Goal: Task Accomplishment & Management: Manage account settings

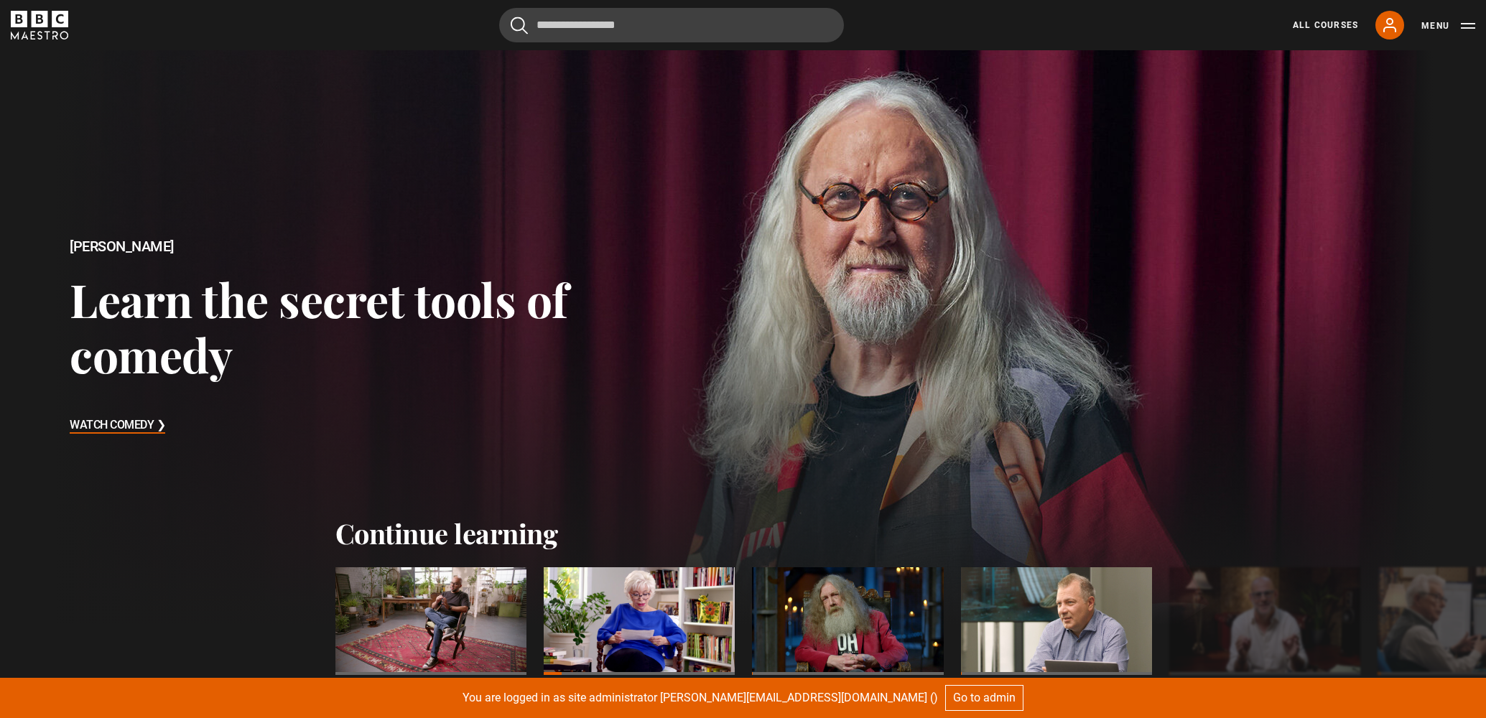
scroll to position [275, 0]
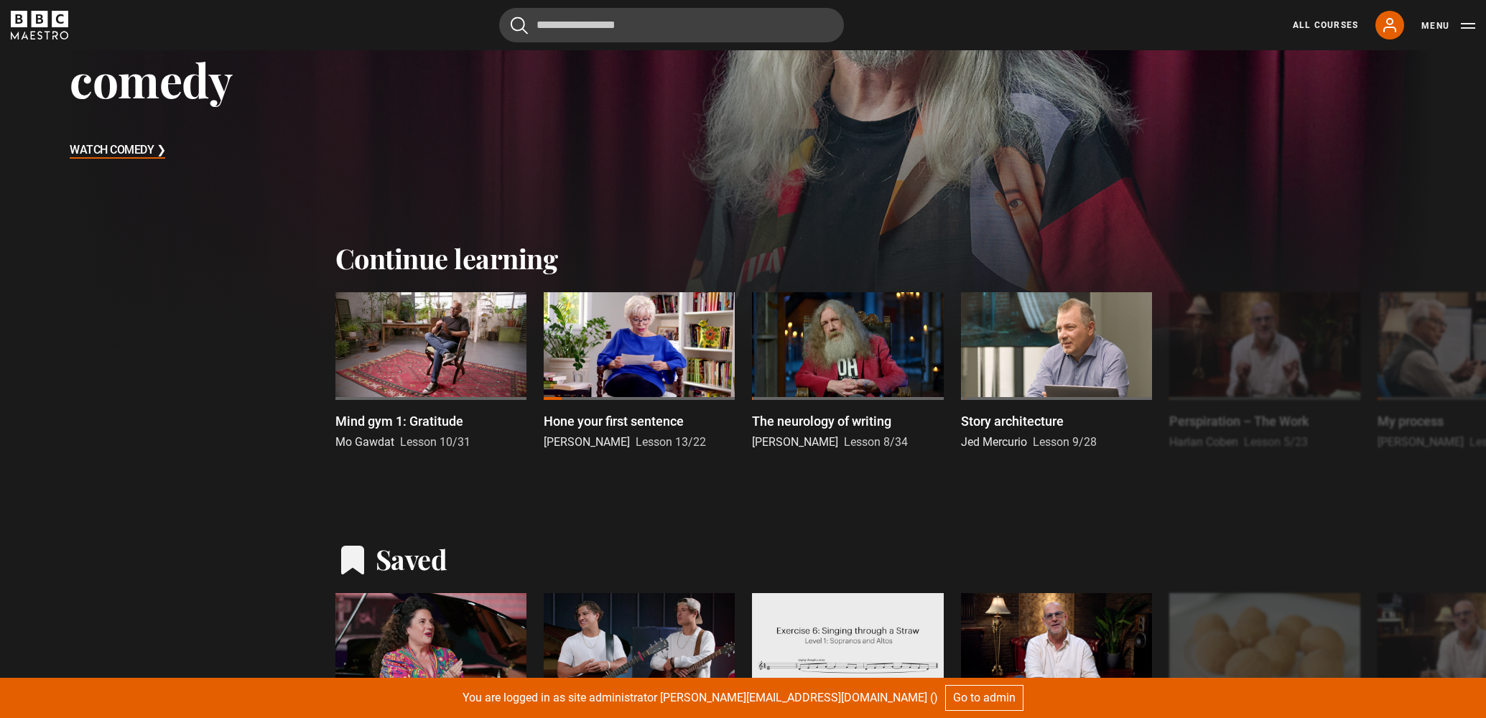
click at [1431, 33] on div "Menu" at bounding box center [1448, 25] width 54 height 17
click at [1440, 25] on button "Menu" at bounding box center [1448, 26] width 54 height 14
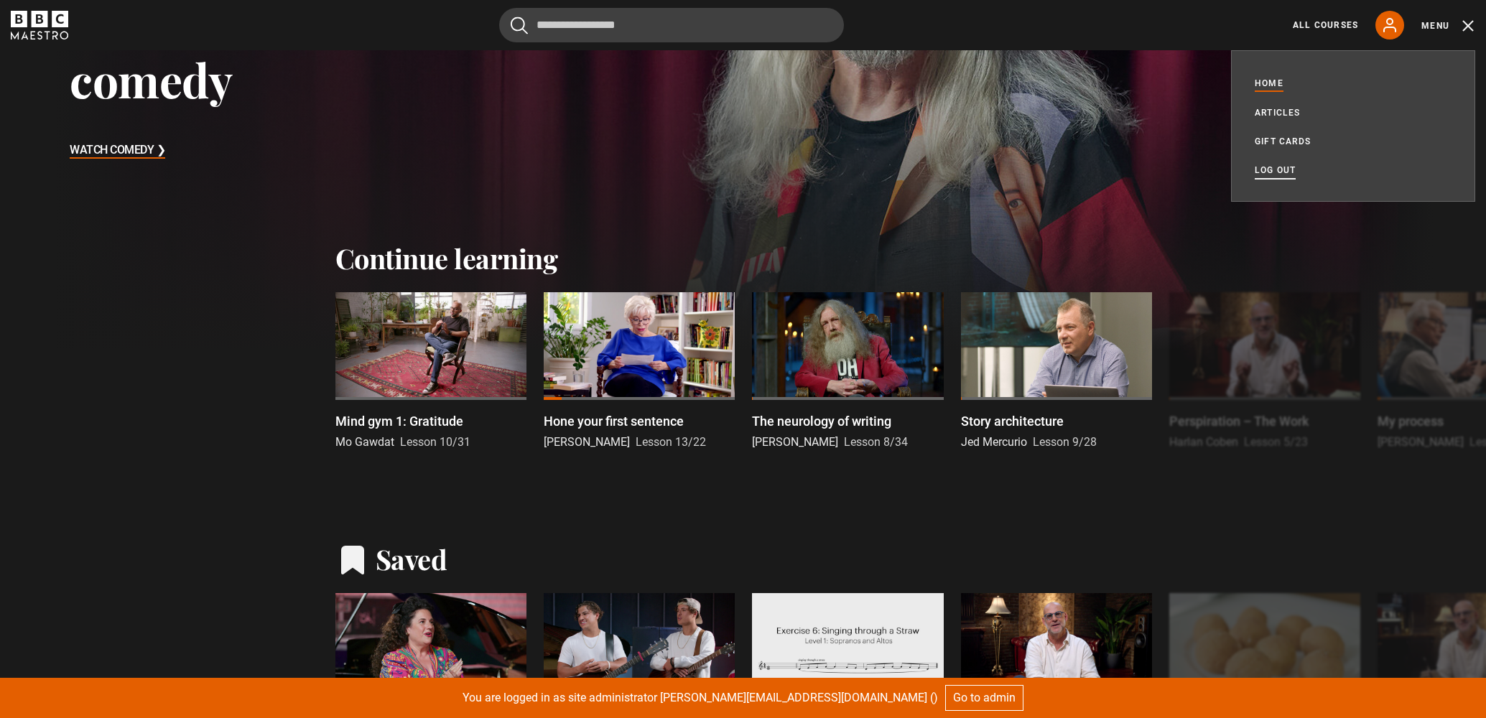
click at [1272, 170] on link "Log out" at bounding box center [1274, 170] width 41 height 14
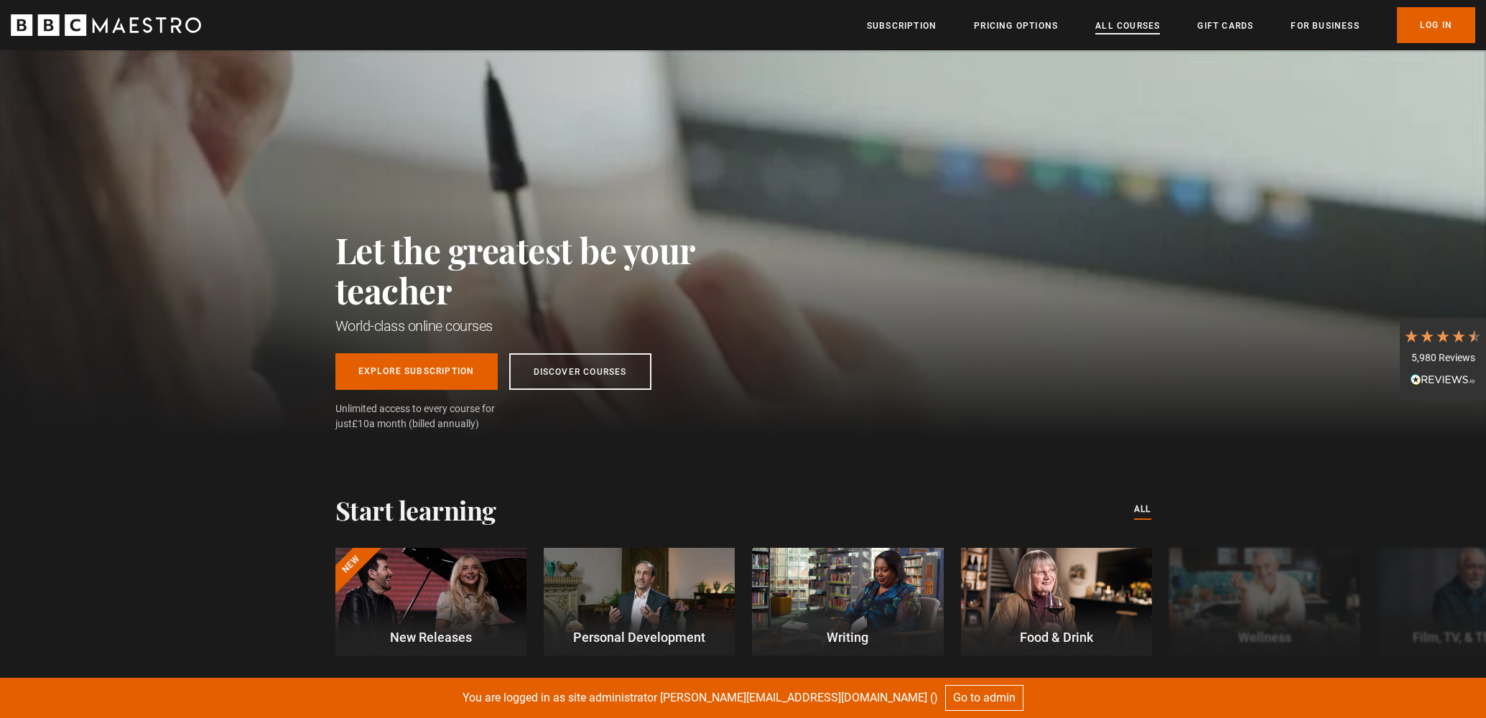
click at [1149, 26] on link "All Courses" at bounding box center [1127, 26] width 65 height 14
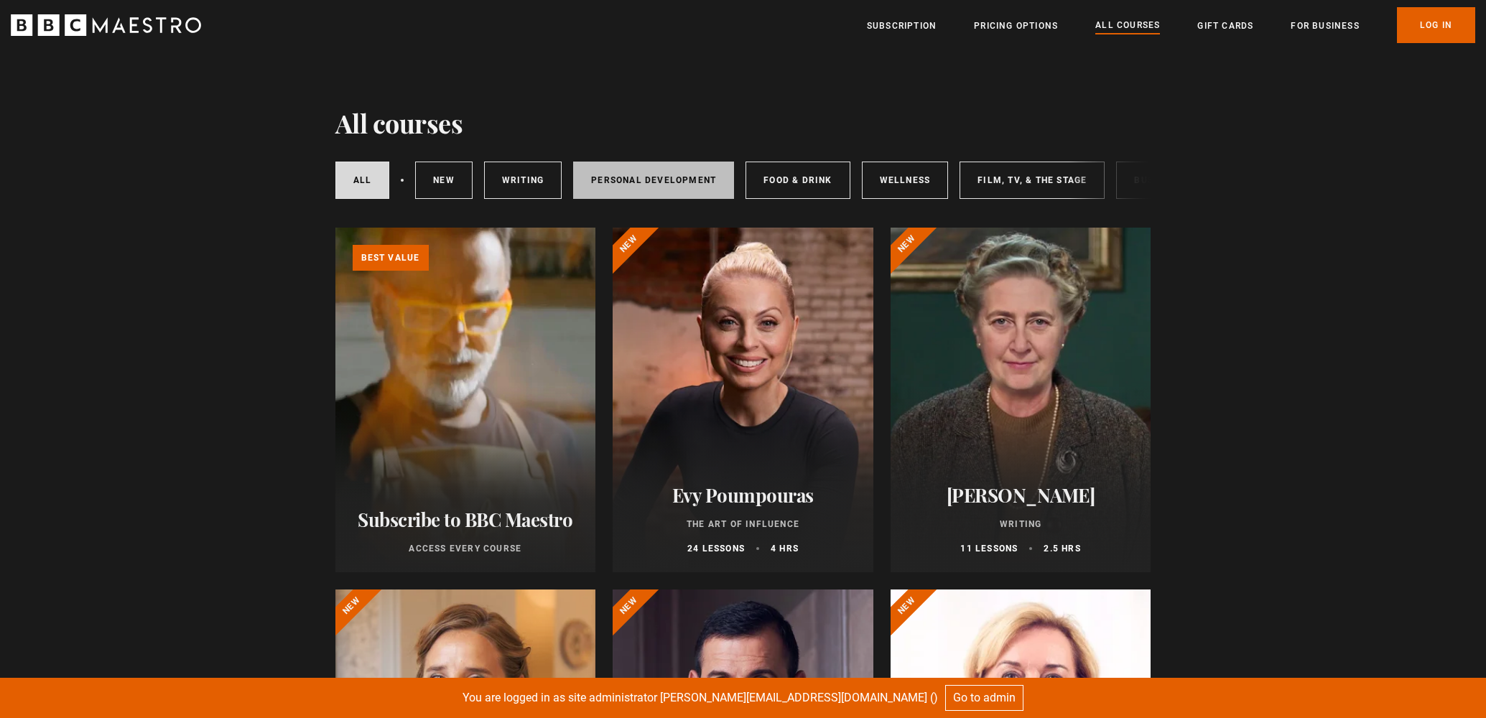
click at [663, 187] on link "Personal Development" at bounding box center [653, 180] width 161 height 37
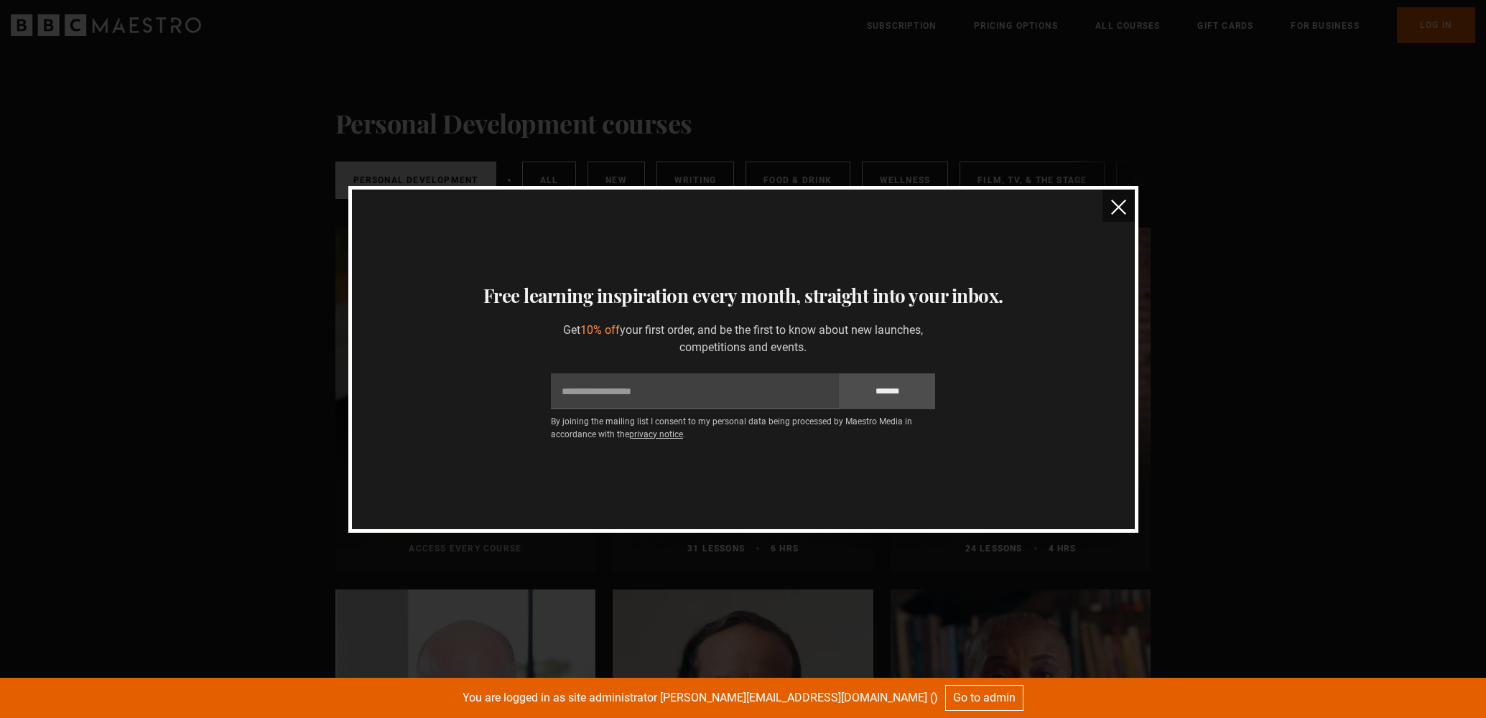
click at [1115, 209] on img "close" at bounding box center [1118, 207] width 15 height 15
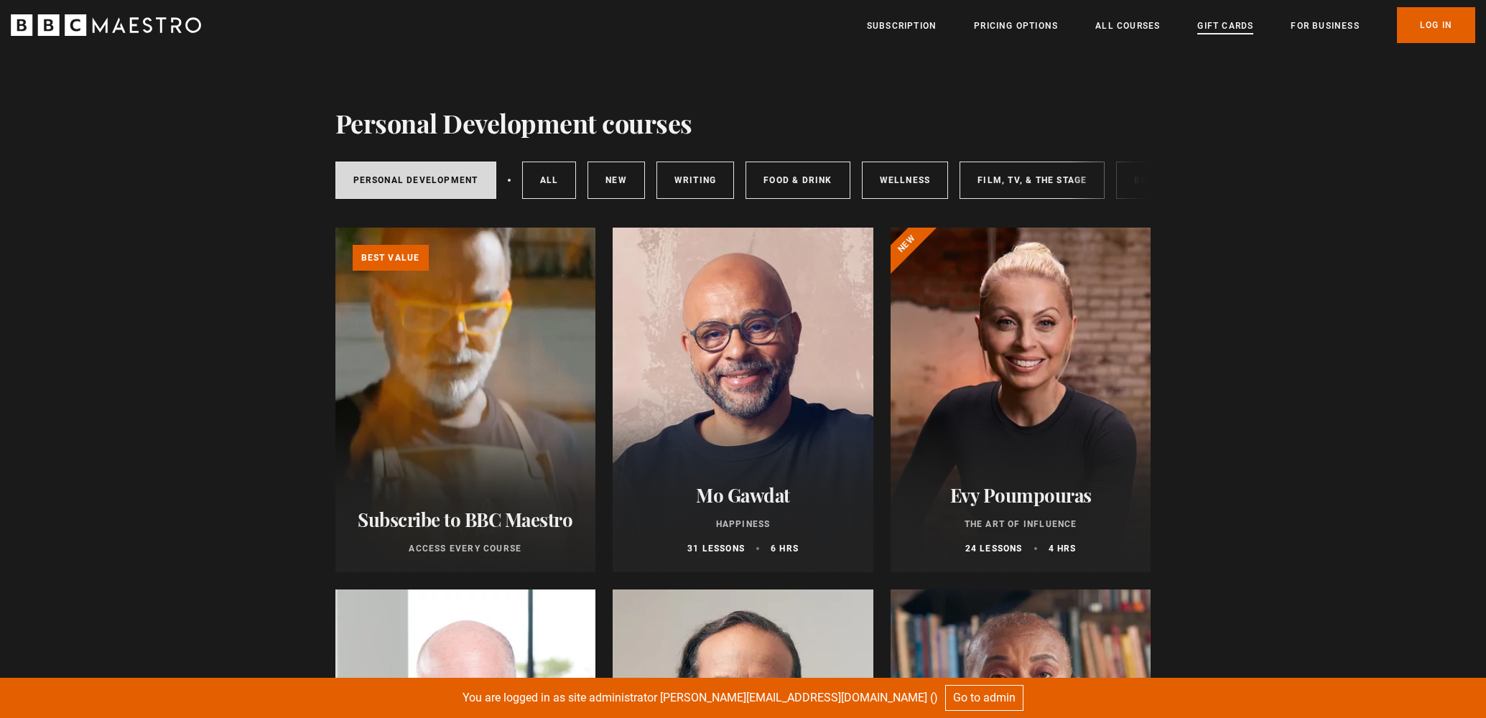
click at [1219, 31] on link "Gift Cards" at bounding box center [1225, 26] width 56 height 14
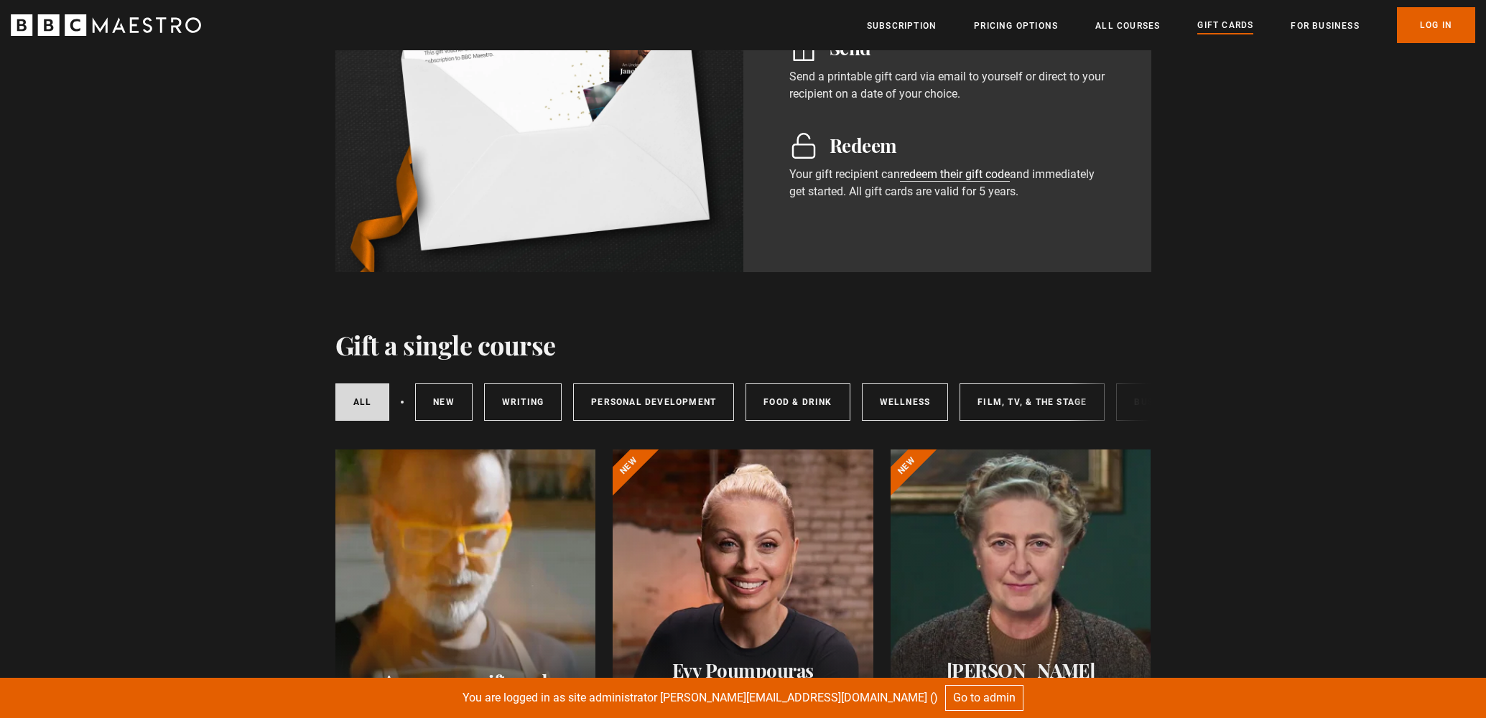
scroll to position [1405, 0]
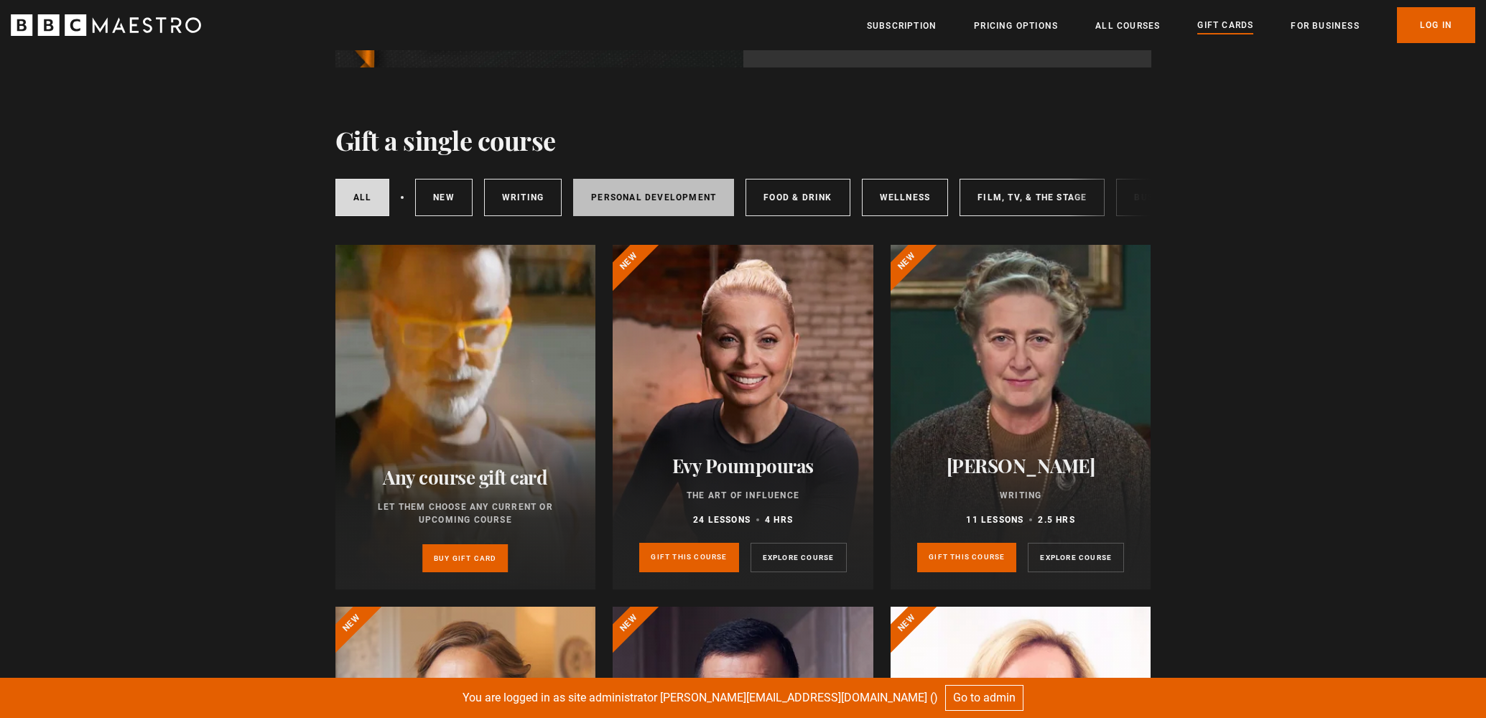
click at [688, 202] on link "Personal Development" at bounding box center [653, 197] width 161 height 37
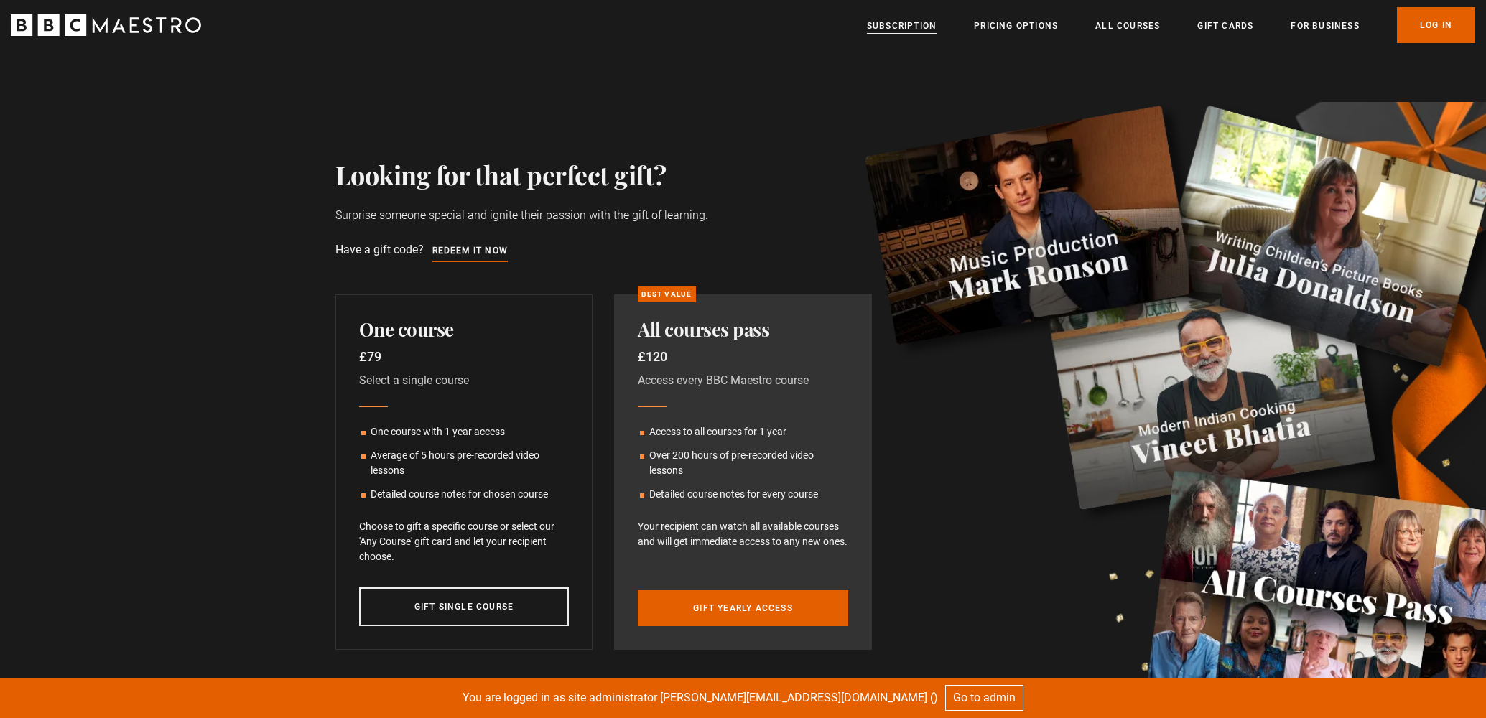
click at [905, 33] on link "Subscription" at bounding box center [902, 26] width 70 height 14
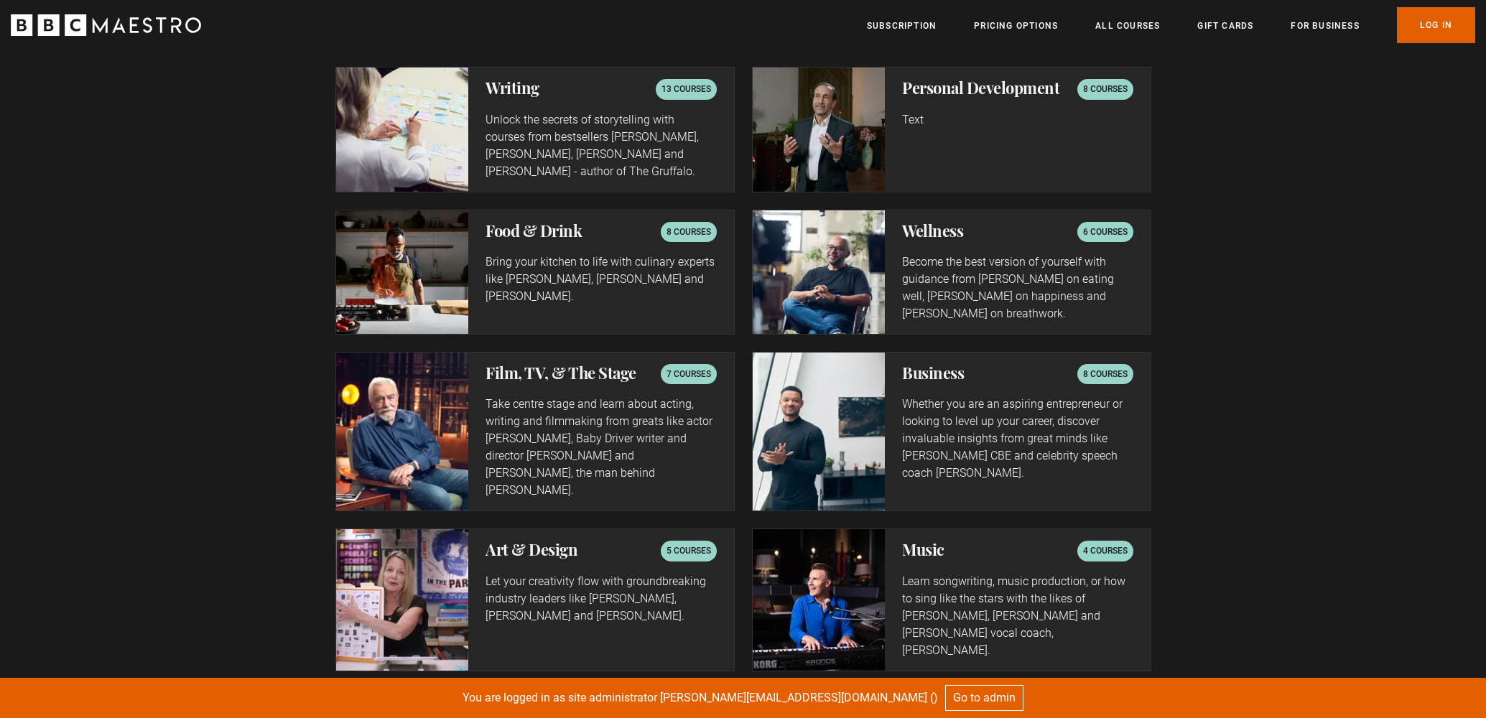
scroll to position [2373, 0]
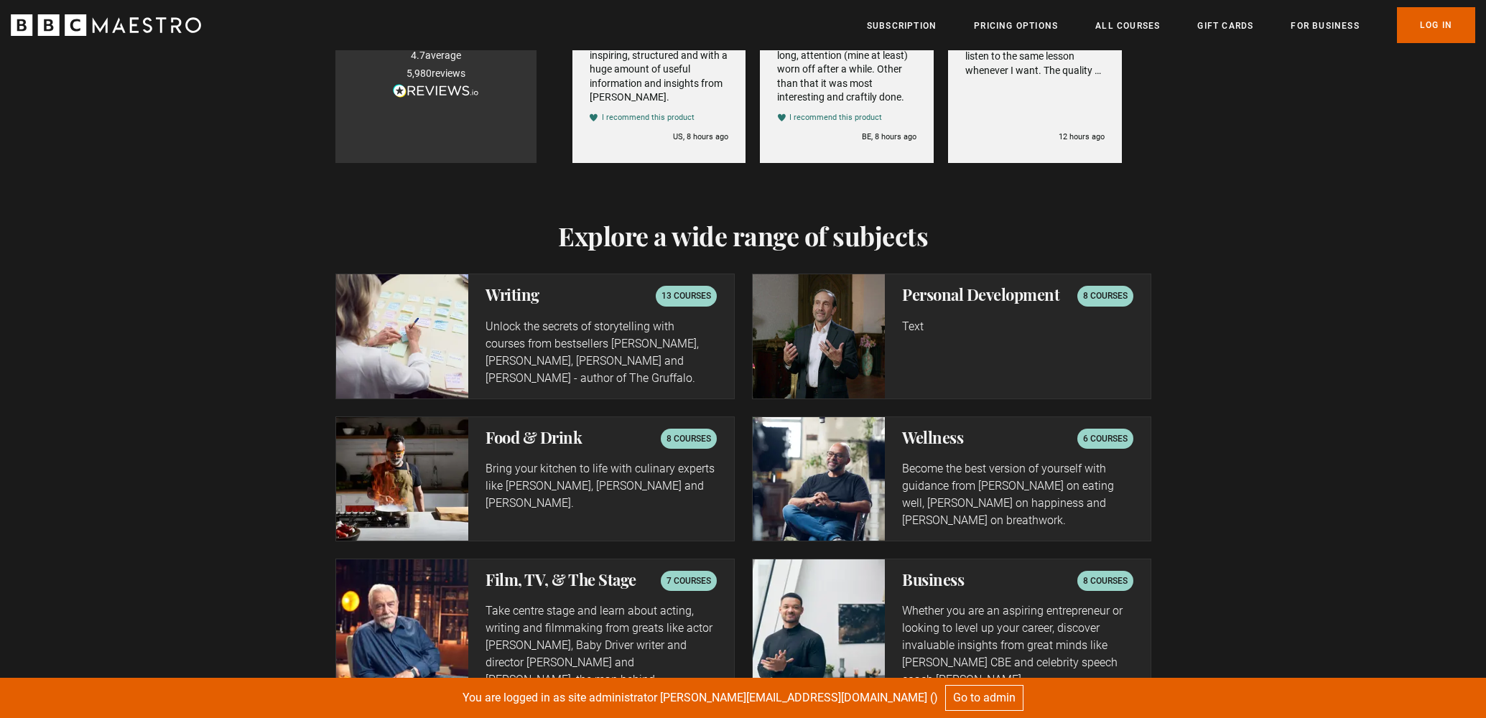
scroll to position [2194, 0]
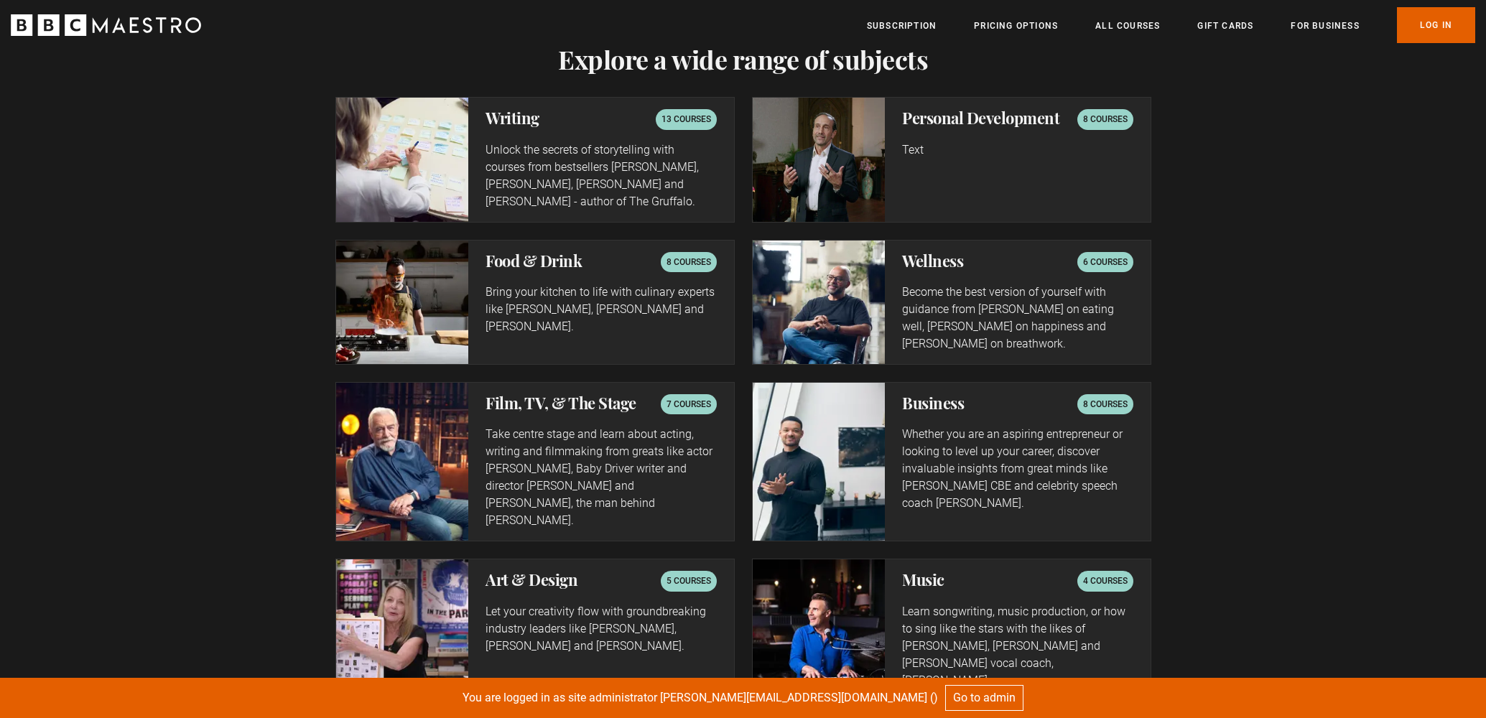
scroll to position [2151, 0]
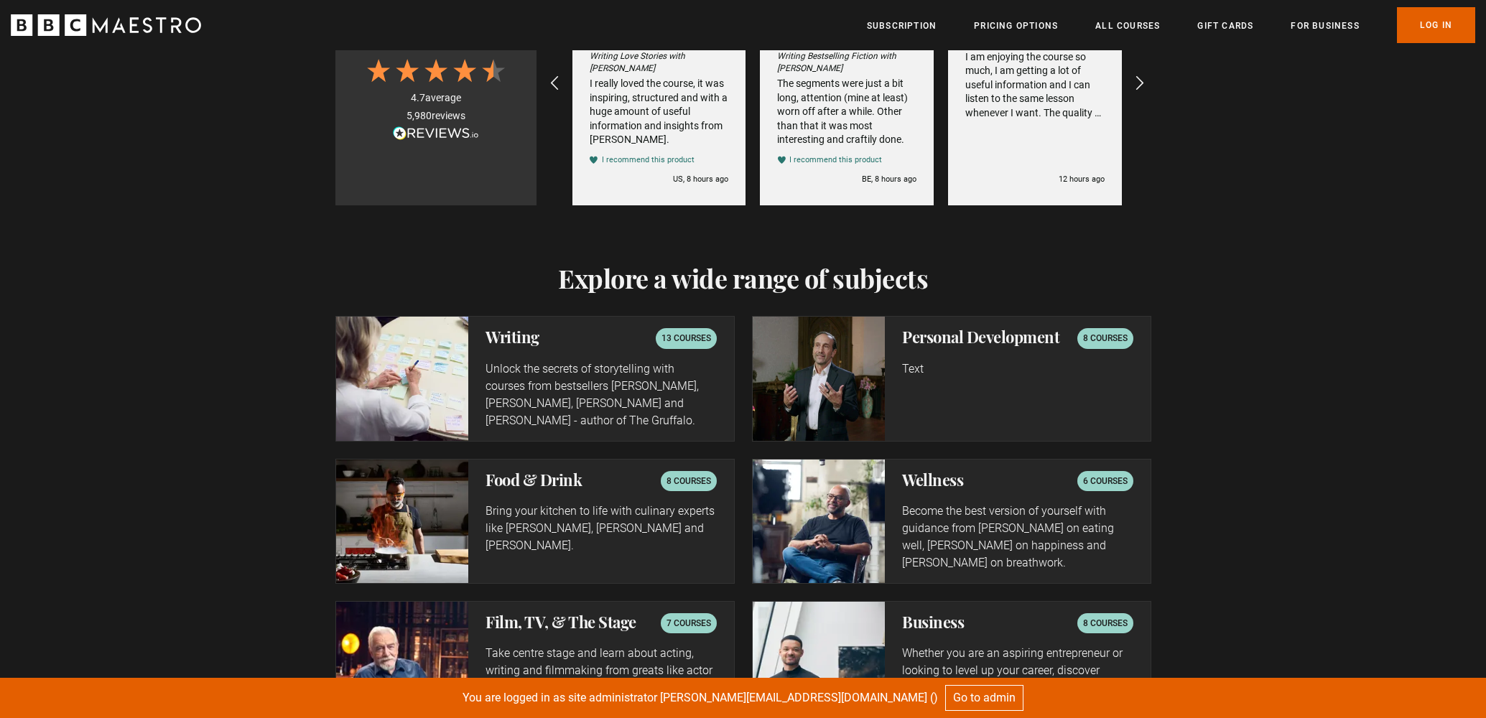
scroll to position [2242, 0]
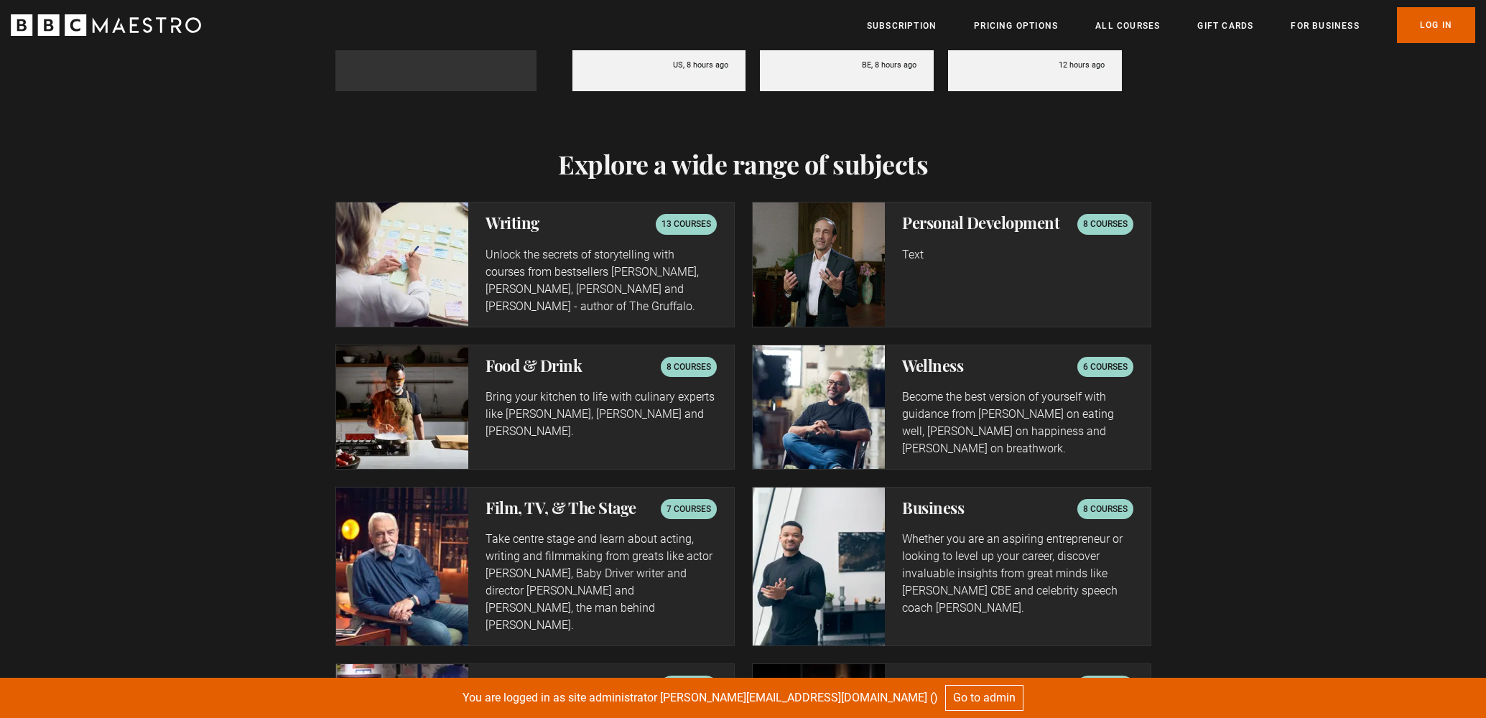
click at [309, 215] on div "Explore a wide range of subjects Writing 13 courses Unlock the secrets of story…" at bounding box center [743, 549] width 925 height 800
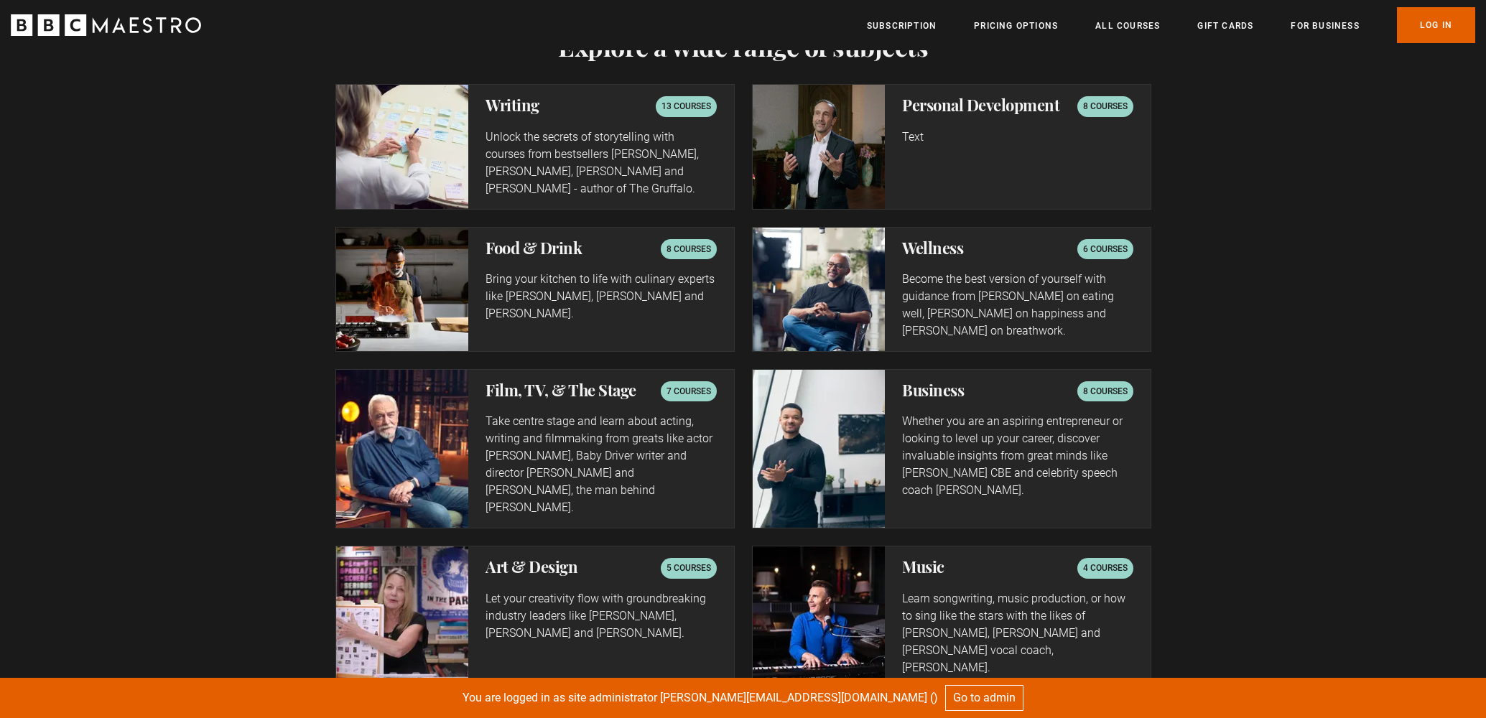
scroll to position [0, 188]
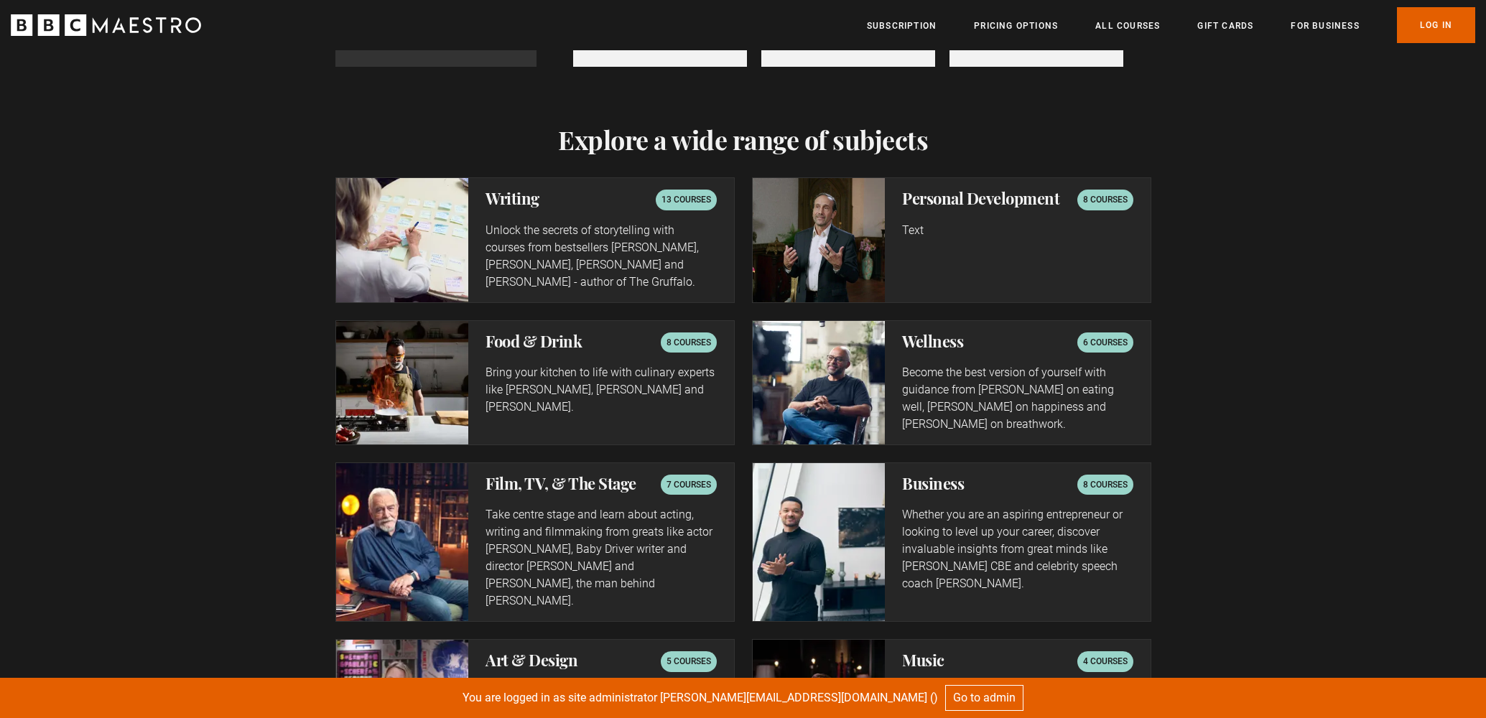
scroll to position [0, 188]
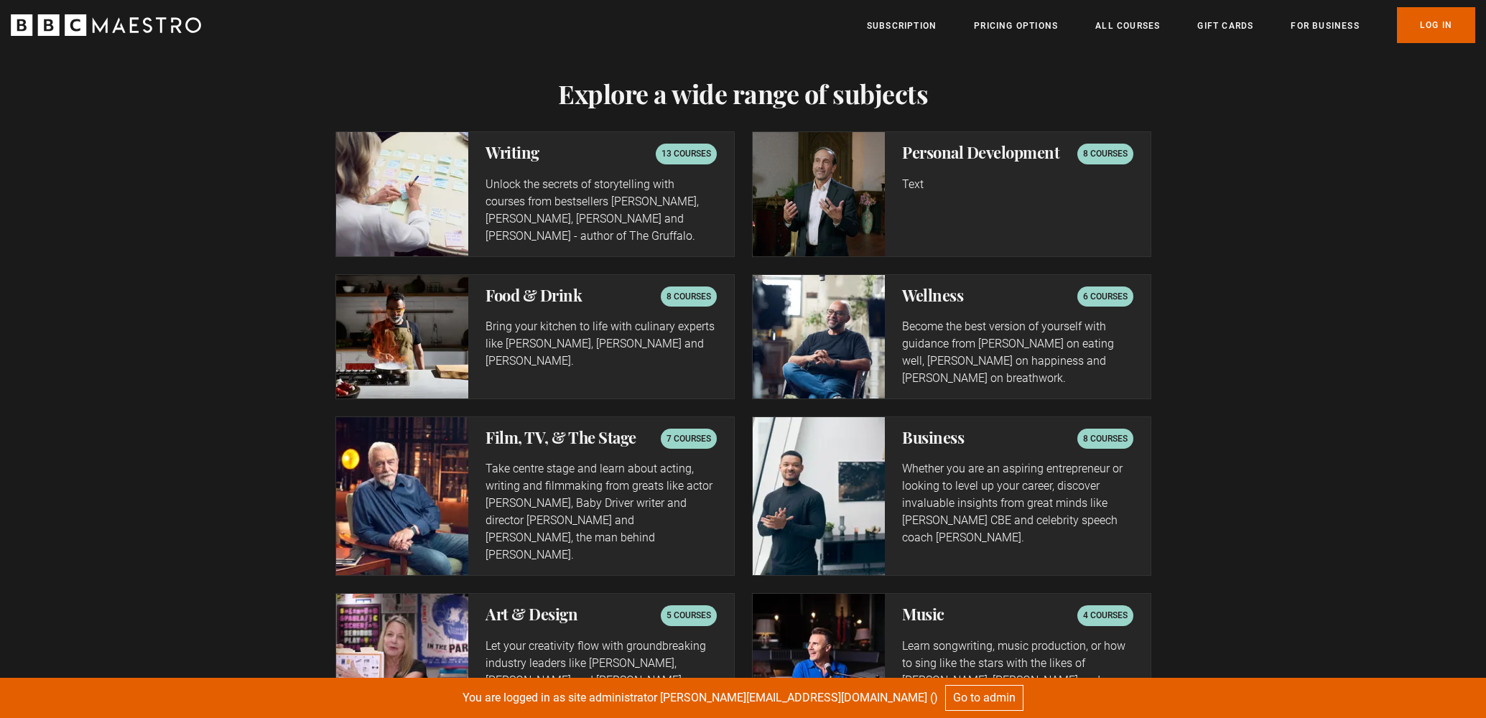
scroll to position [2321, 0]
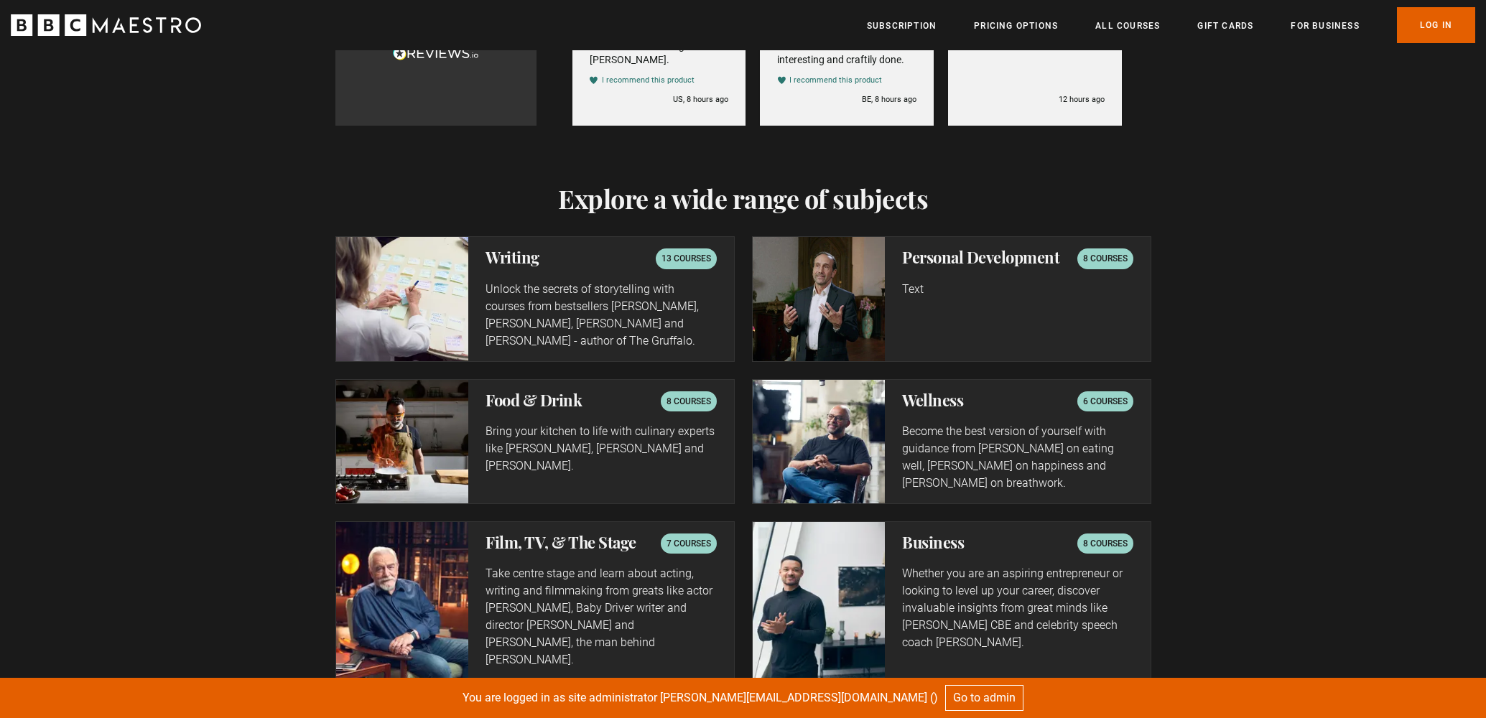
scroll to position [2275, 0]
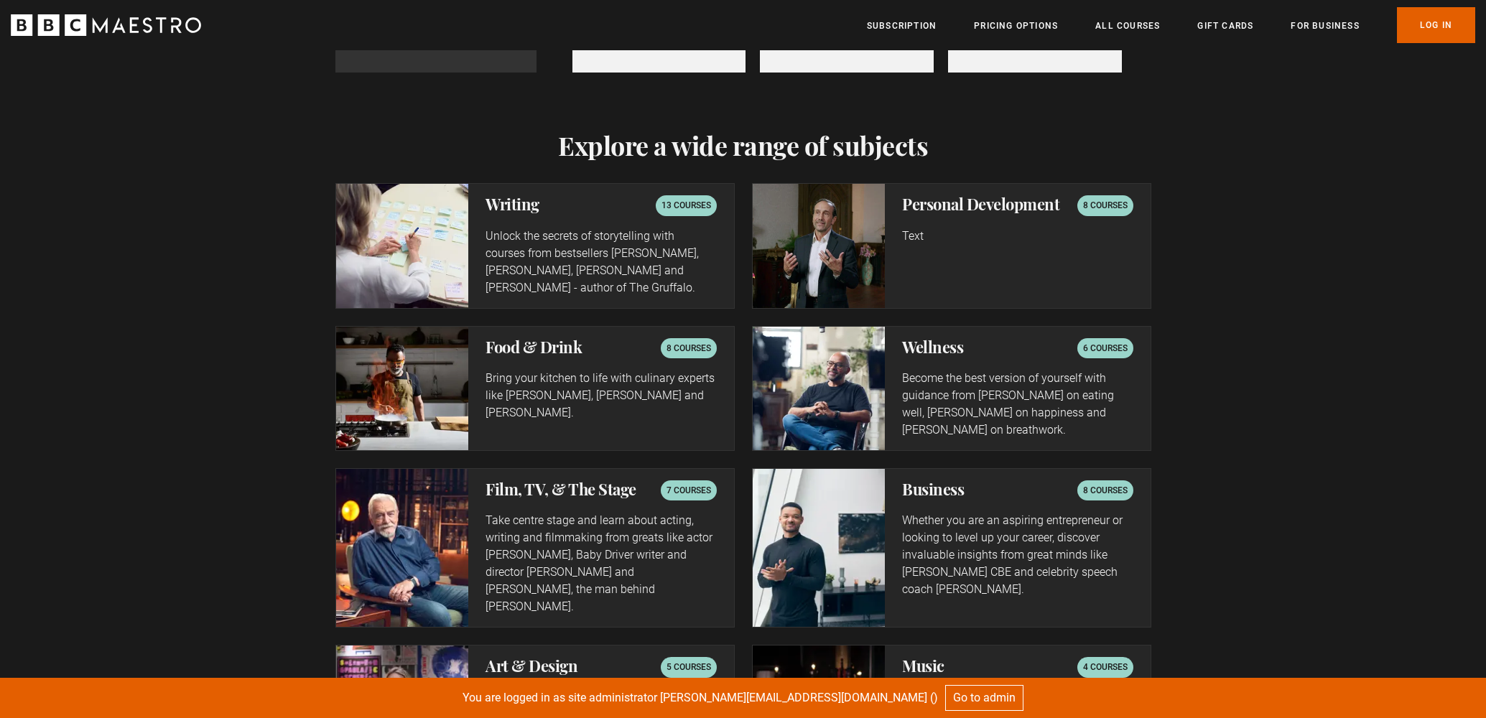
scroll to position [2336, 0]
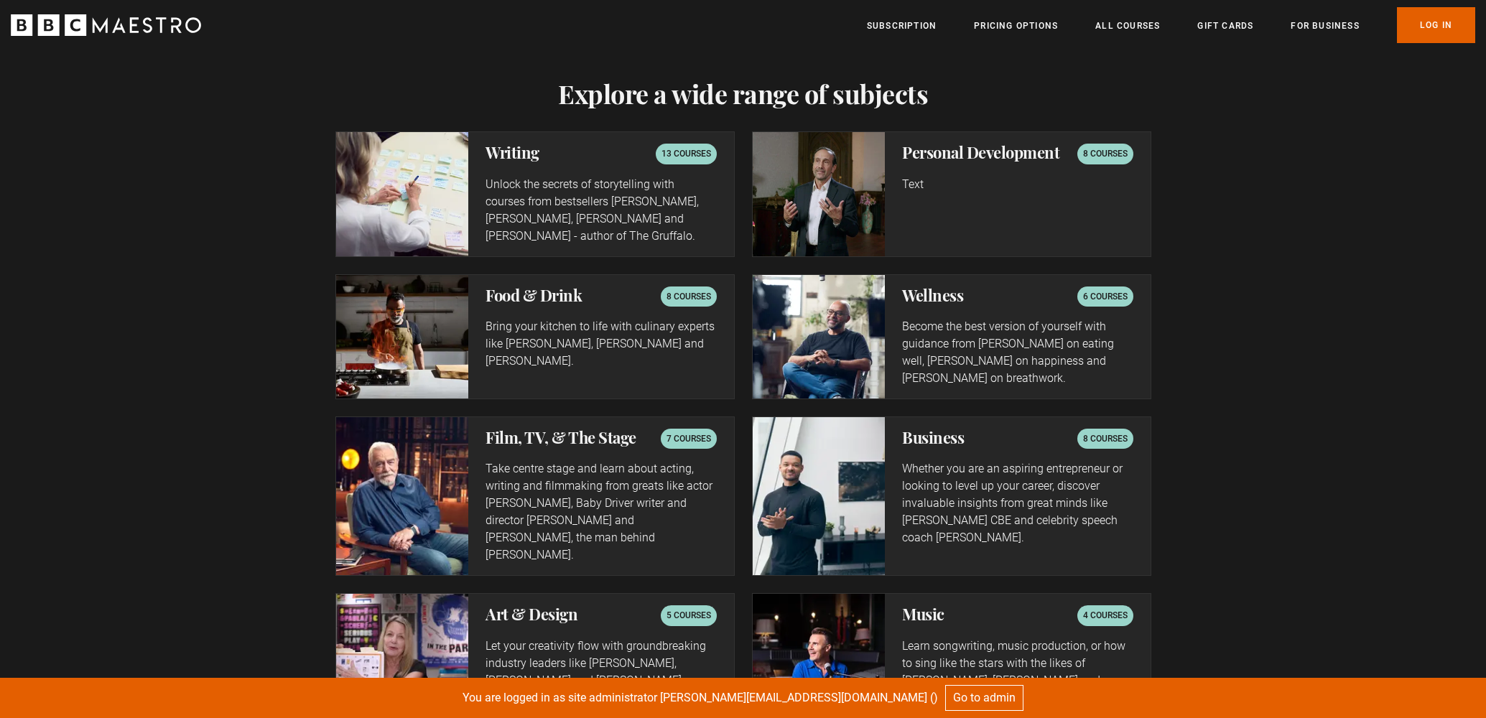
scroll to position [2344, 0]
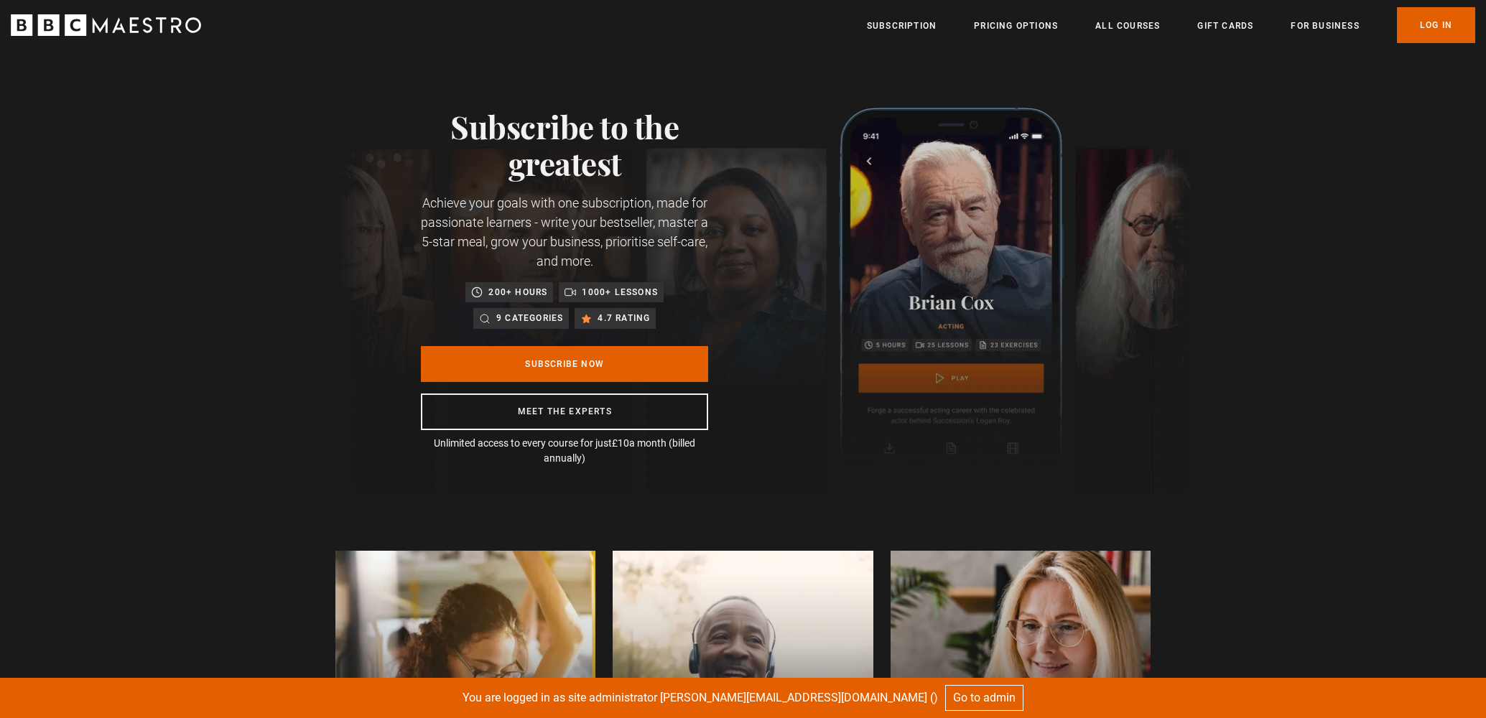
scroll to position [2280, 0]
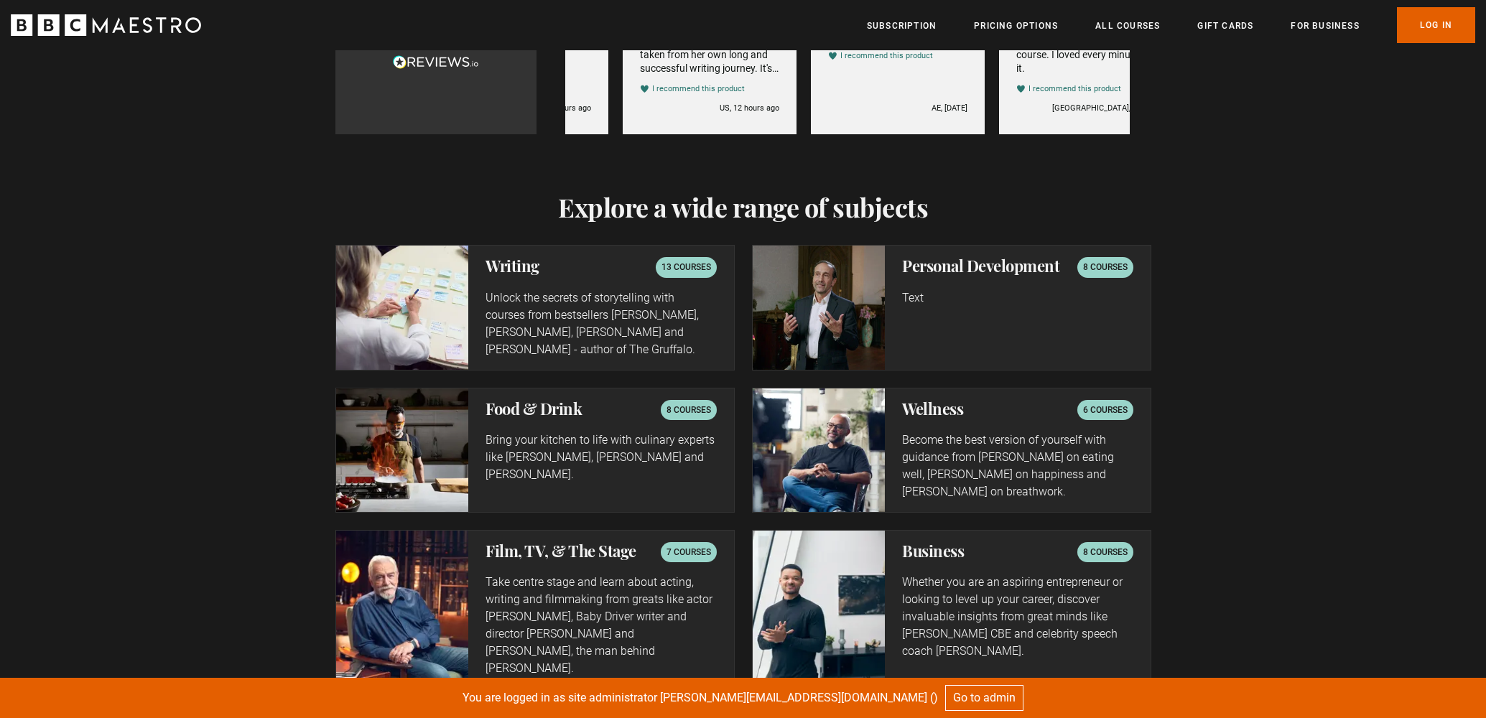
scroll to position [0, 558]
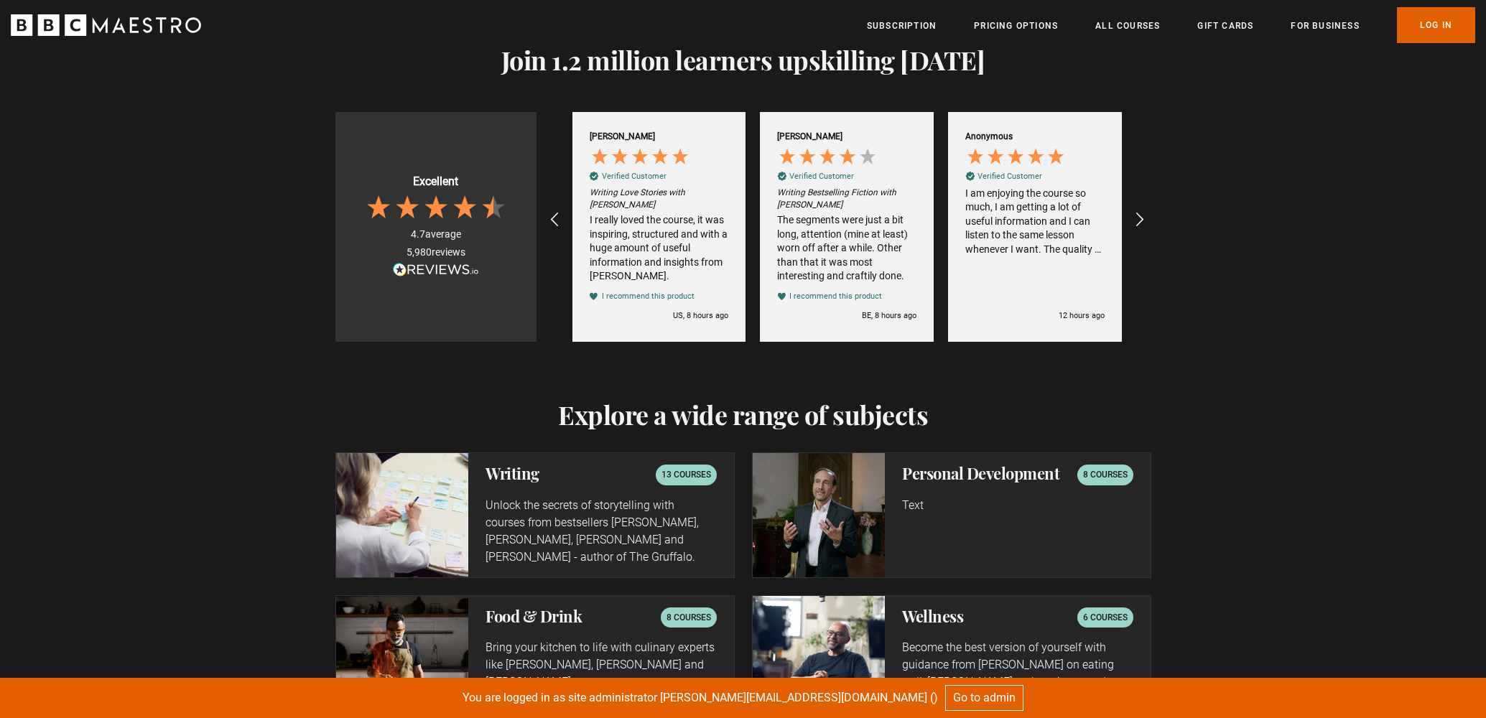
scroll to position [2326, 0]
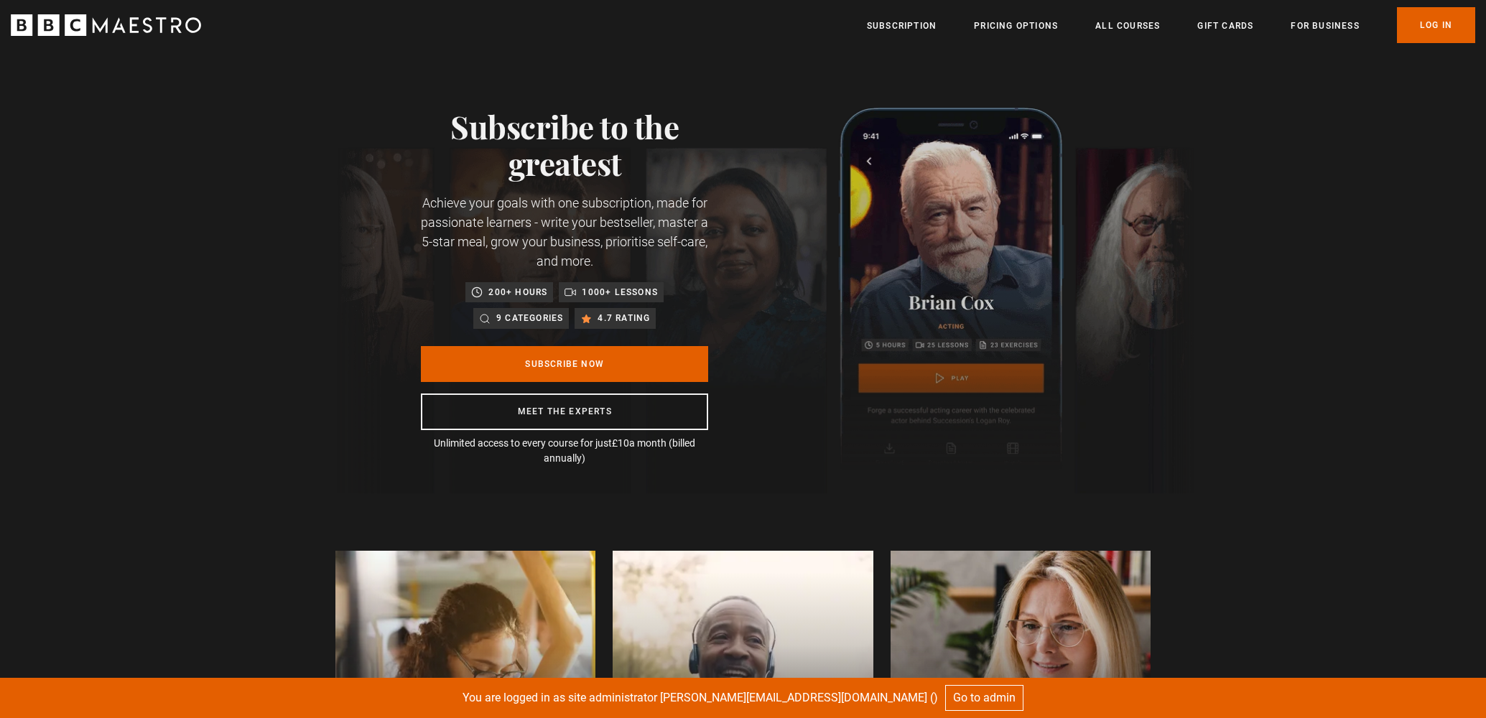
scroll to position [2317, 0]
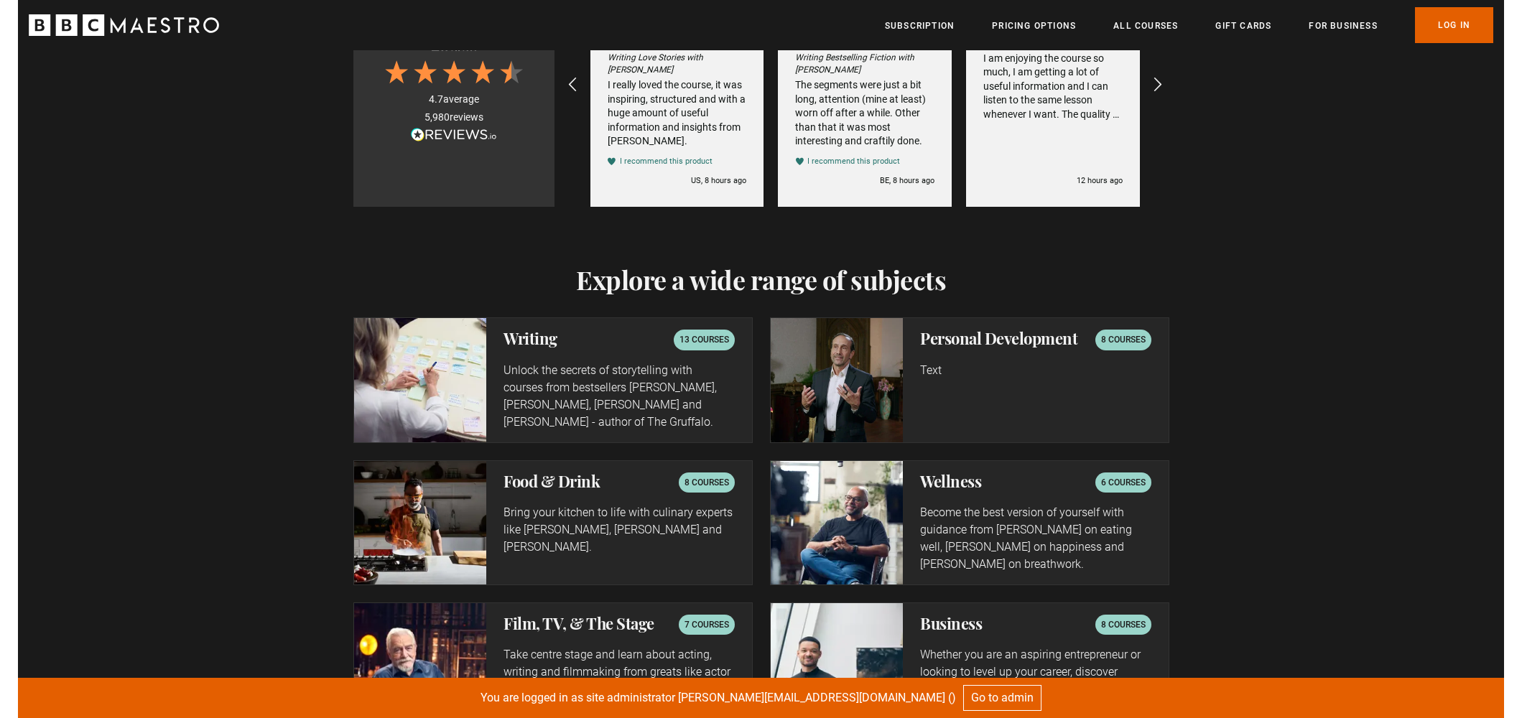
scroll to position [2133, 0]
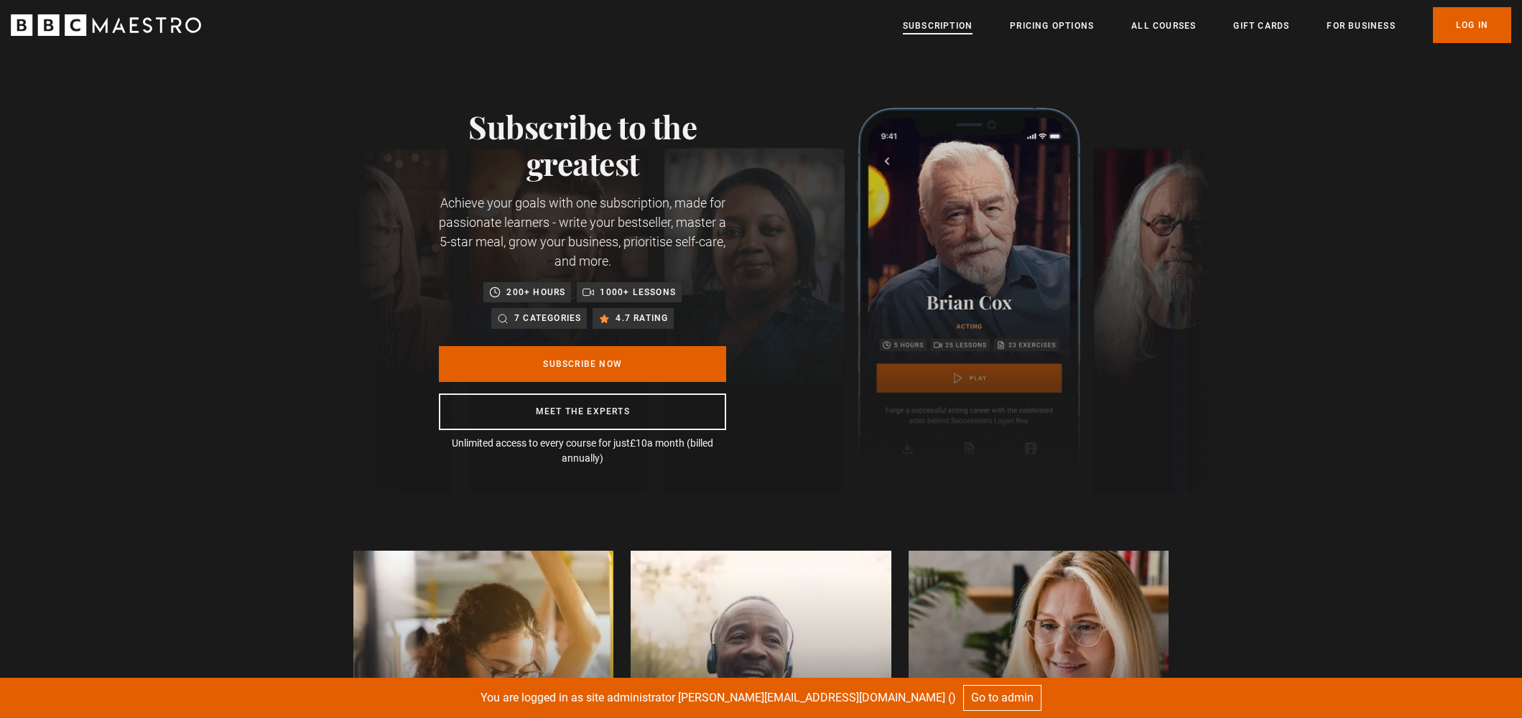
click at [952, 24] on link "Subscription" at bounding box center [938, 26] width 70 height 14
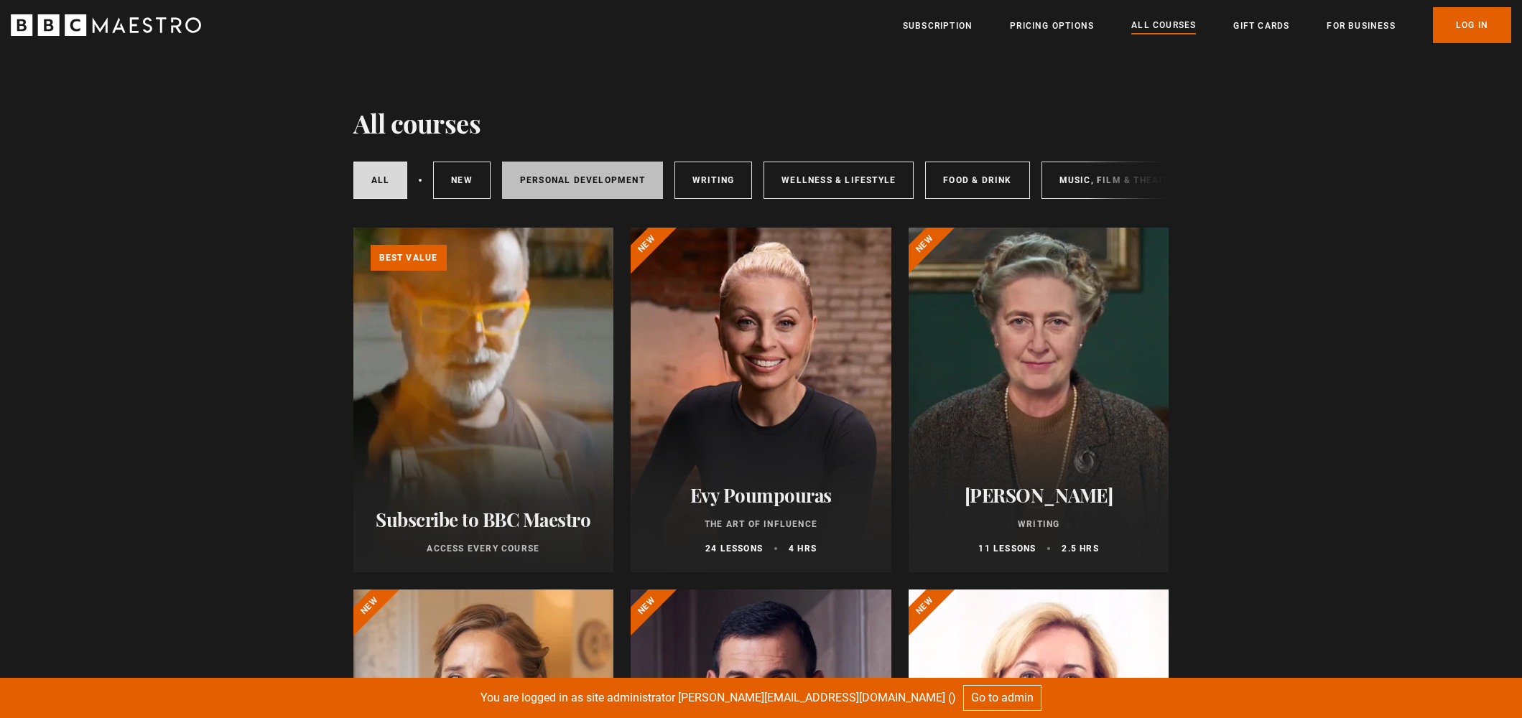
click at [577, 196] on link "Personal Development" at bounding box center [582, 180] width 161 height 37
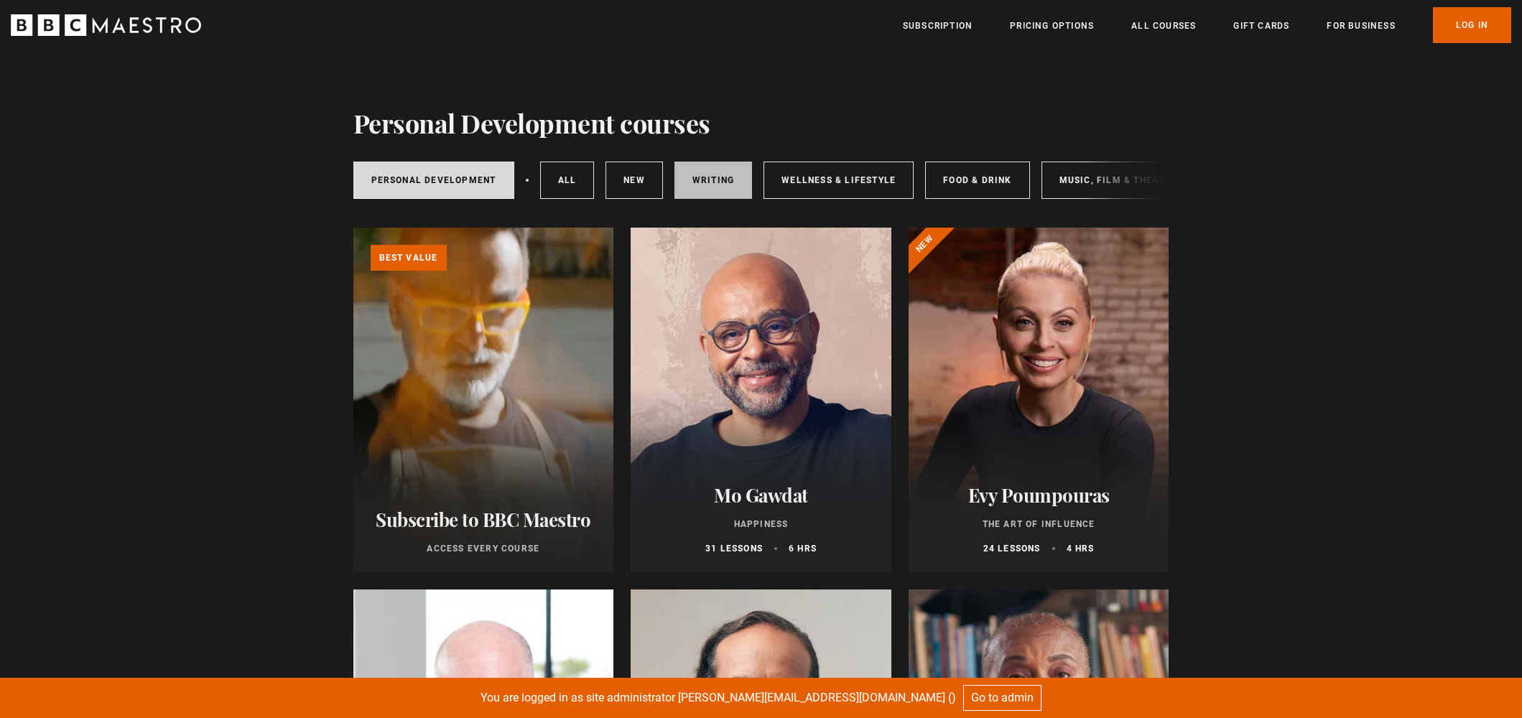
click at [740, 185] on link "Writing" at bounding box center [713, 180] width 78 height 37
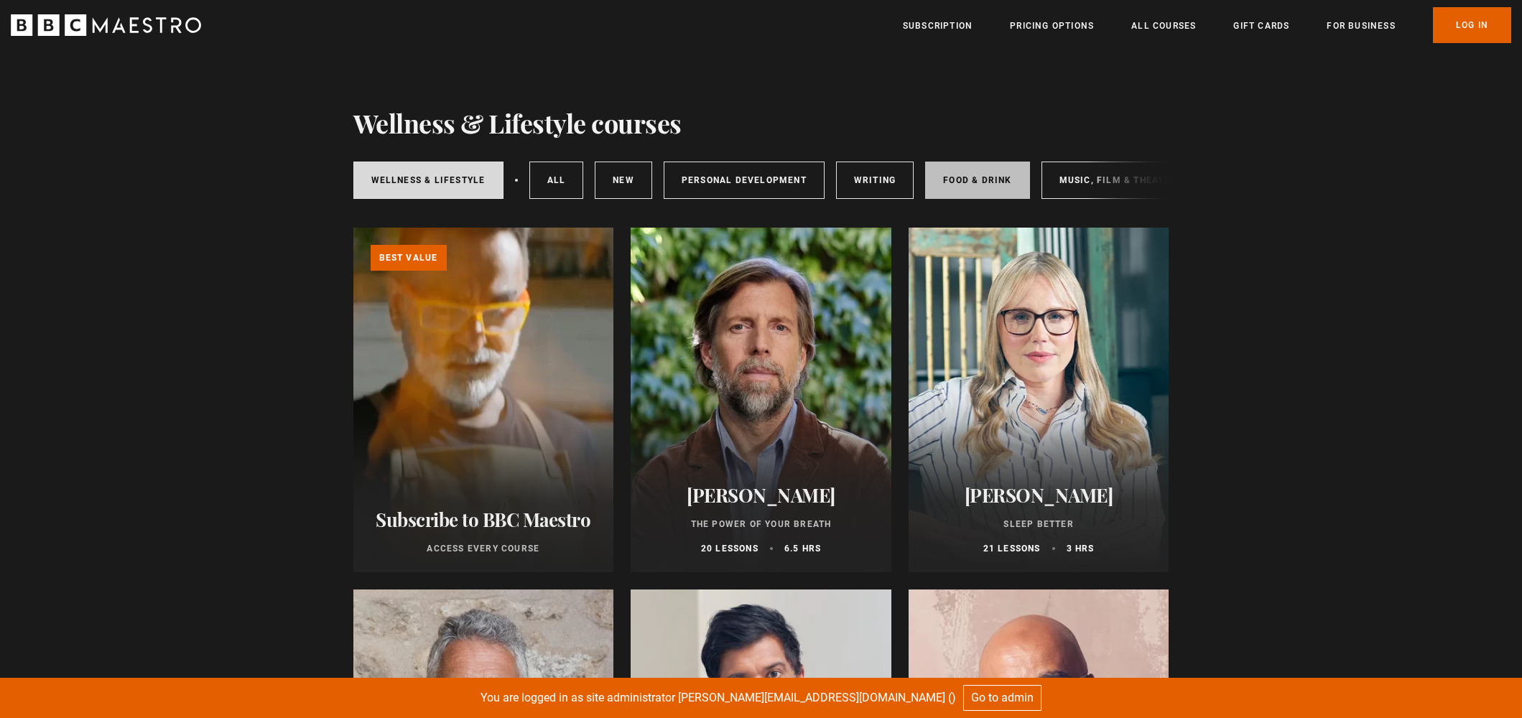
click at [995, 193] on link "Food & Drink" at bounding box center [977, 180] width 104 height 37
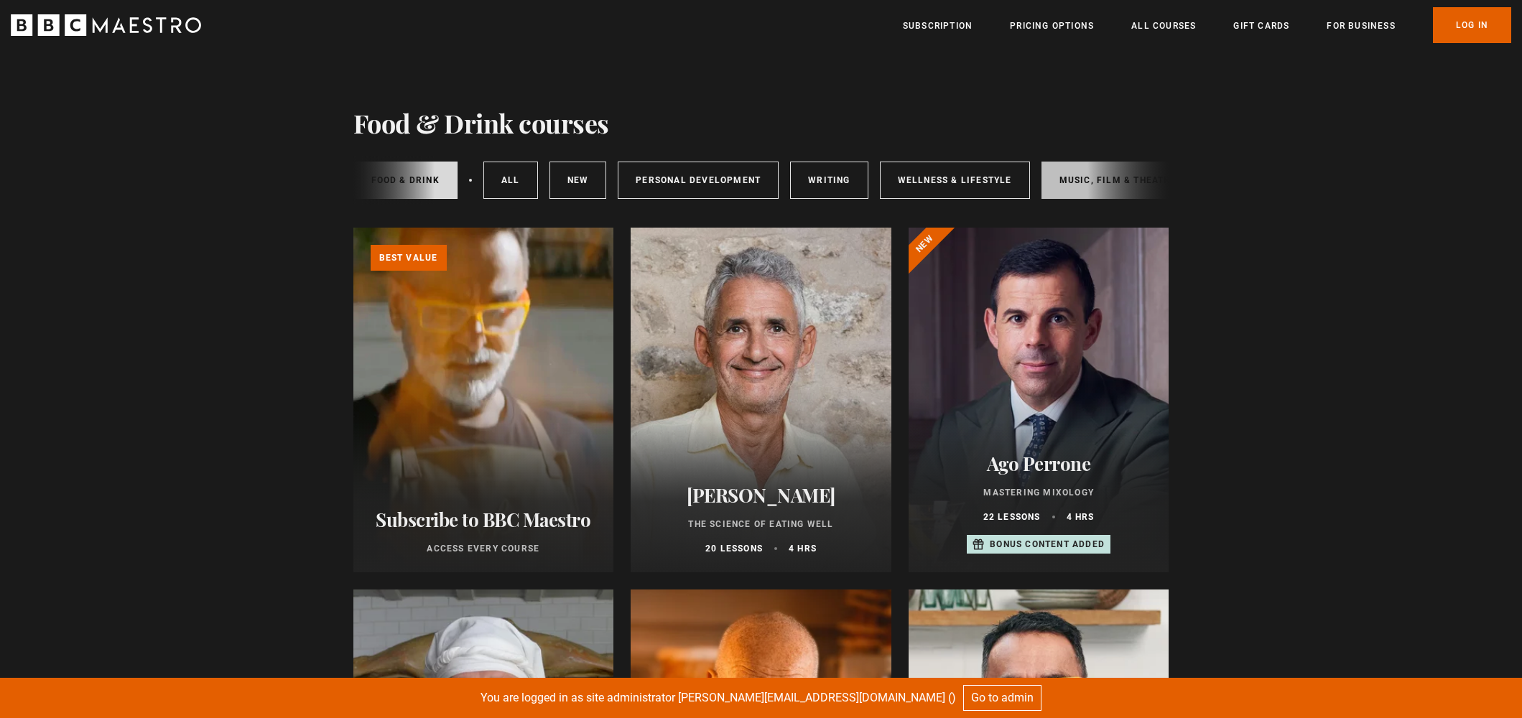
scroll to position [0, 164]
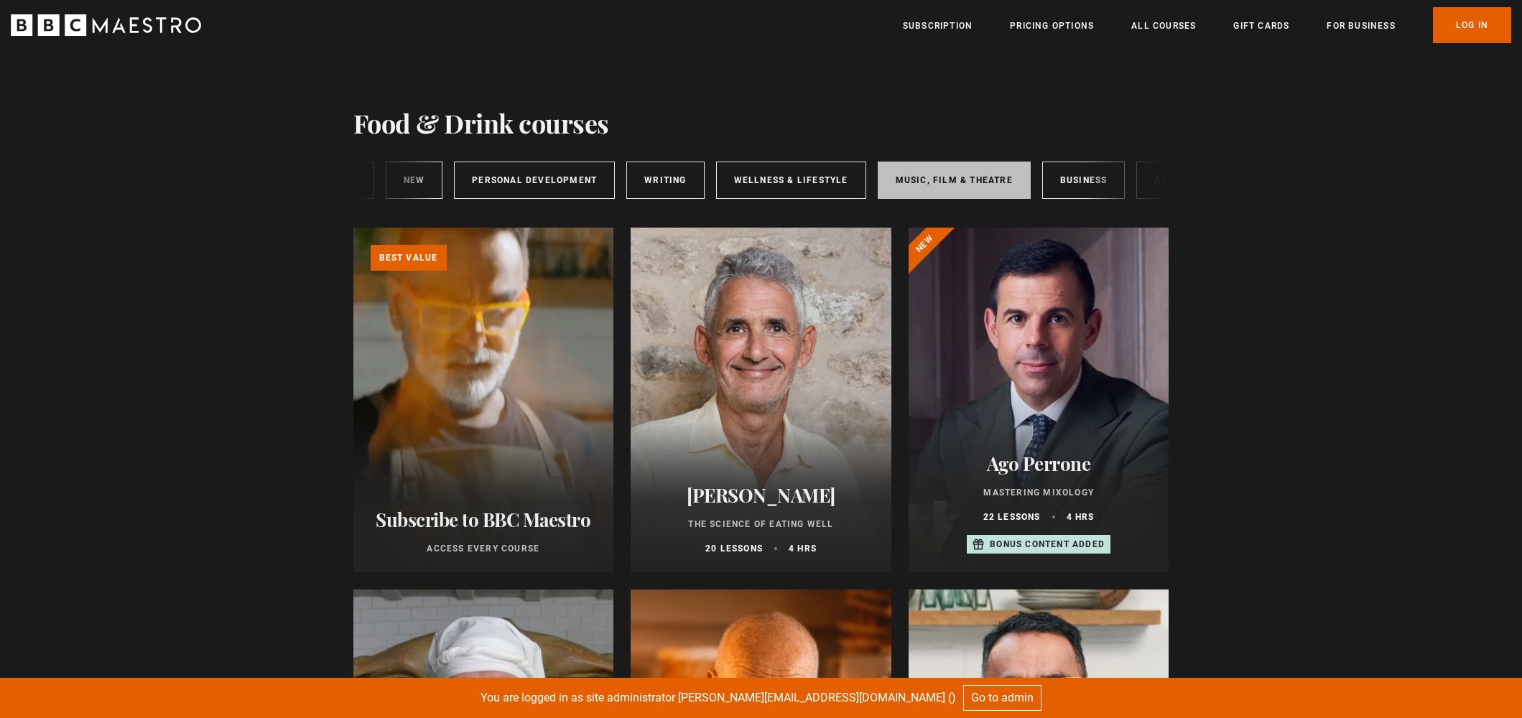
click at [995, 193] on link "Music, Film & Theatre" at bounding box center [953, 180] width 153 height 37
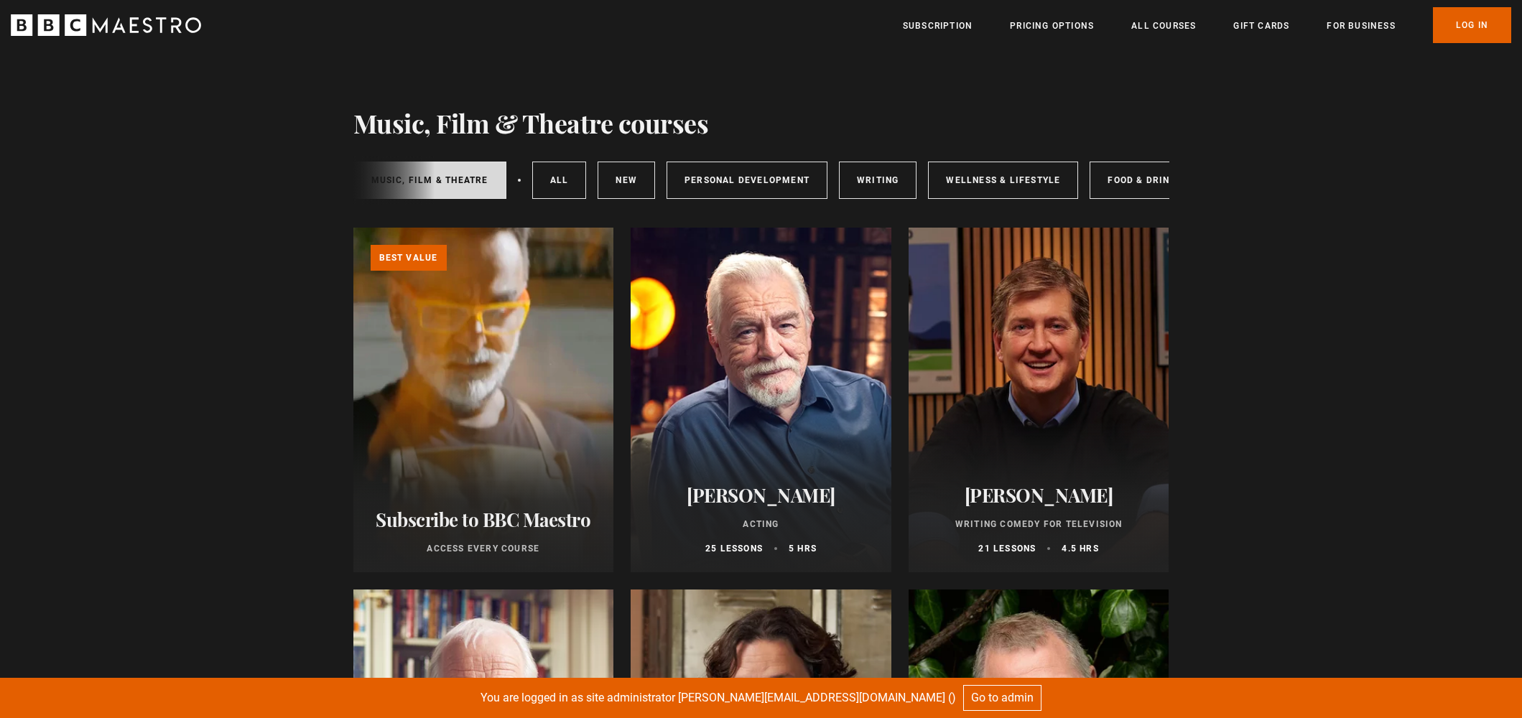
scroll to position [0, 239]
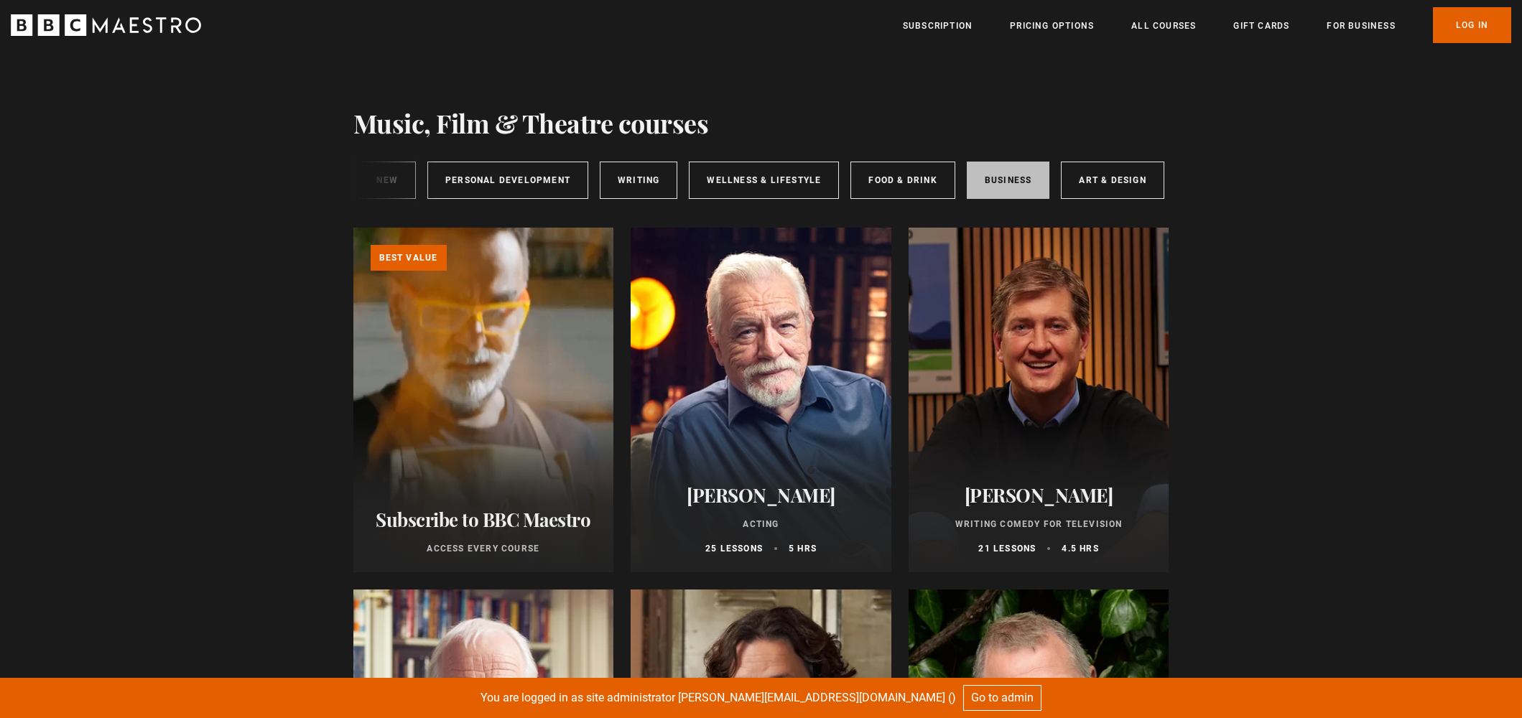
click at [983, 178] on link "Business" at bounding box center [1007, 180] width 83 height 37
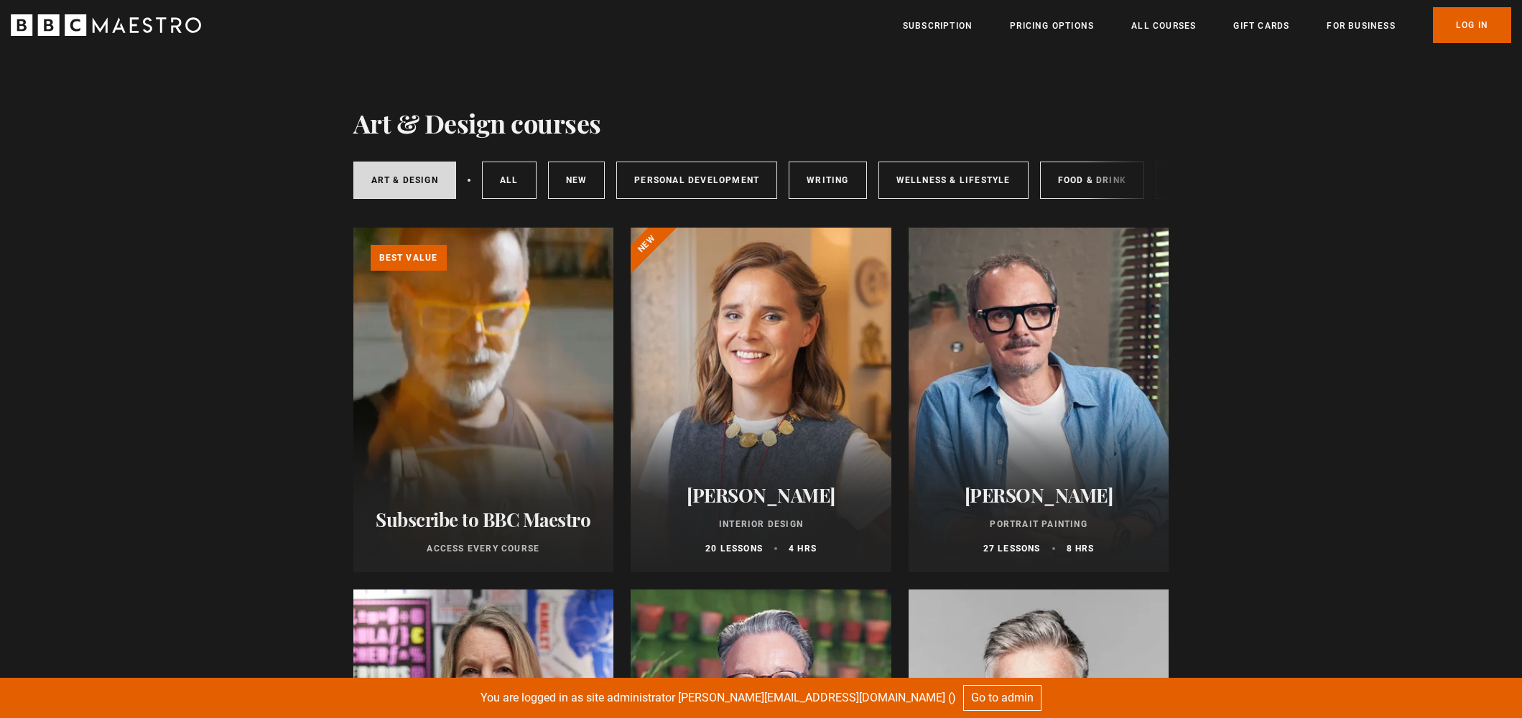
click at [1270, 36] on ul "Subscription Pricing Options All Courses Gift Cards For business Already have a…" at bounding box center [1207, 25] width 608 height 36
click at [1270, 31] on link "Gift Cards" at bounding box center [1261, 26] width 56 height 14
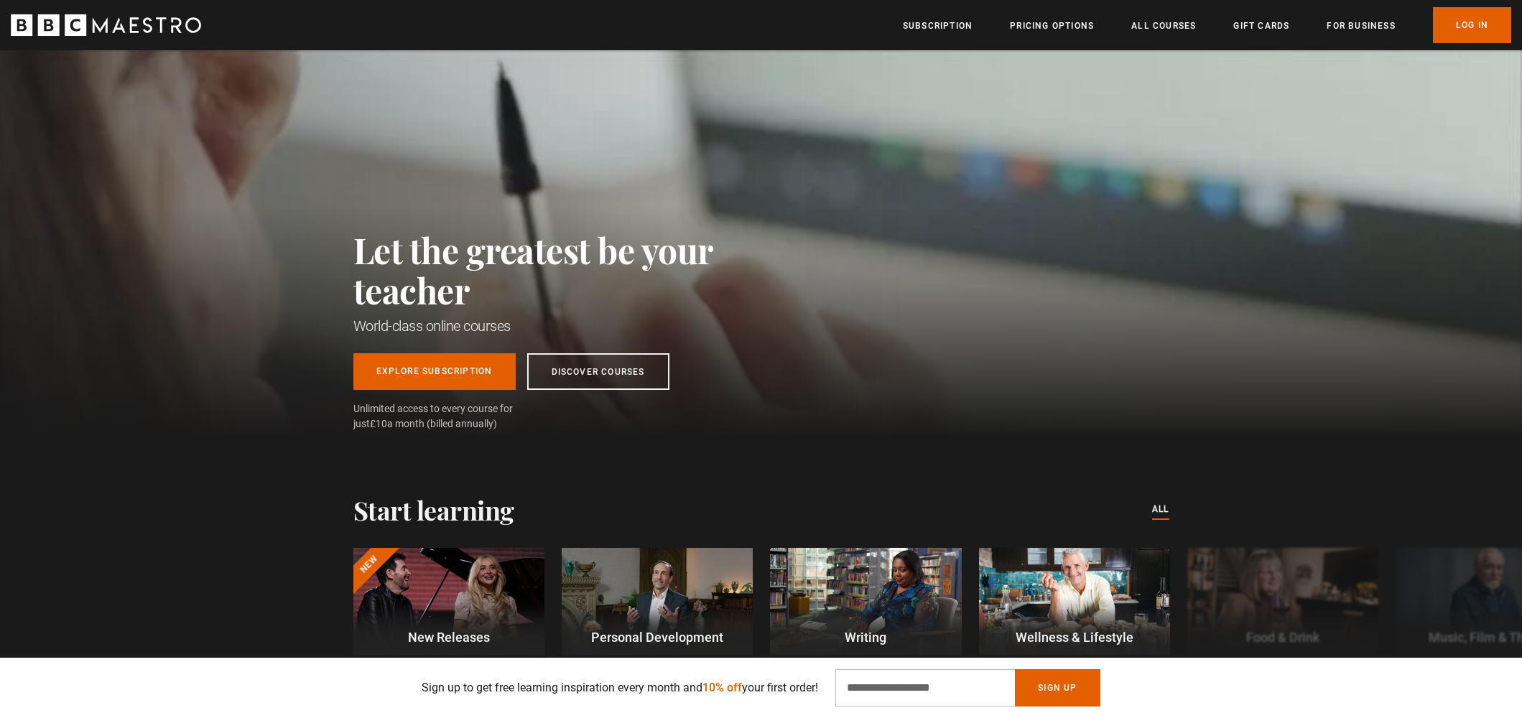
scroll to position [411, 0]
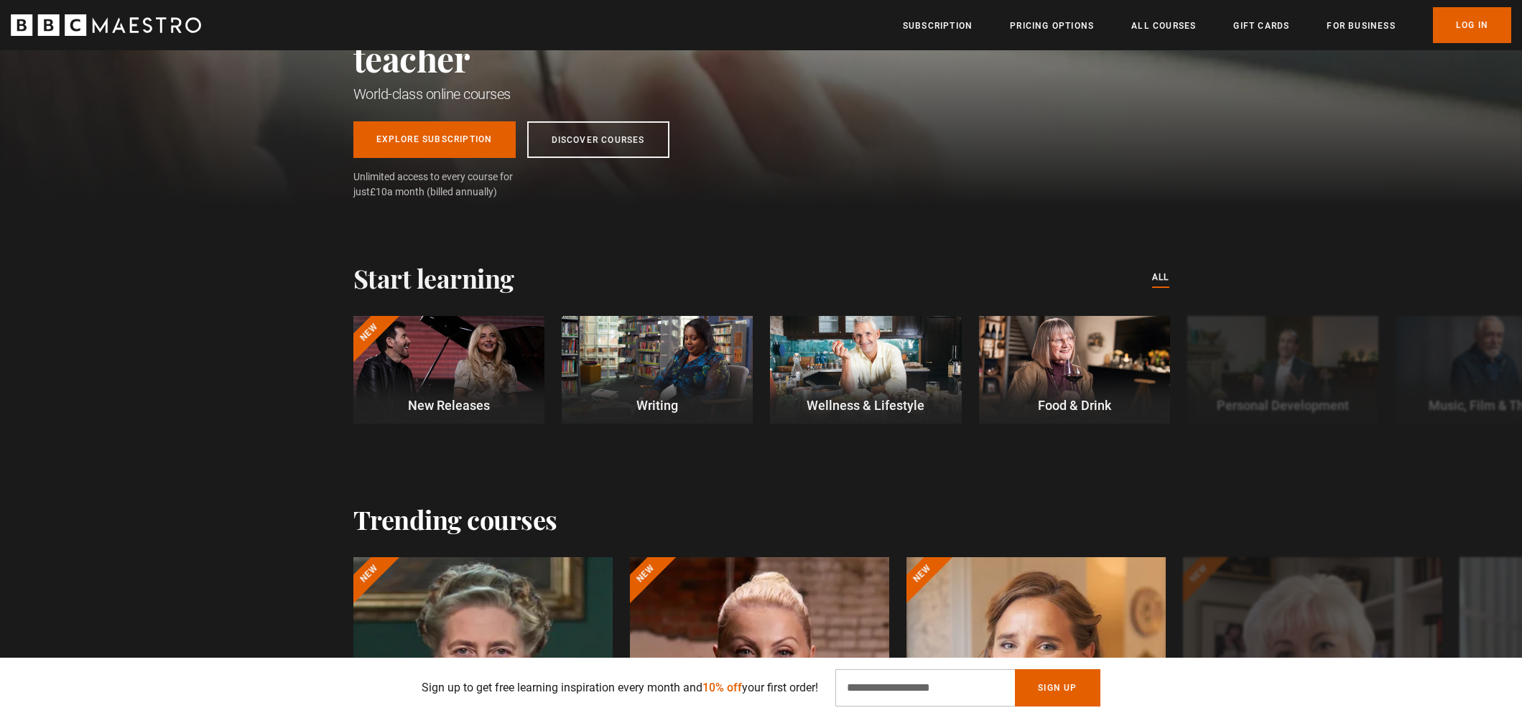
scroll to position [231, 0]
click at [1459, 373] on button "Next" at bounding box center [1466, 373] width 36 height 36
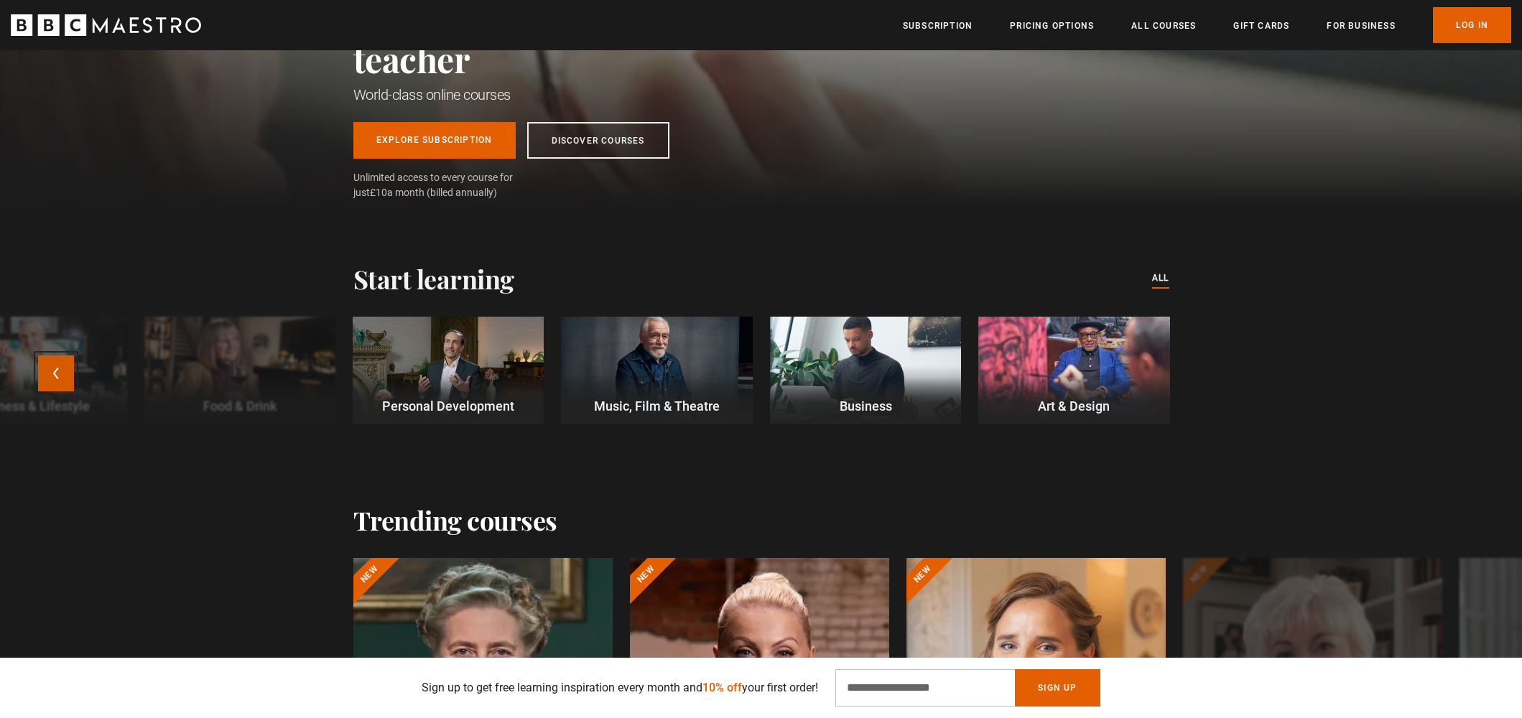
click at [60, 368] on button "Previous" at bounding box center [56, 373] width 36 height 36
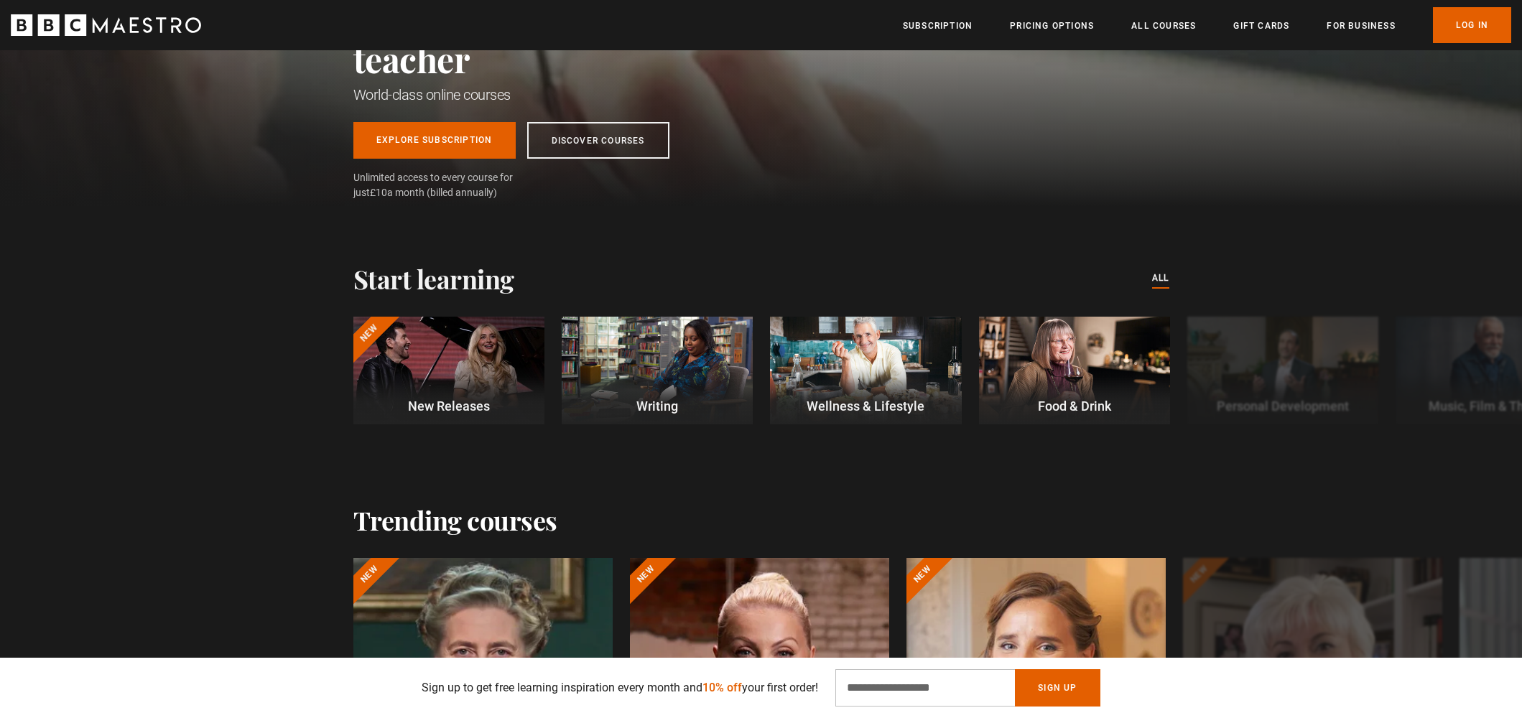
scroll to position [0, 188]
click at [905, 382] on div at bounding box center [865, 371] width 191 height 108
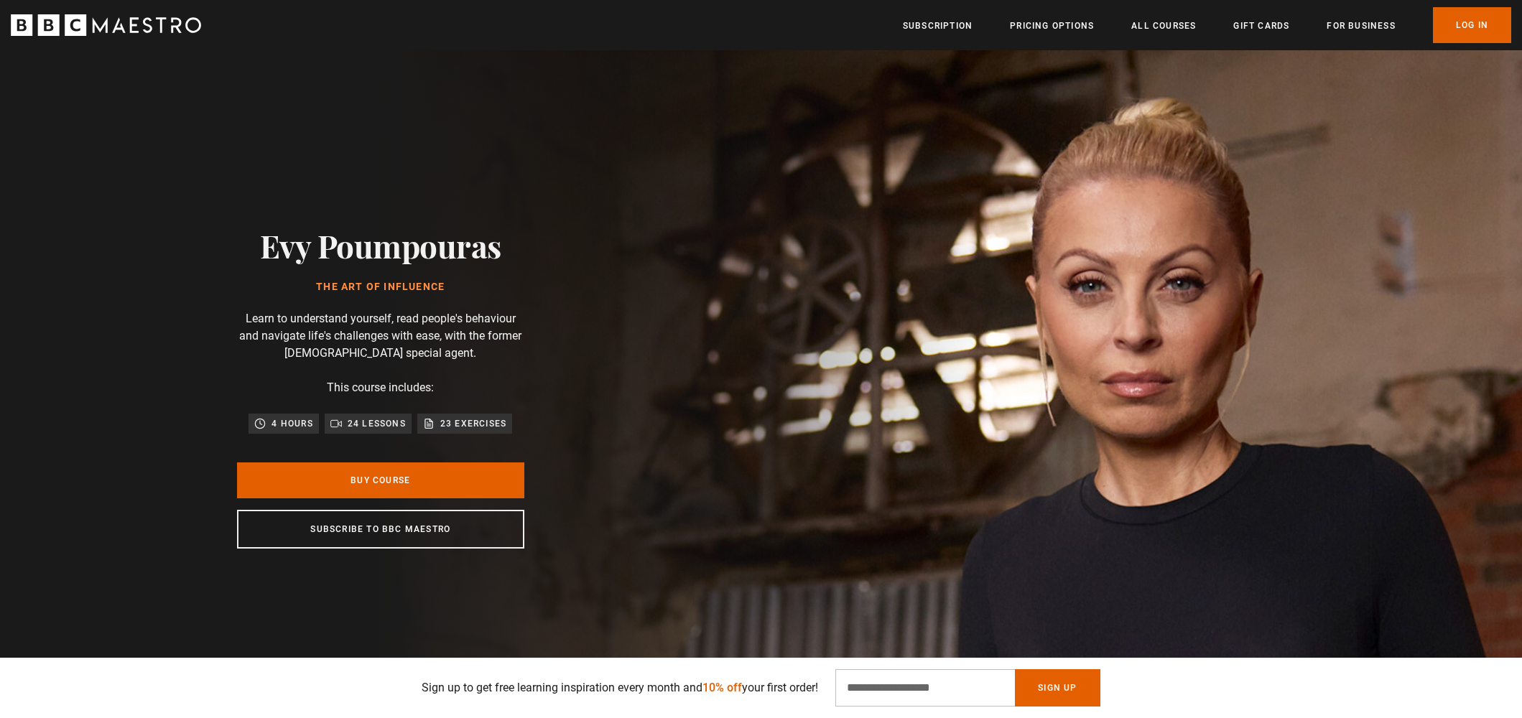
scroll to position [948, 0]
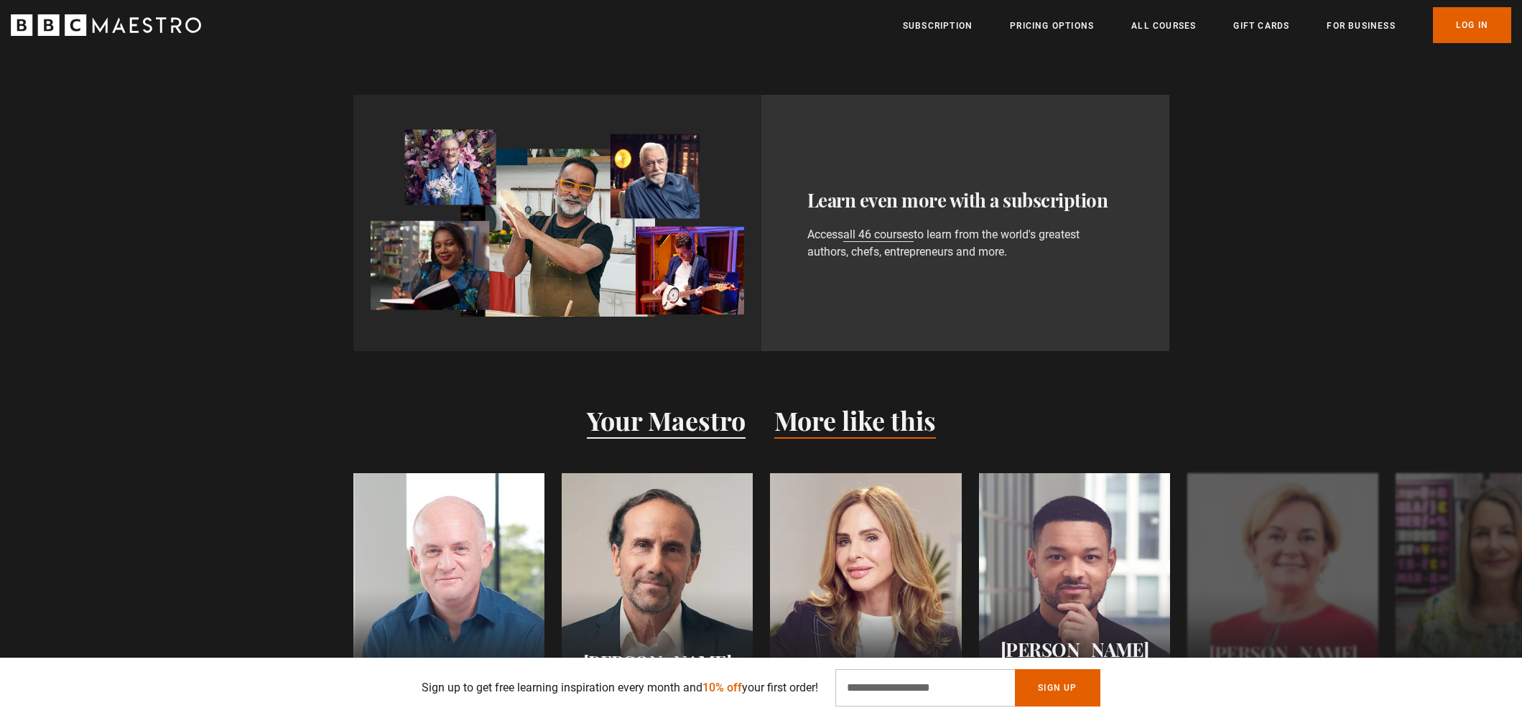
click at [694, 426] on button "Your Maestro" at bounding box center [666, 424] width 159 height 30
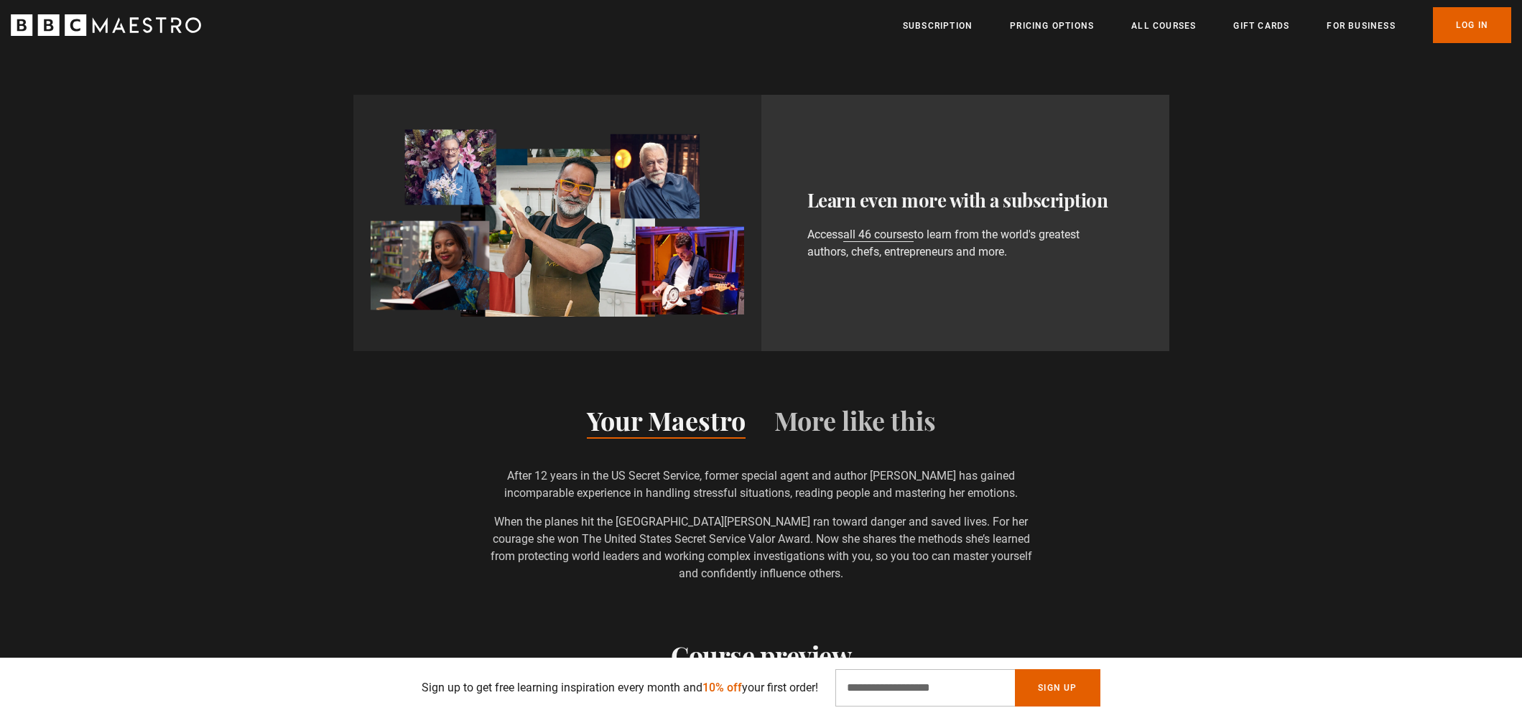
click at [345, 370] on div "Your Maestro More like this After 12 years in the US Secret Service, former spe…" at bounding box center [761, 466] width 1522 height 231
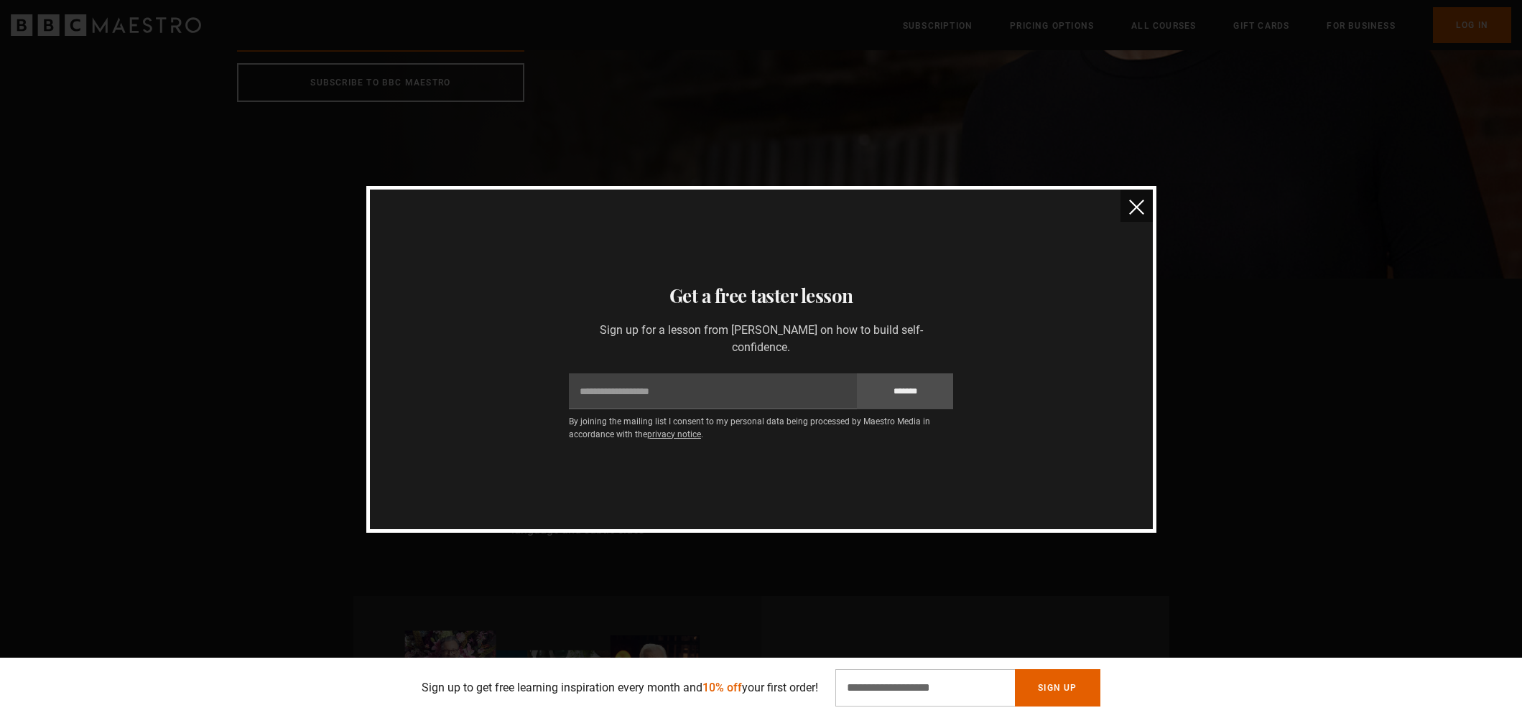
scroll to position [0, 0]
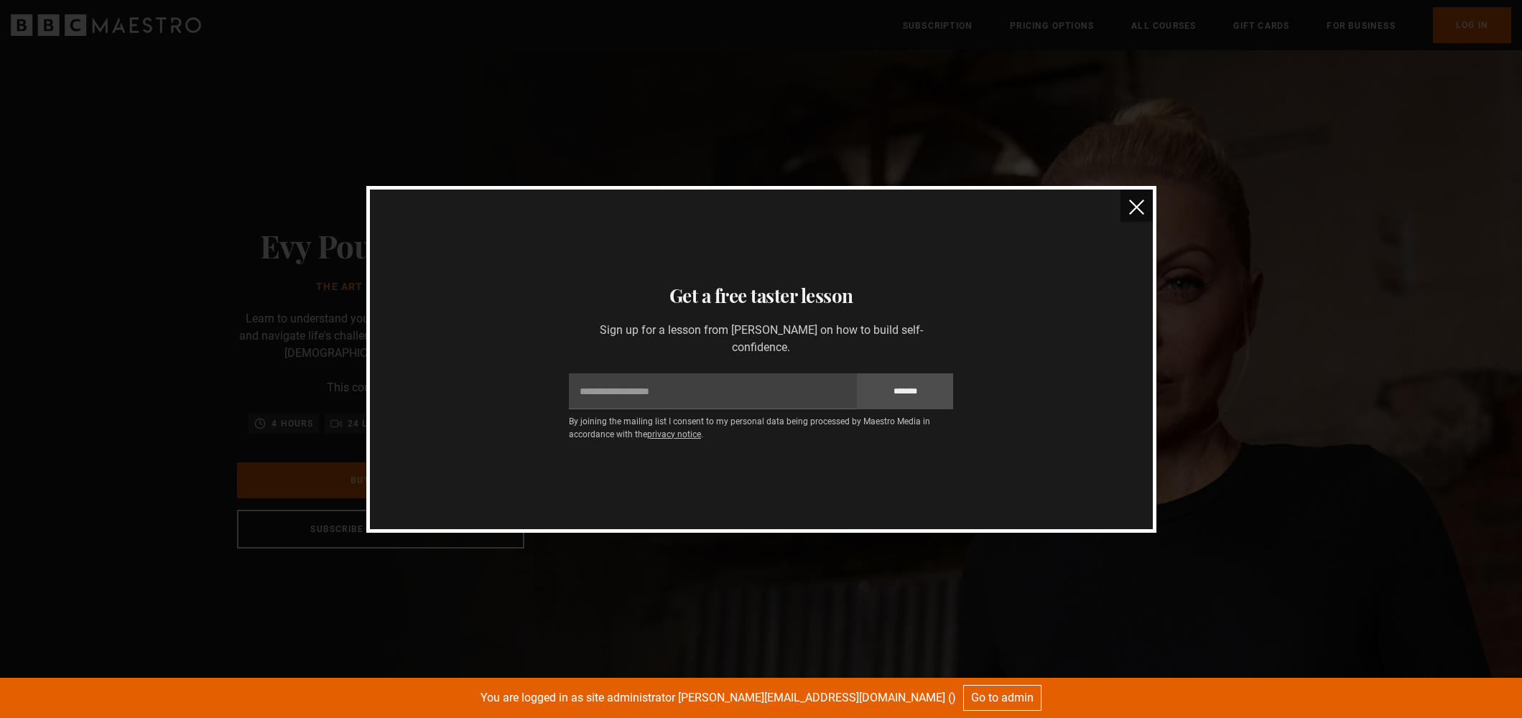
click at [1129, 205] on img "close" at bounding box center [1136, 207] width 15 height 15
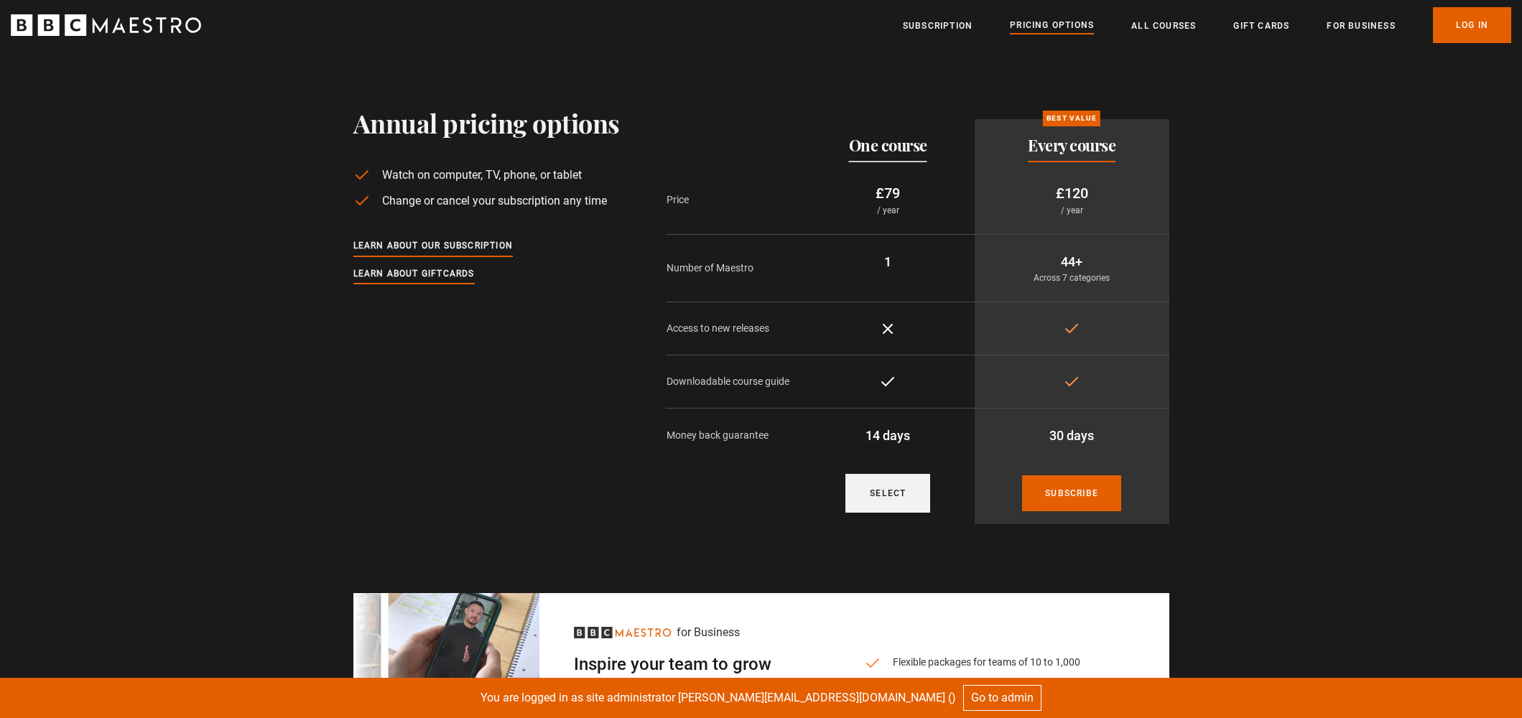
scroll to position [42, 0]
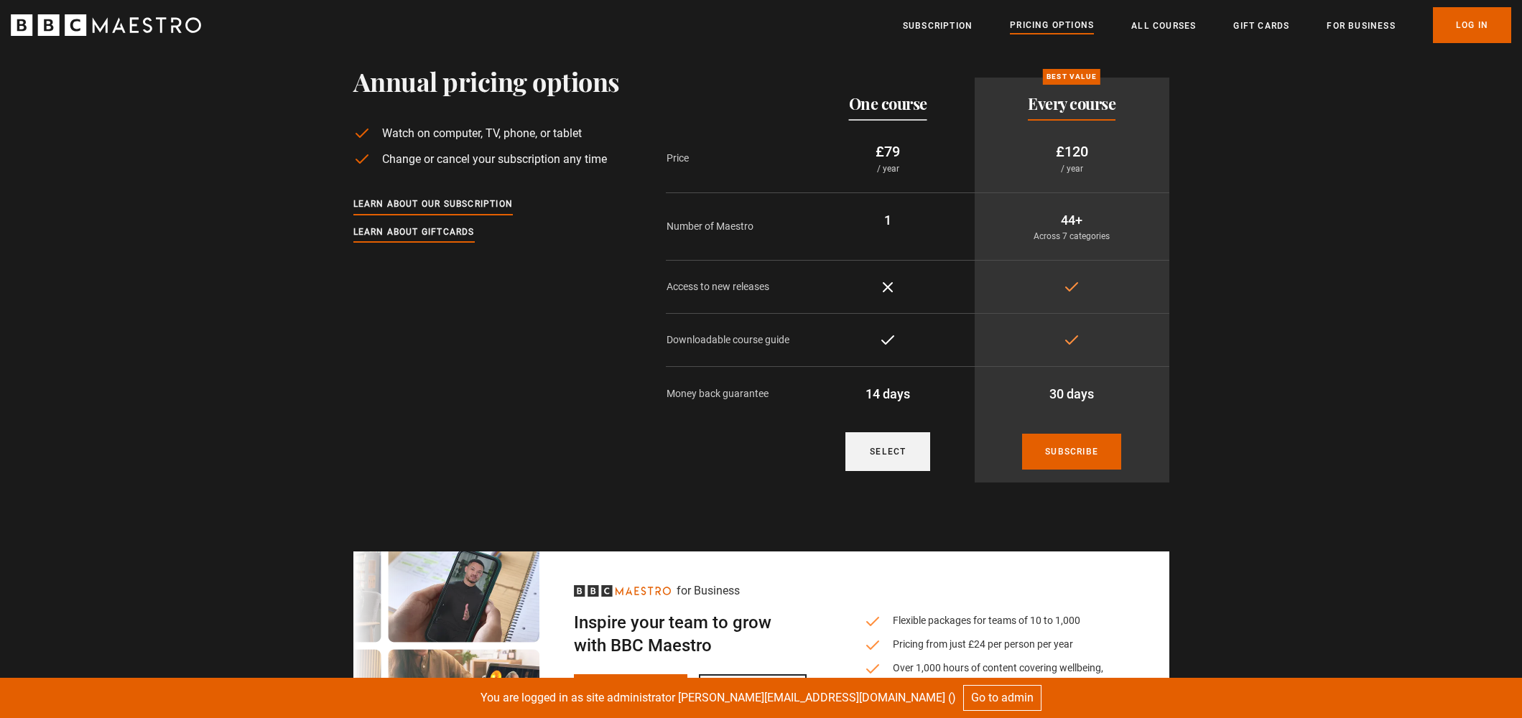
click at [890, 452] on link "Select" at bounding box center [887, 451] width 85 height 39
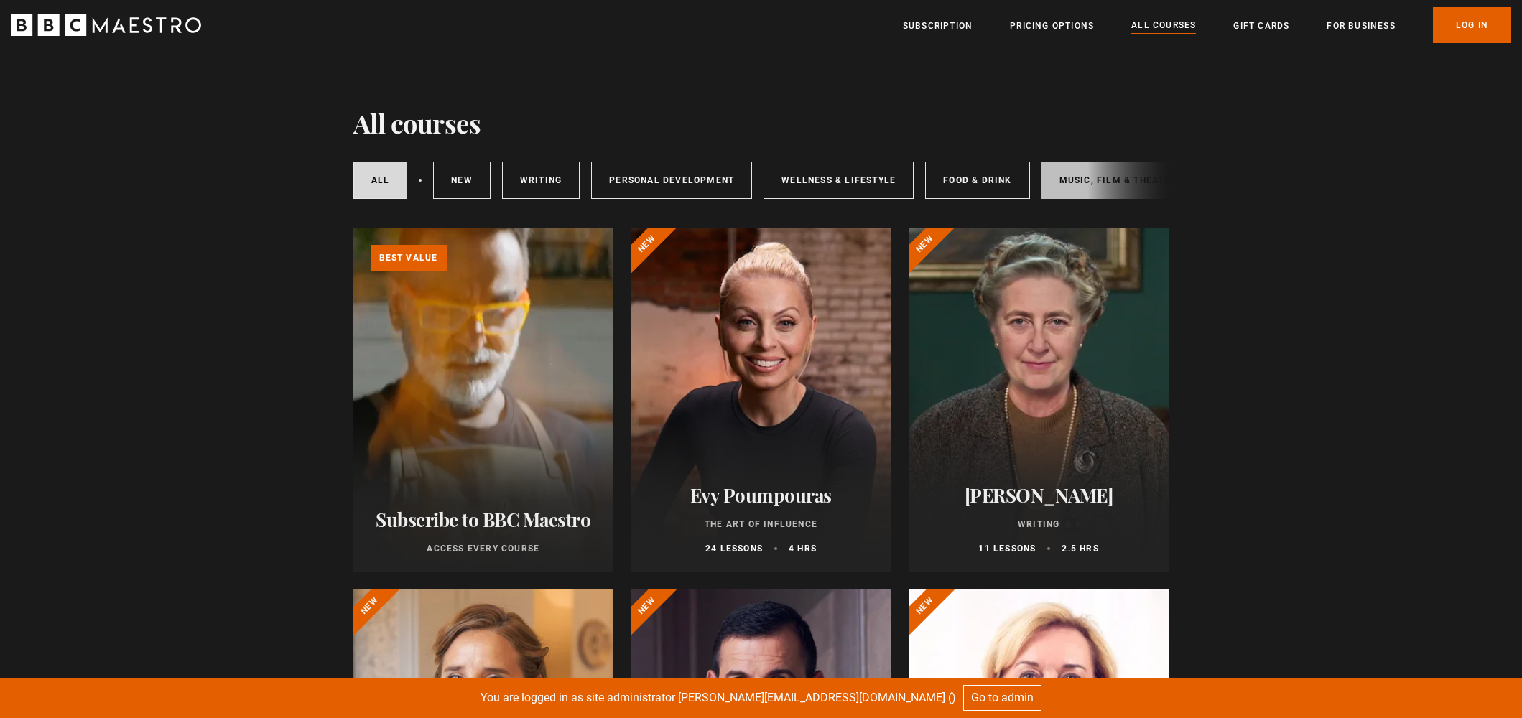
click at [1050, 175] on link "Music, Film & Theatre" at bounding box center [1117, 180] width 153 height 37
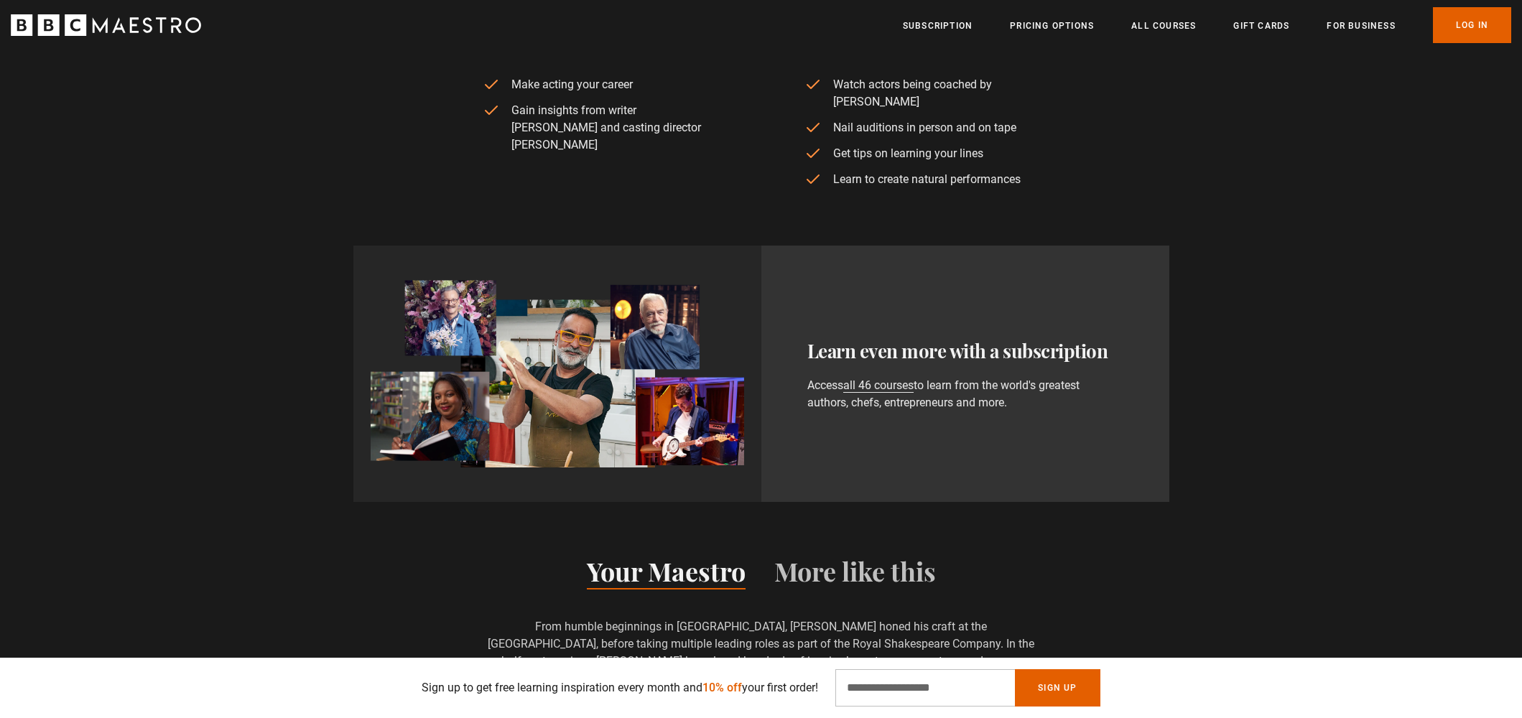
scroll to position [1033, 0]
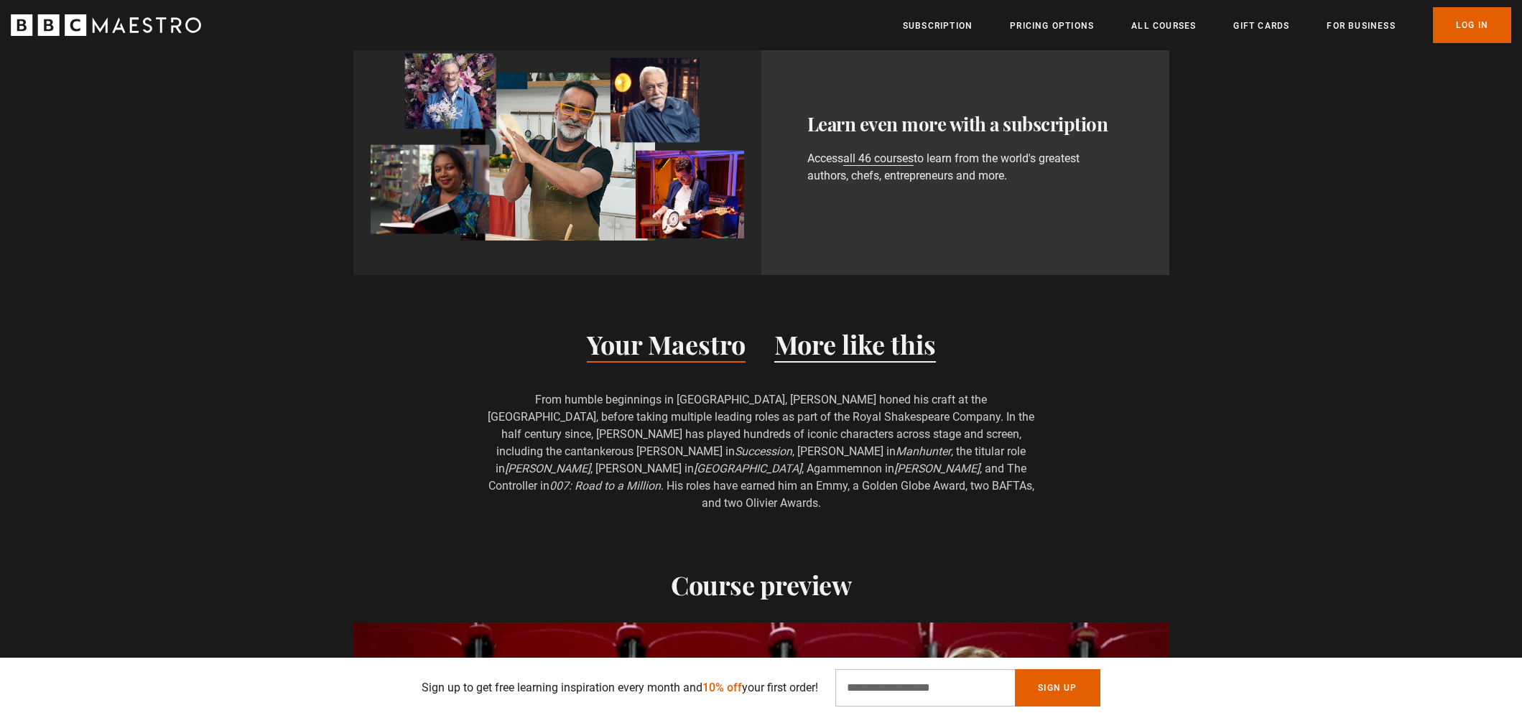
click at [829, 332] on button "More like this" at bounding box center [855, 347] width 162 height 30
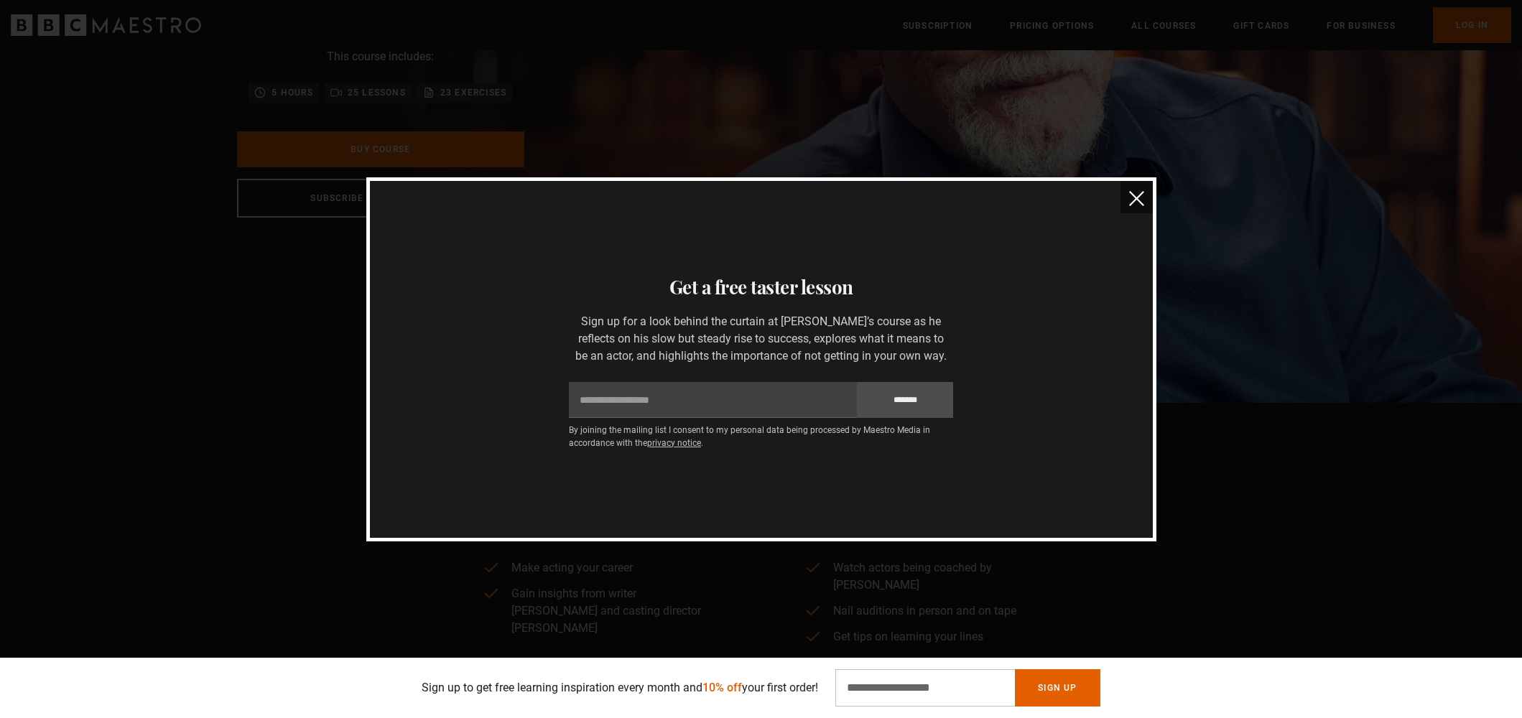
scroll to position [0, 0]
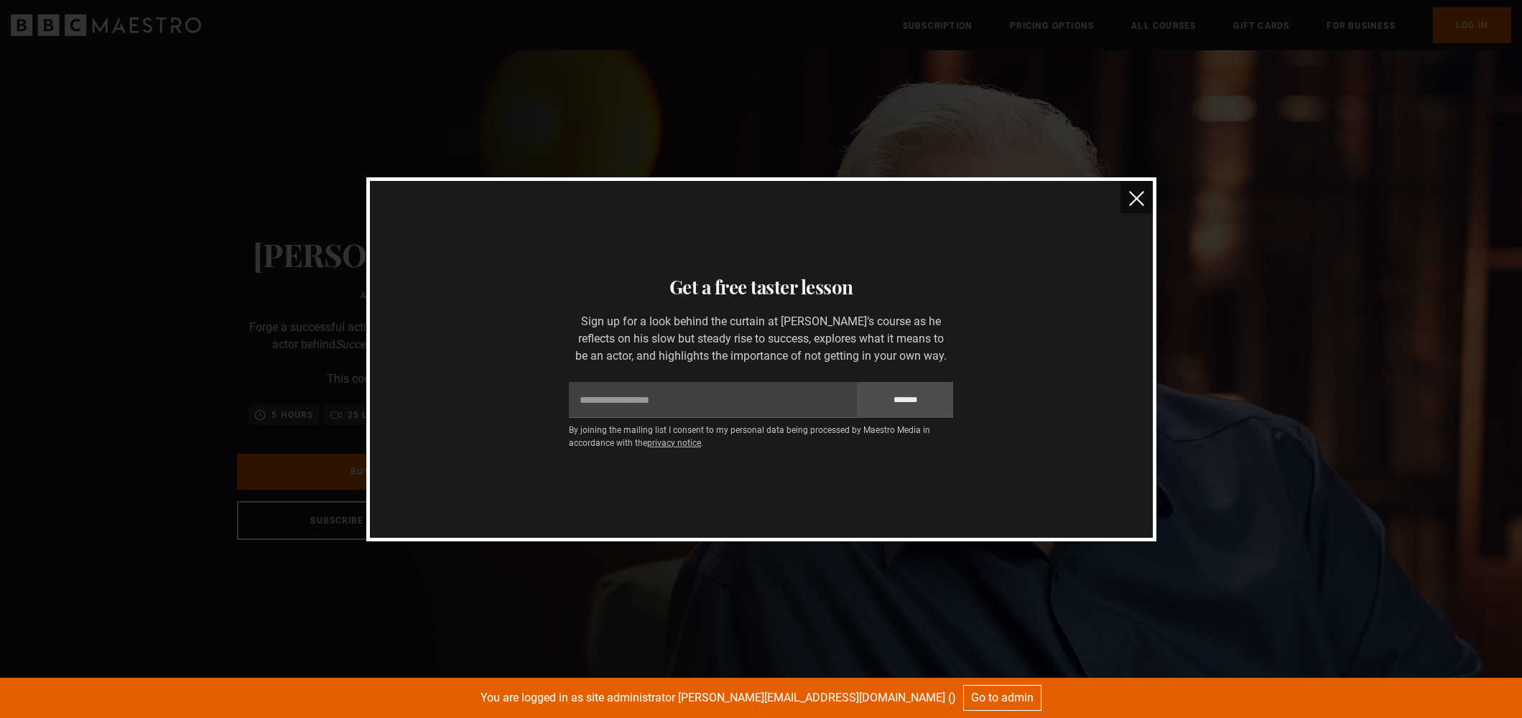
click at [1143, 200] on img "close" at bounding box center [1136, 198] width 15 height 15
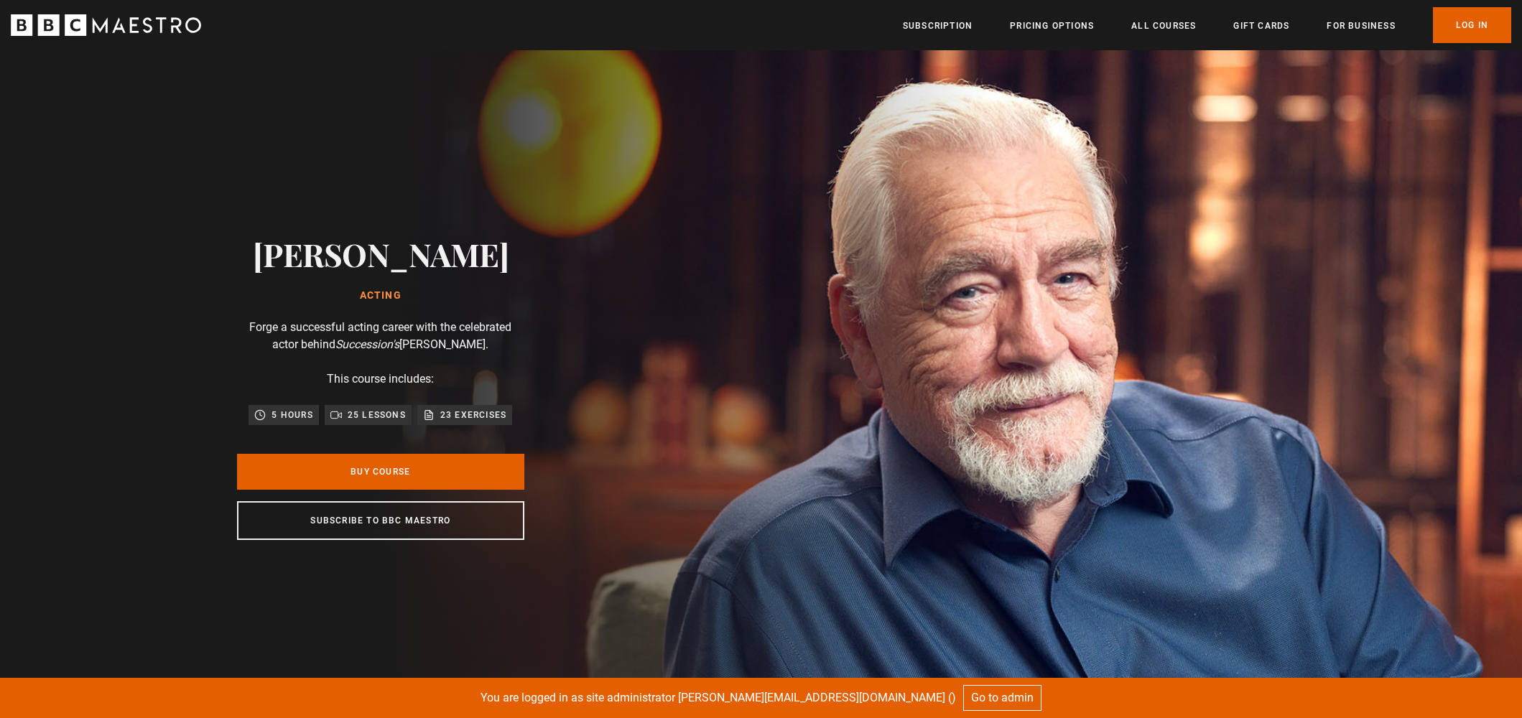
click at [139, 26] on icon "BBC Maestro" at bounding box center [106, 25] width 190 height 22
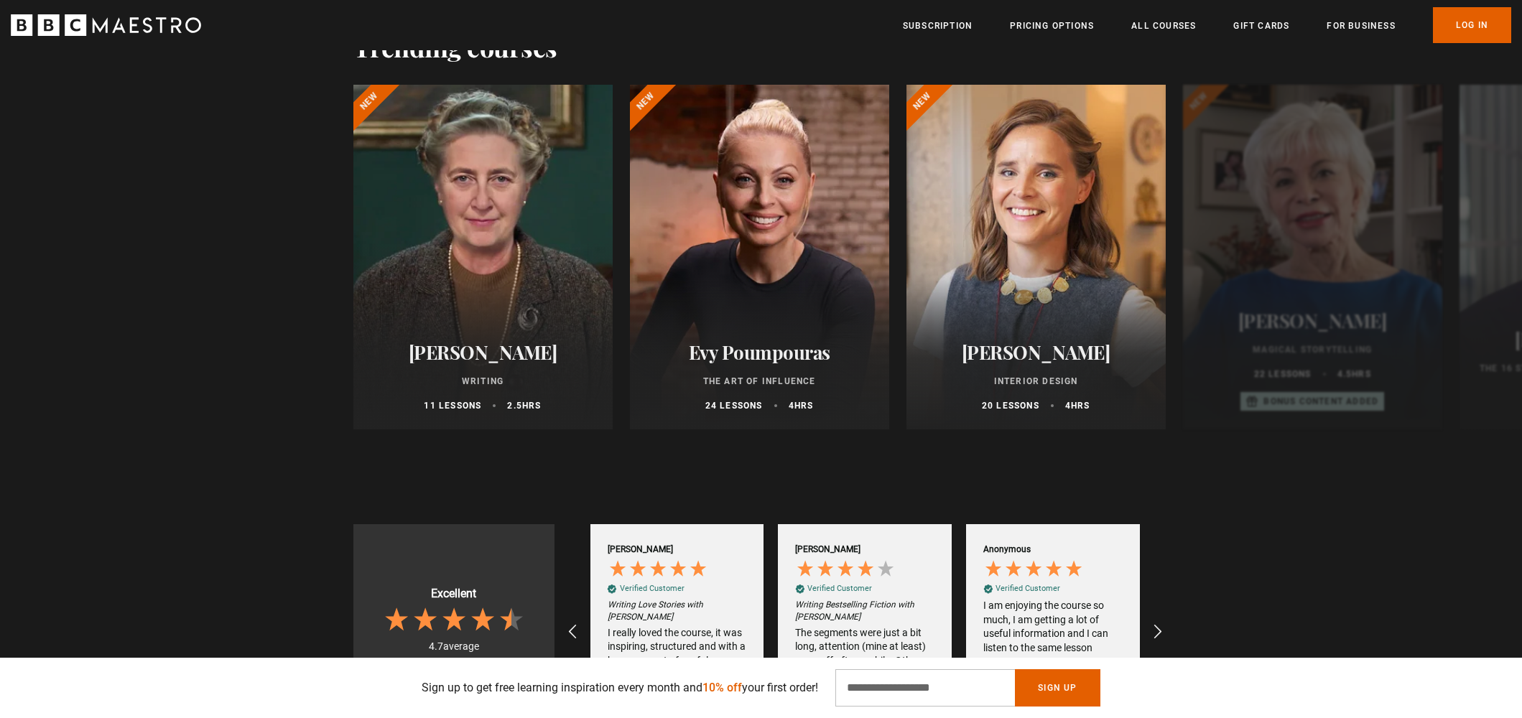
scroll to position [707, 0]
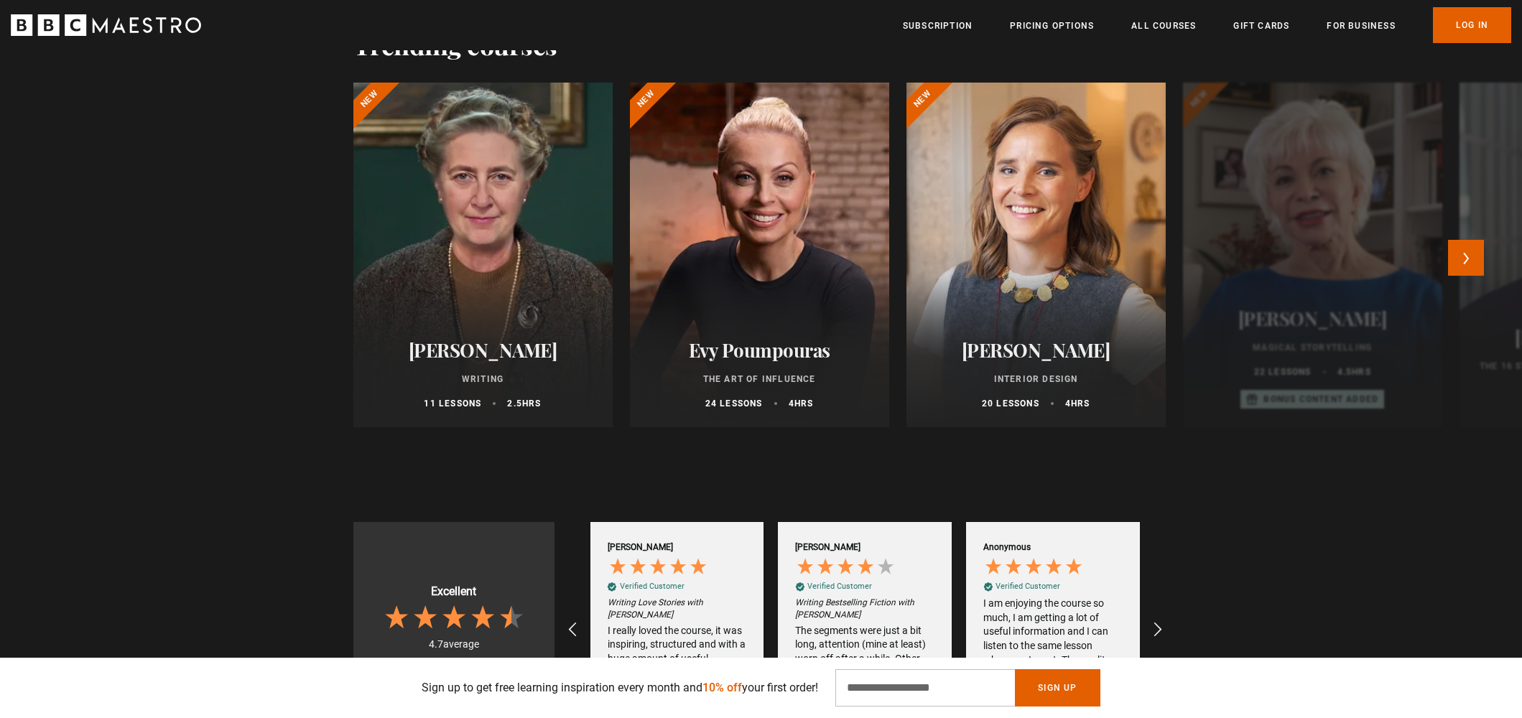
click at [390, 327] on div "Agatha Christie Writing 11 lessons 2.5 hrs" at bounding box center [482, 375] width 259 height 106
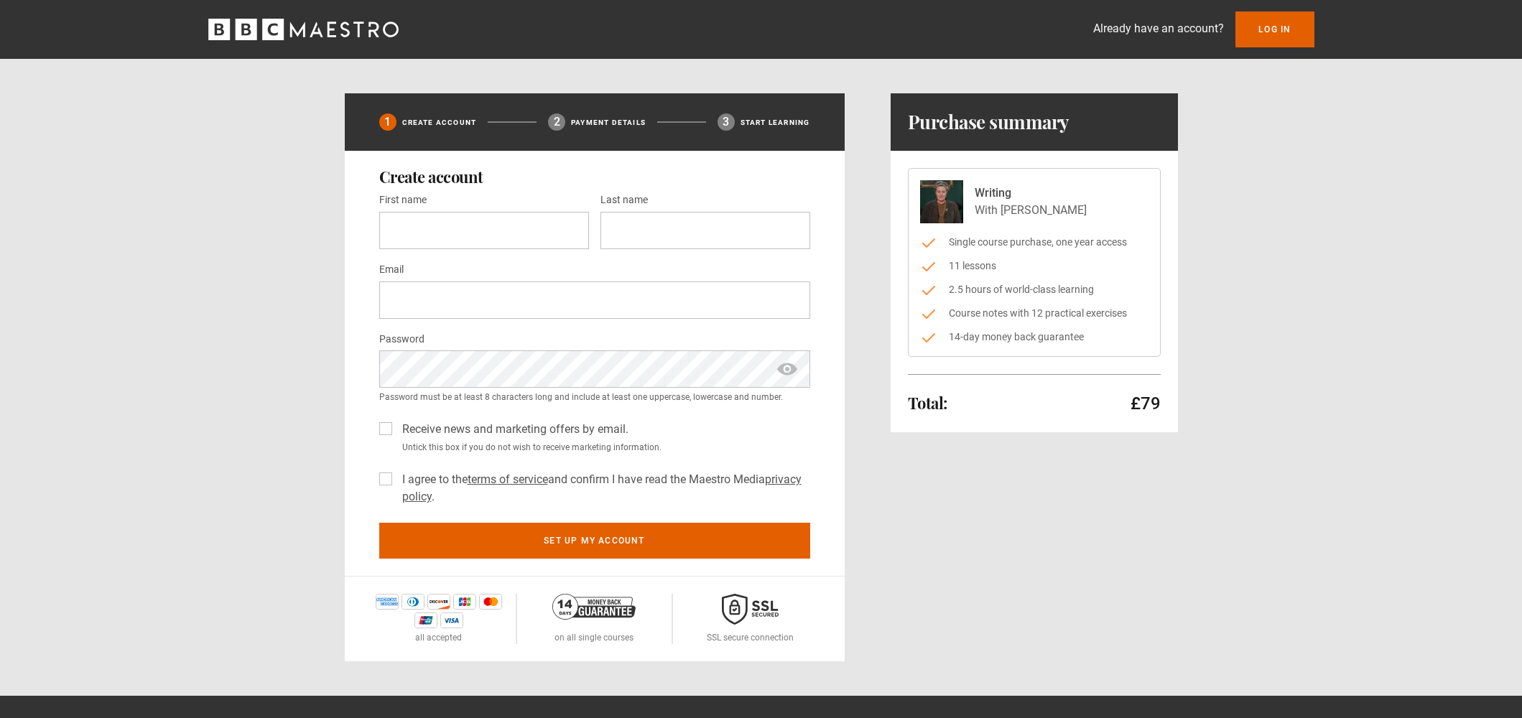
click at [330, 34] on icon "BBC Maestro" at bounding box center [303, 30] width 190 height 22
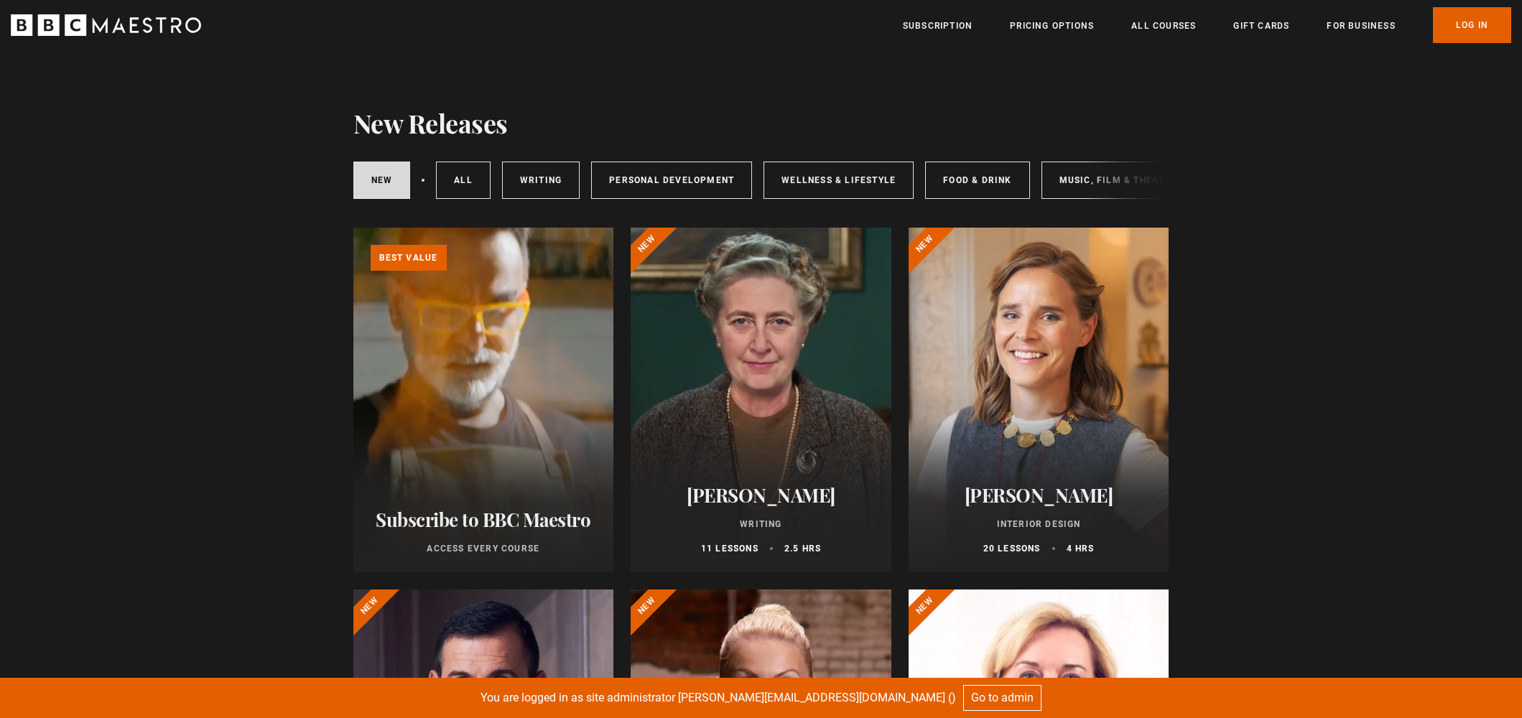
scroll to position [220, 0]
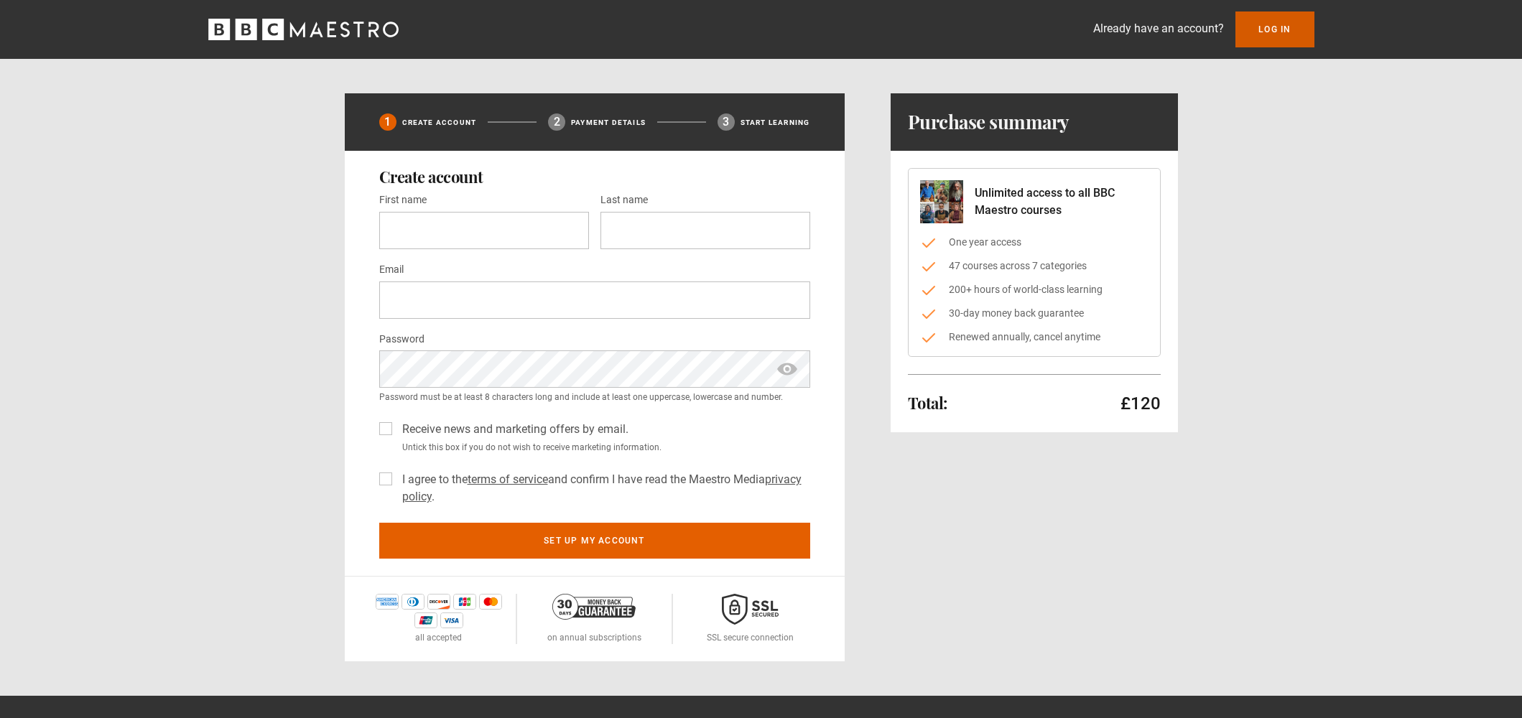
click at [1258, 42] on link "Log In" at bounding box center [1274, 29] width 78 height 36
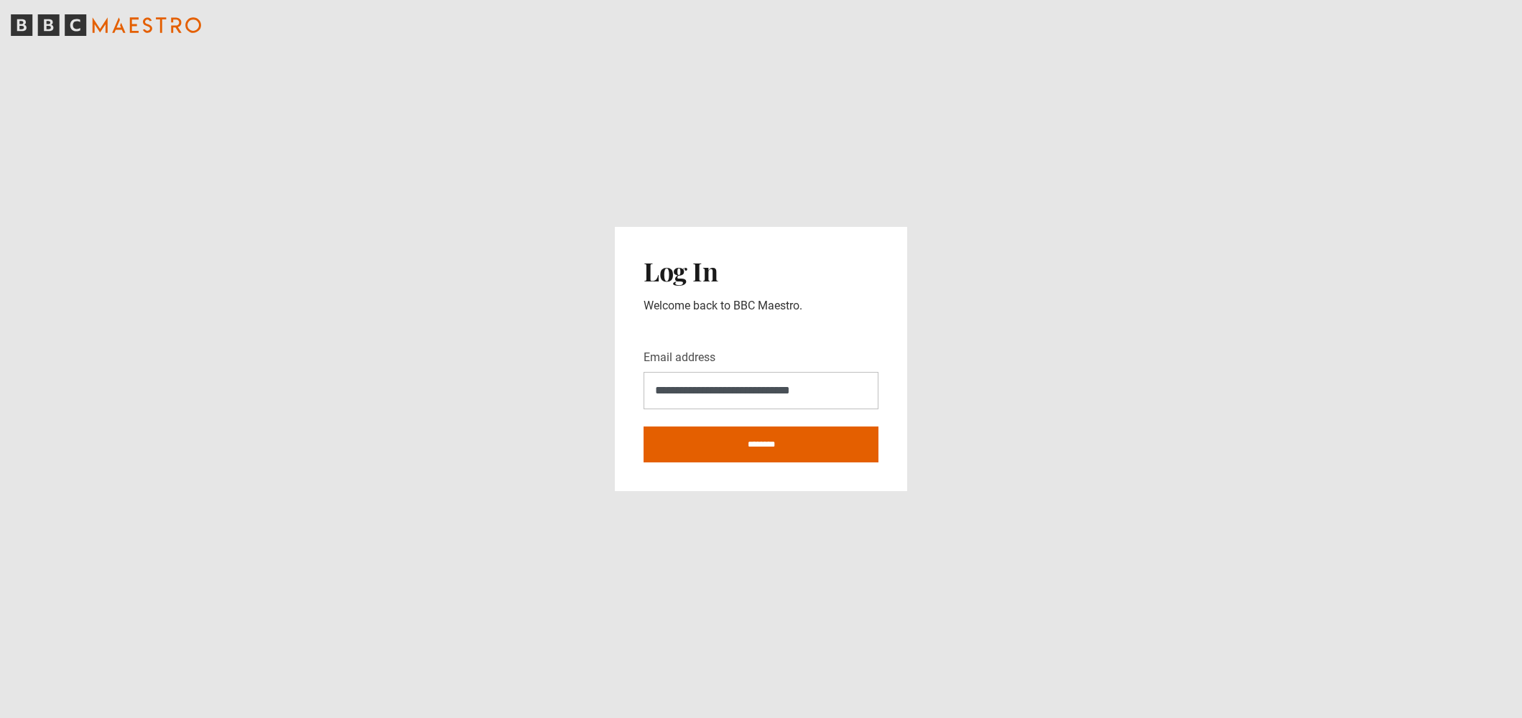
type input "**********"
click at [643, 427] on input "********" at bounding box center [760, 445] width 235 height 36
type input "**********"
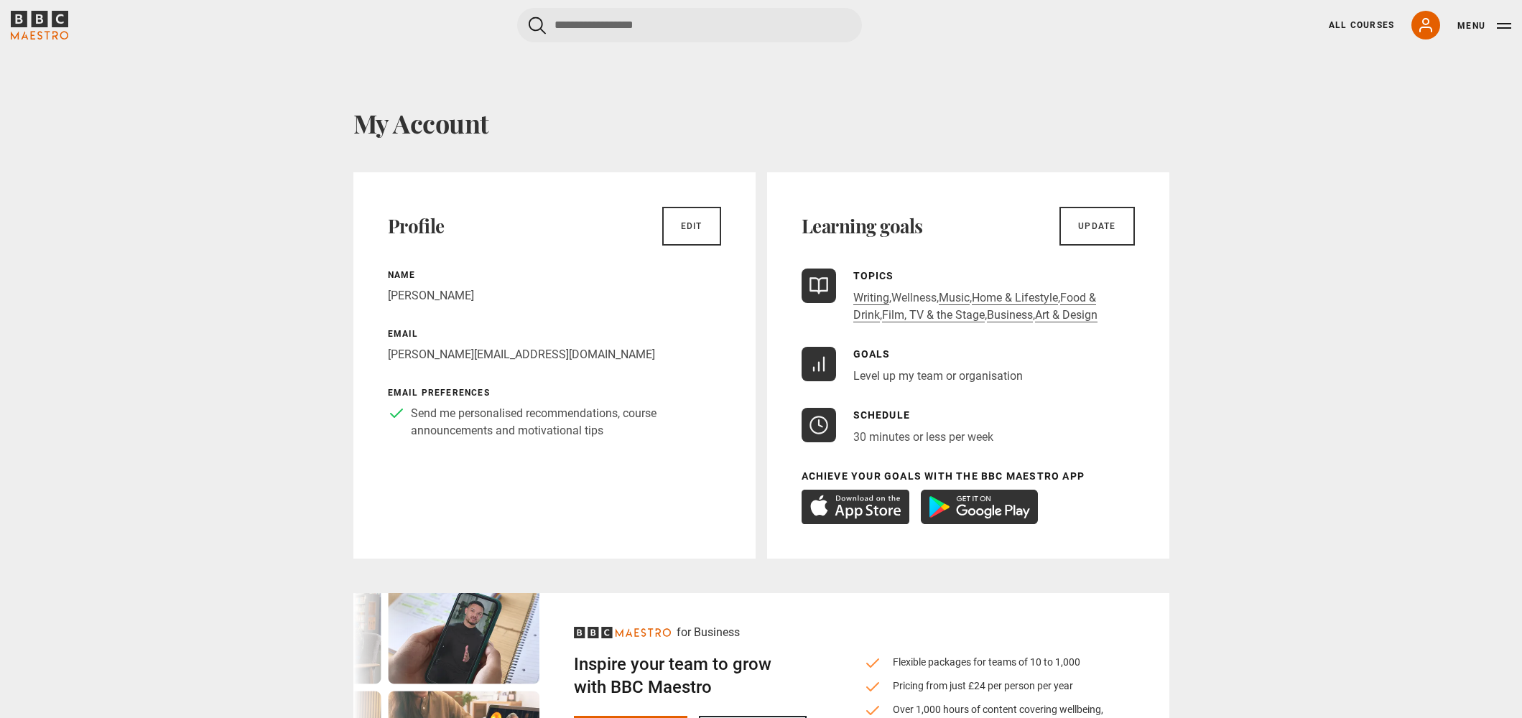
click at [930, 302] on link "Wellness" at bounding box center [913, 298] width 45 height 14
click at [984, 241] on div "Learning goals Update" at bounding box center [967, 226] width 333 height 39
click at [920, 316] on link "Film, TV & the Stage" at bounding box center [933, 315] width 103 height 14
click at [273, 152] on div "My Account Profile Edit Name Craig England Email craig.england@maestro-media.co…" at bounding box center [761, 480] width 1522 height 860
click at [1083, 233] on link "Update" at bounding box center [1096, 226] width 75 height 39
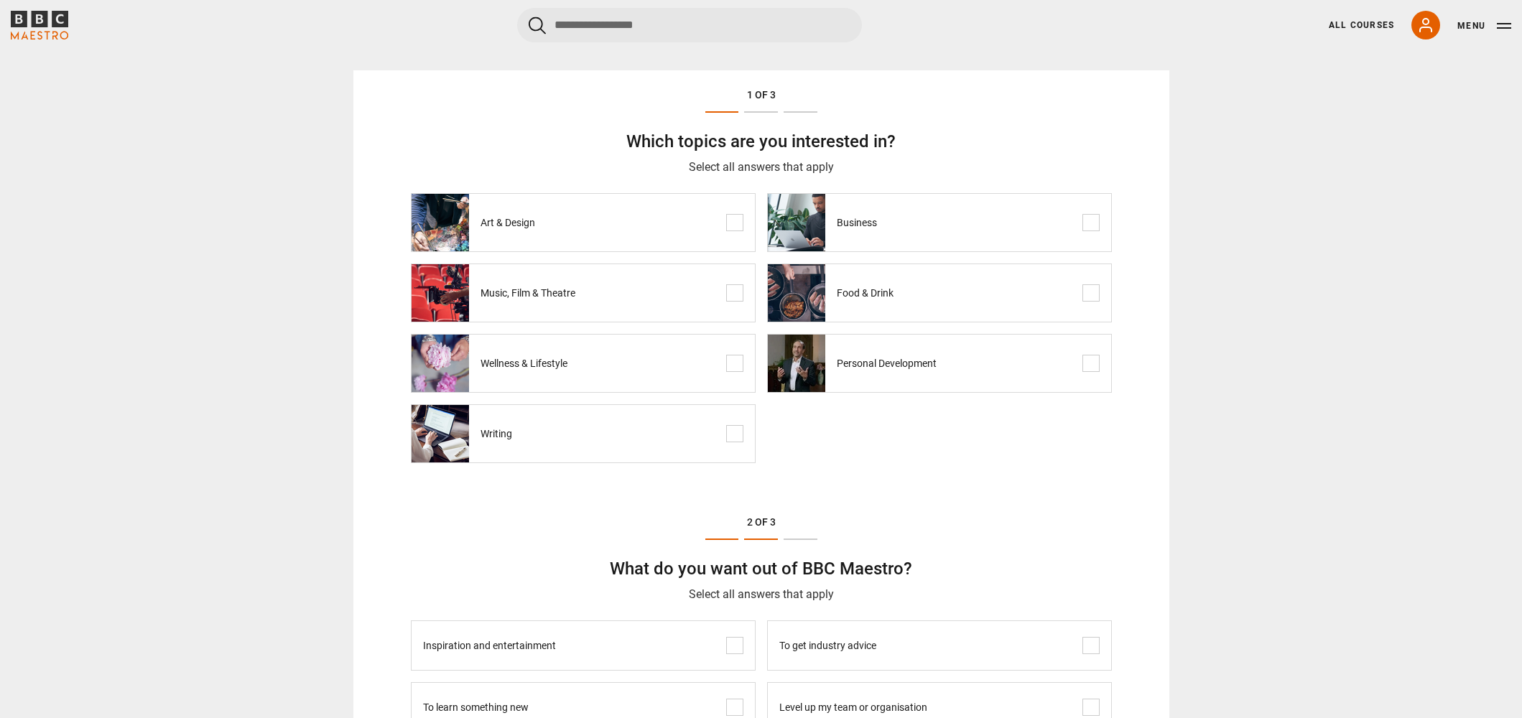
scroll to position [103, 0]
click at [525, 291] on span "Music, Film & Theatre" at bounding box center [527, 292] width 95 height 49
click at [350, 309] on div "Set learning goals Step 1 of 3 Which topics are you interested in? Select all a…" at bounding box center [761, 562] width 925 height 1115
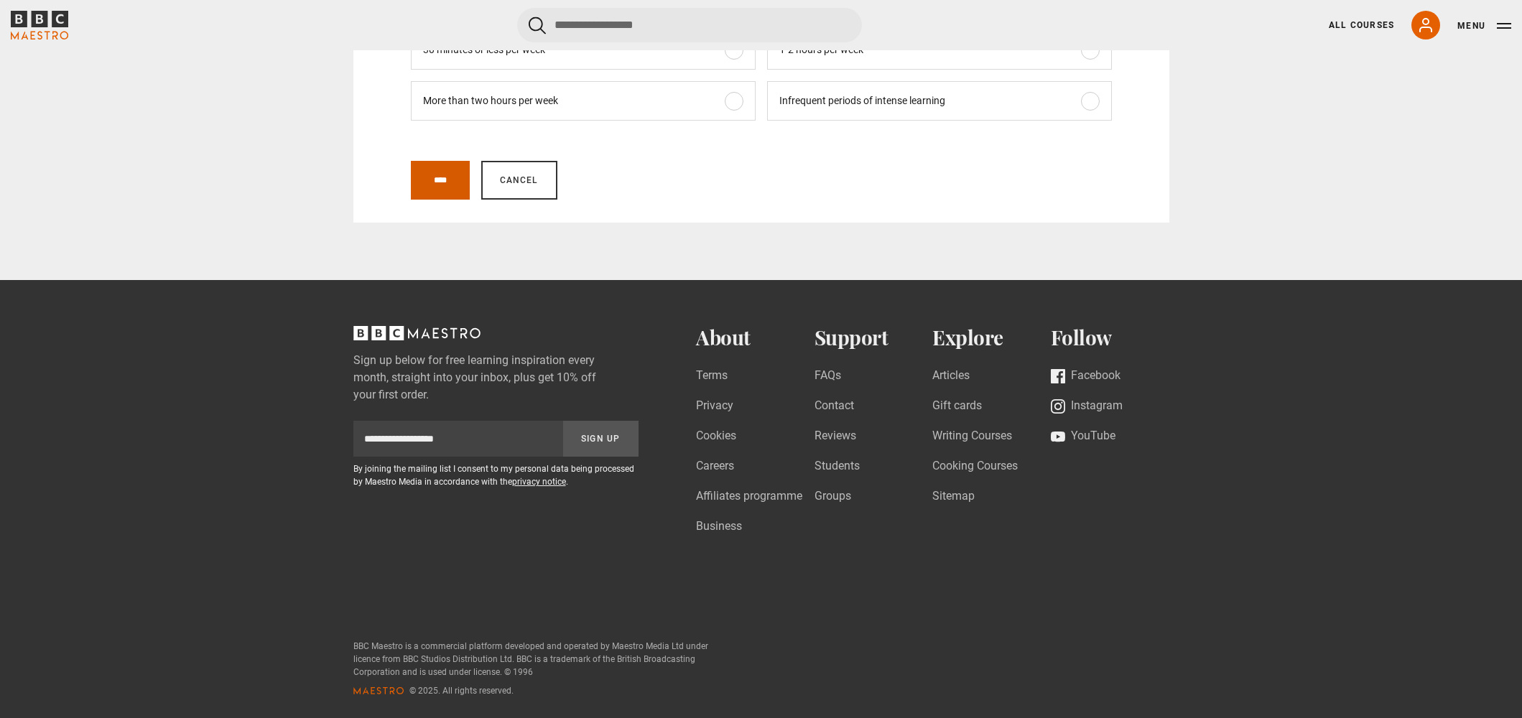
click at [455, 180] on input "****" at bounding box center [440, 180] width 59 height 39
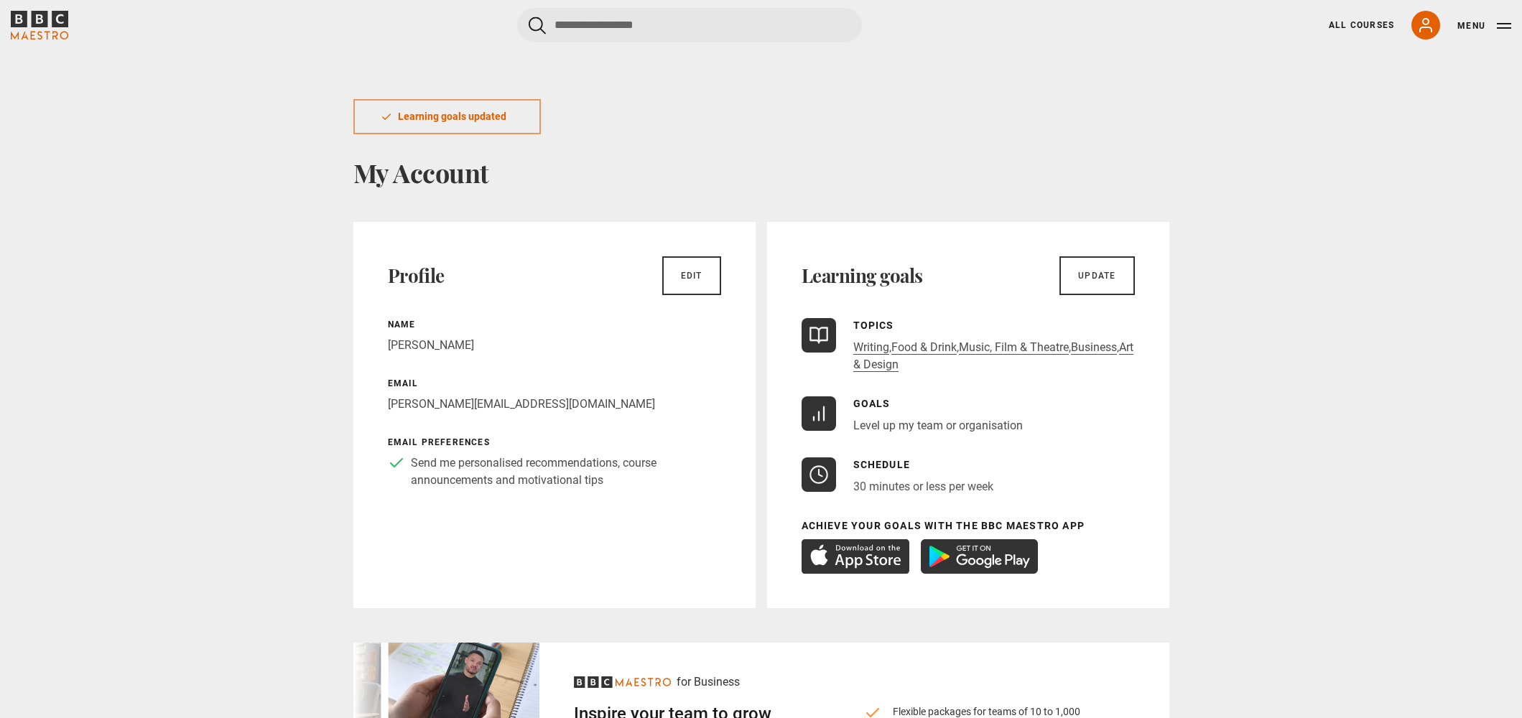
click at [760, 230] on div "Profile Edit Name Craig England Email craig.england@maestro-media.com Email pre…" at bounding box center [761, 527] width 816 height 610
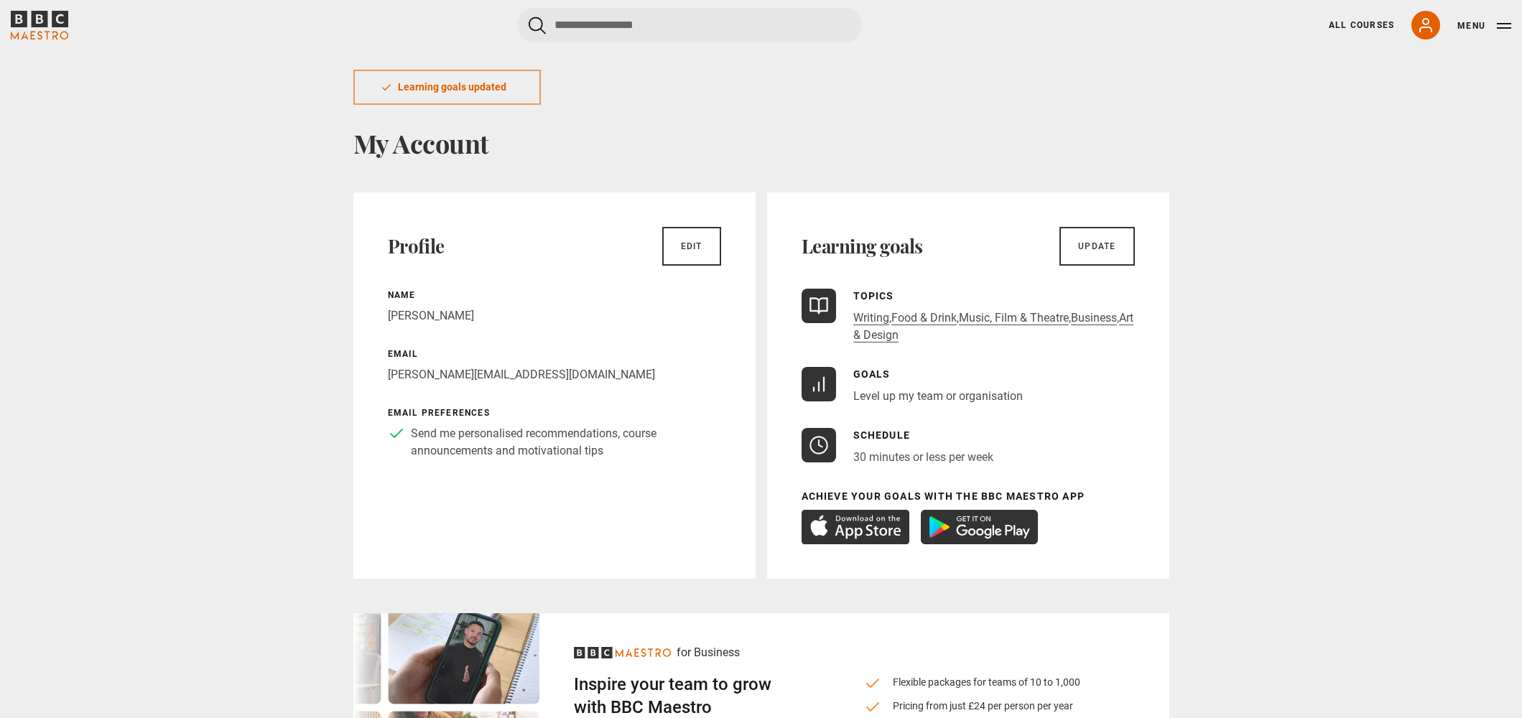
scroll to position [35, 0]
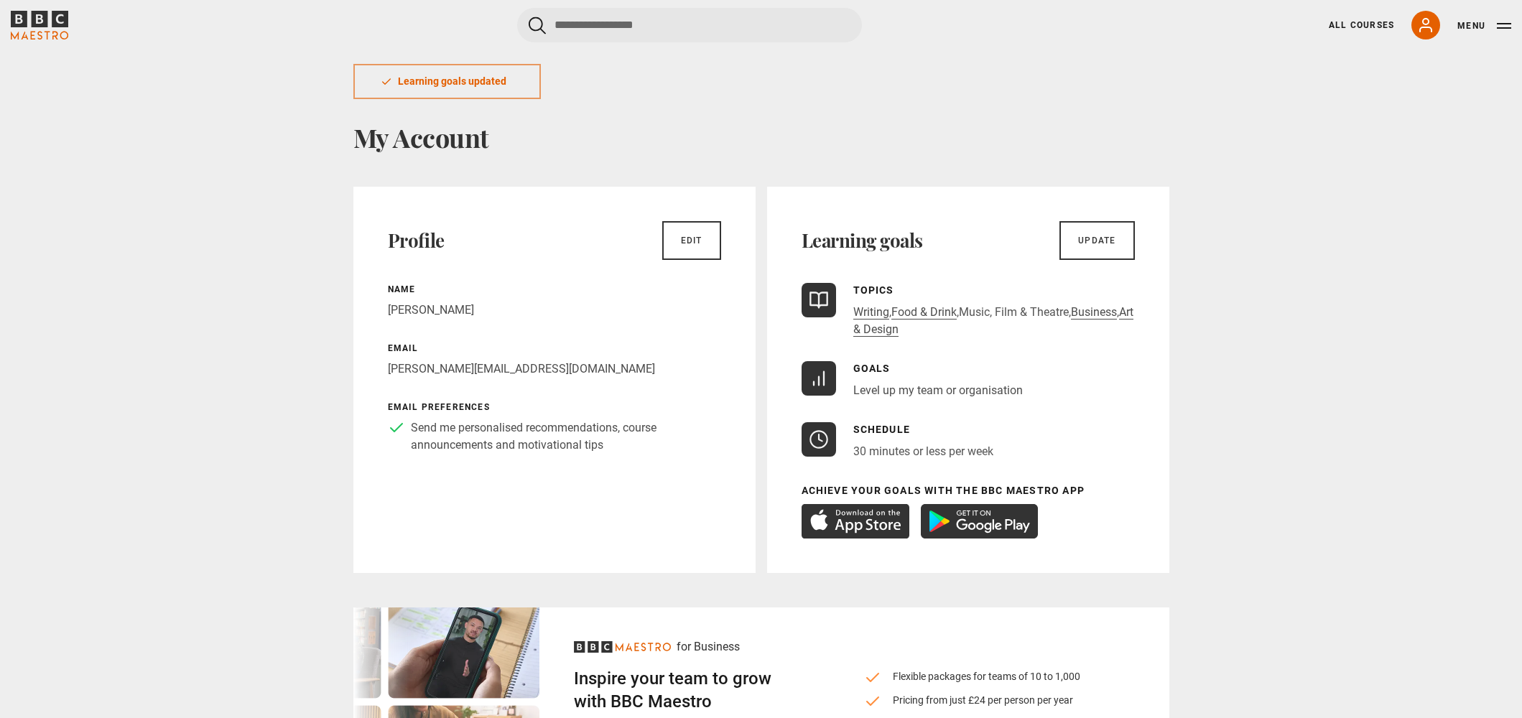
click at [992, 313] on link "Music, Film & Theatre" at bounding box center [1014, 312] width 110 height 14
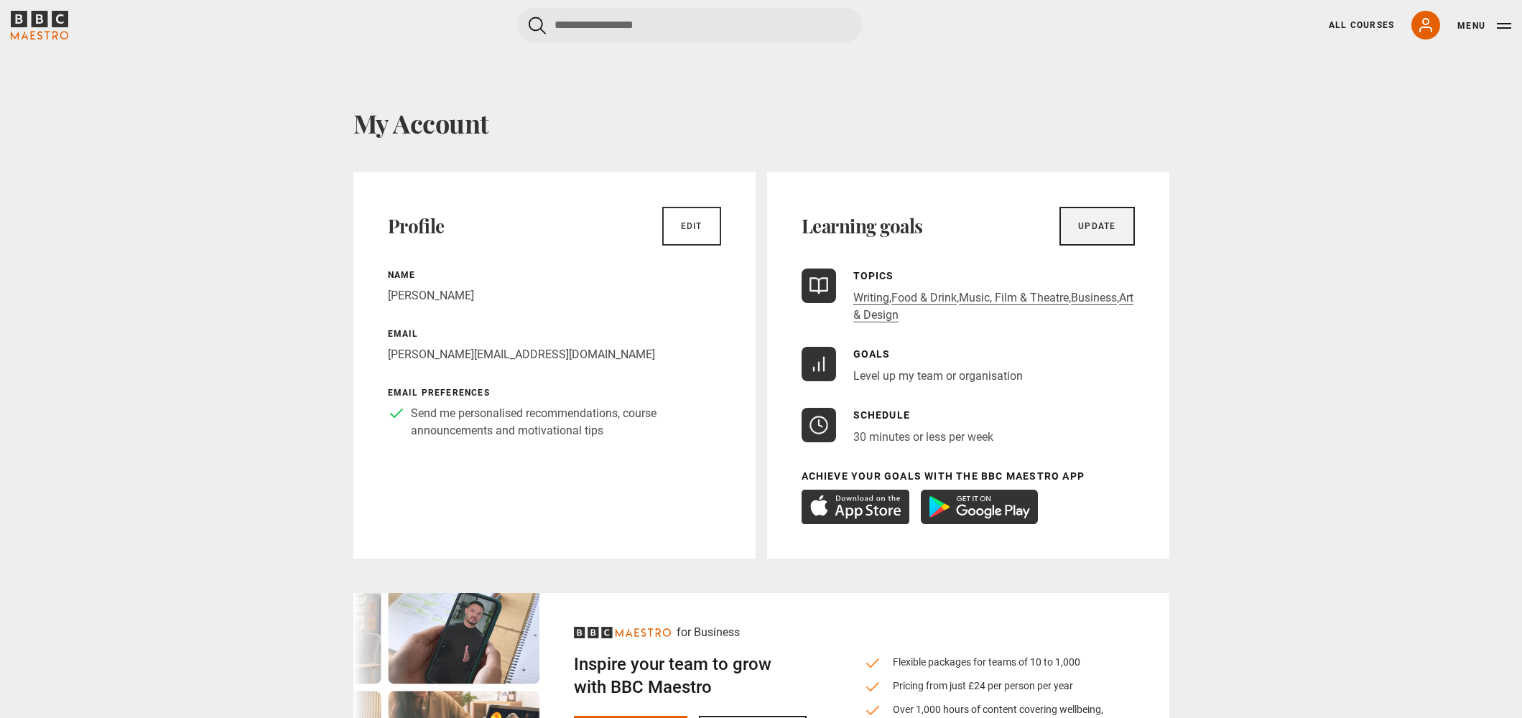
click at [1079, 233] on link "Update" at bounding box center [1096, 226] width 75 height 39
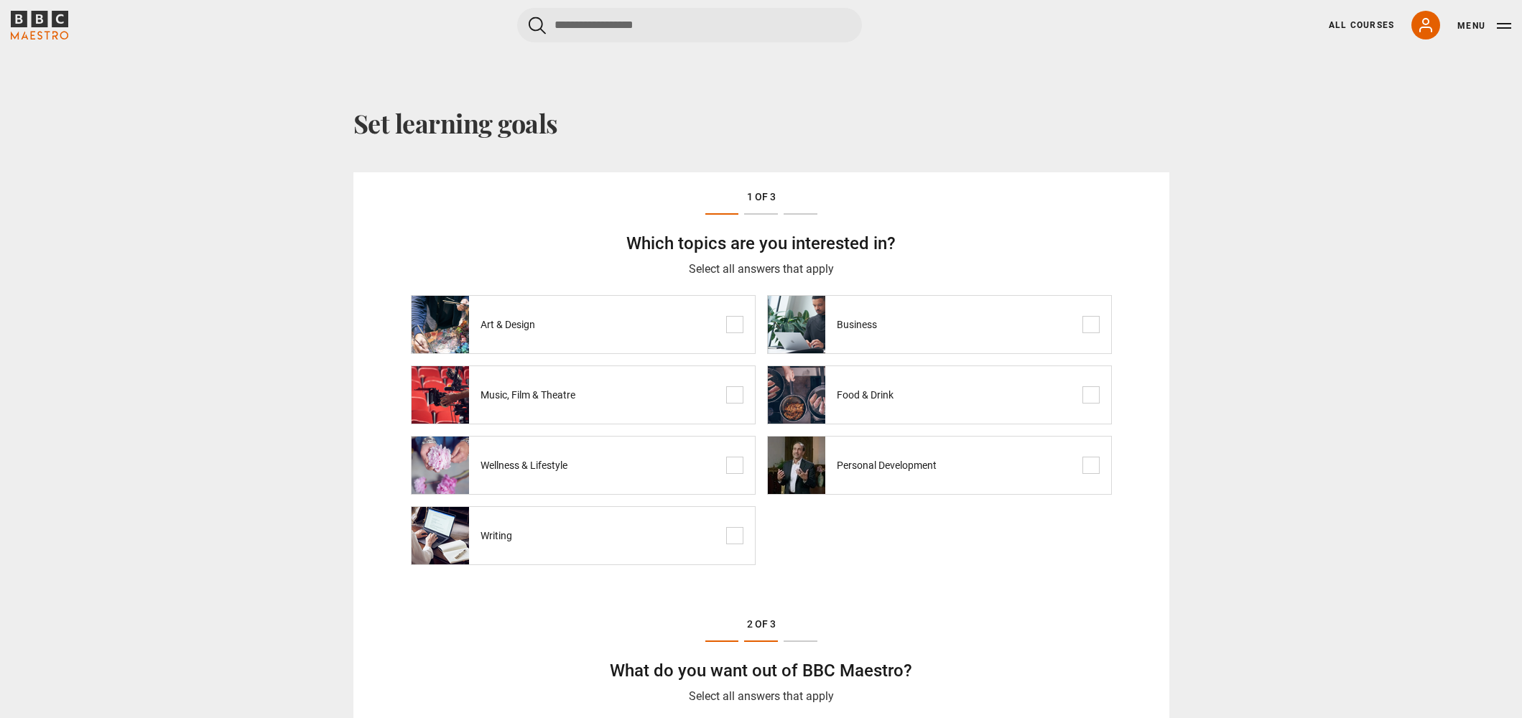
click at [646, 470] on label "Wellness & Lifestyle" at bounding box center [583, 465] width 345 height 59
click at [880, 475] on span "Personal Development" at bounding box center [887, 465] width 100 height 49
click at [393, 470] on div "Step 1 of 3 Which topics are you interested in? Select all answers that apply S…" at bounding box center [761, 380] width 816 height 416
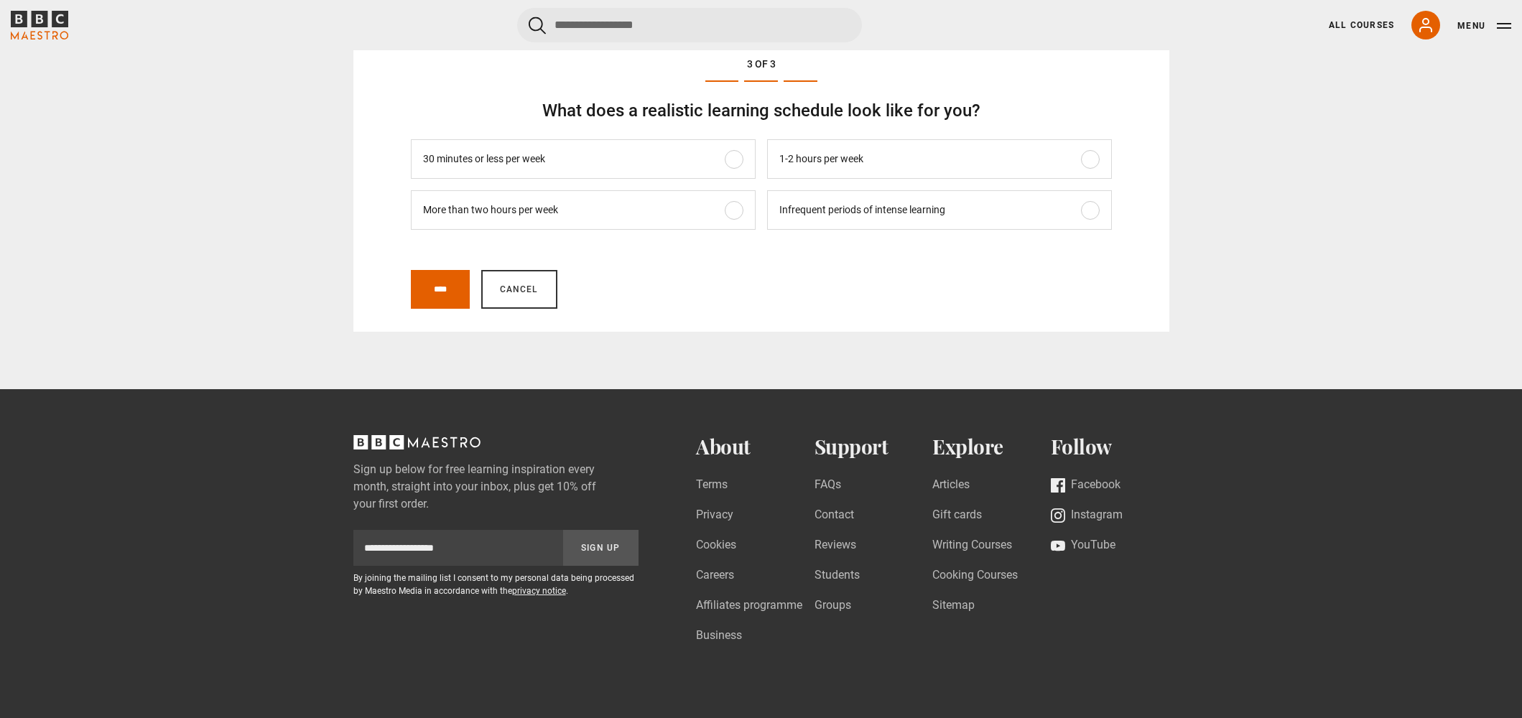
scroll to position [1000, 0]
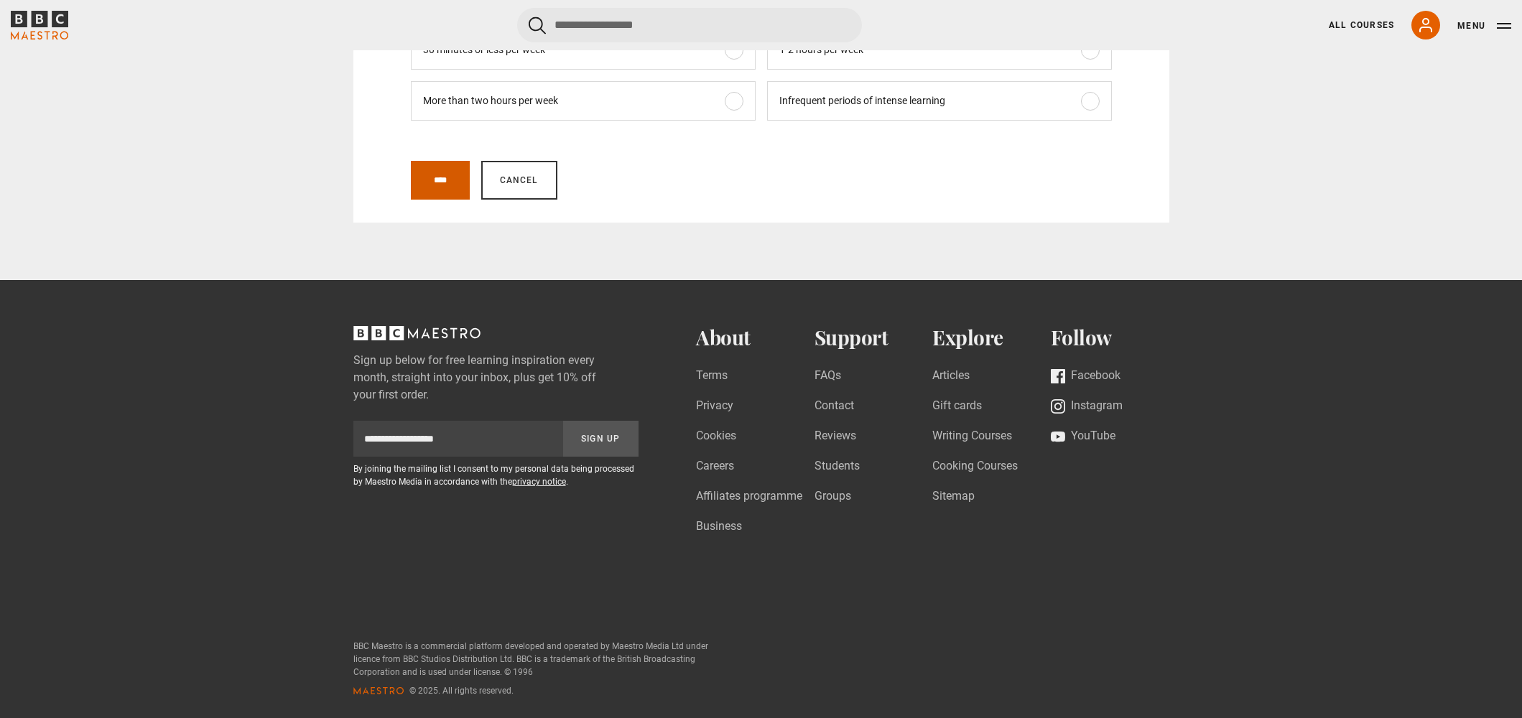
click at [437, 195] on input "****" at bounding box center [440, 180] width 59 height 39
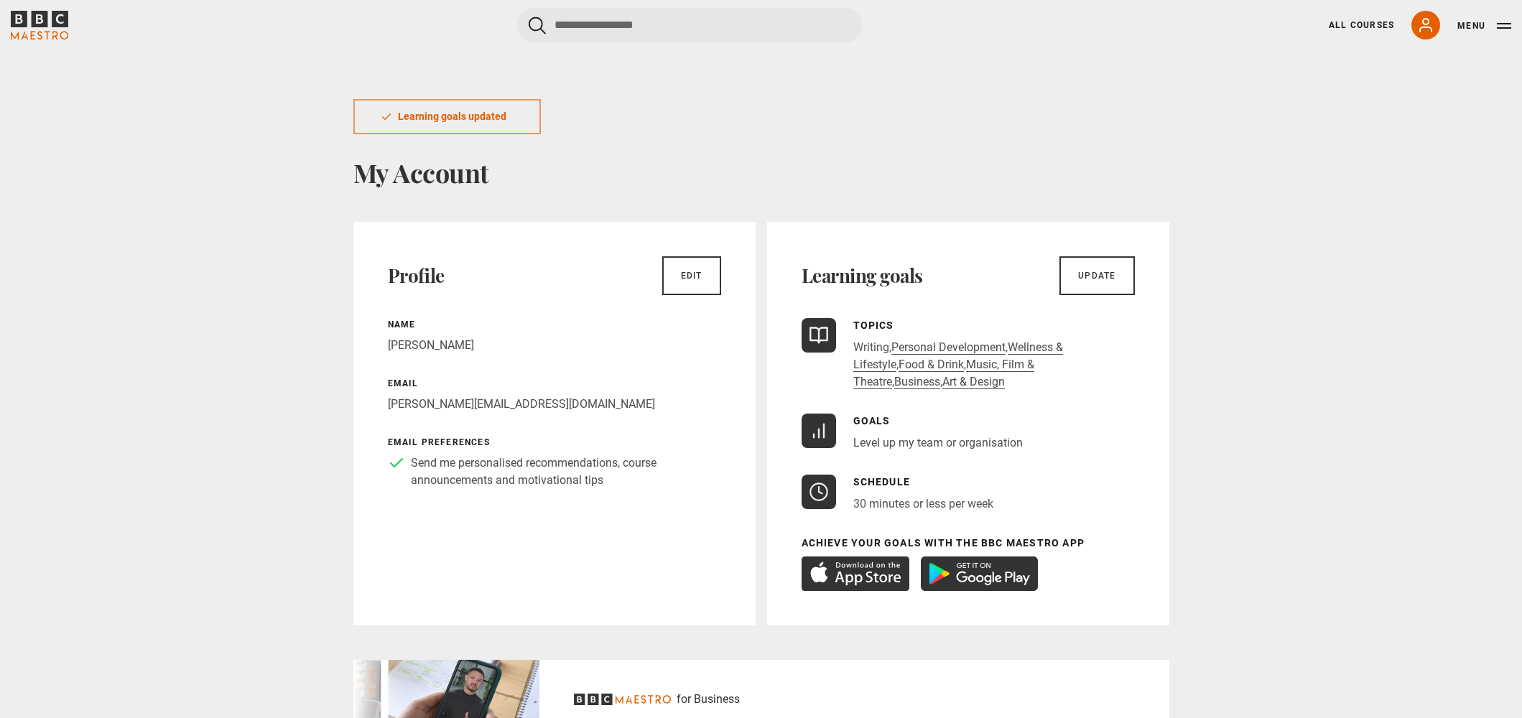
click at [870, 350] on link "Writing" at bounding box center [871, 347] width 36 height 14
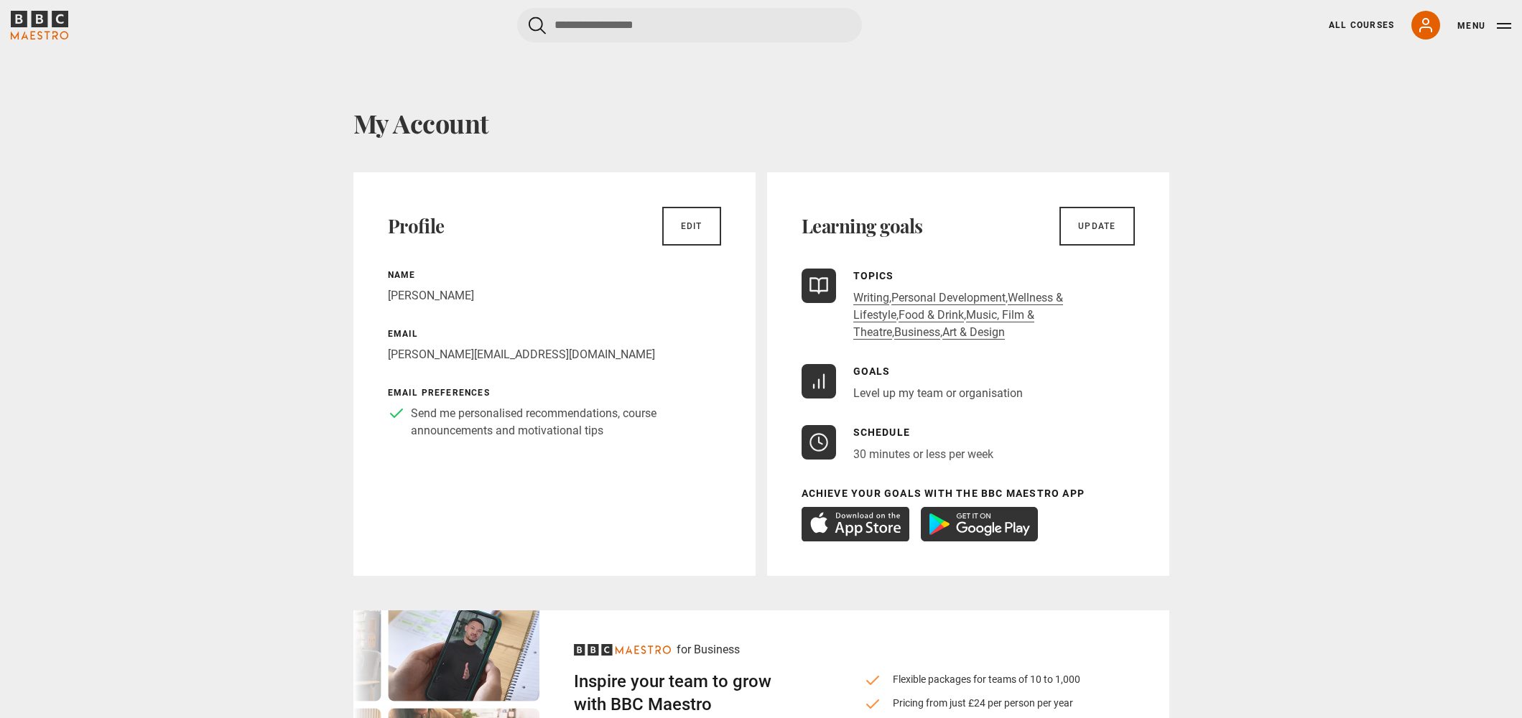
click at [700, 151] on div "My Account Profile Edit Name Craig England Email craig.england@maestro-media.co…" at bounding box center [761, 489] width 925 height 763
click at [328, 177] on div "My Account Profile Edit Name Craig England Email craig.england@maestro-media.co…" at bounding box center [761, 489] width 925 height 763
